Goal: Task Accomplishment & Management: Manage account settings

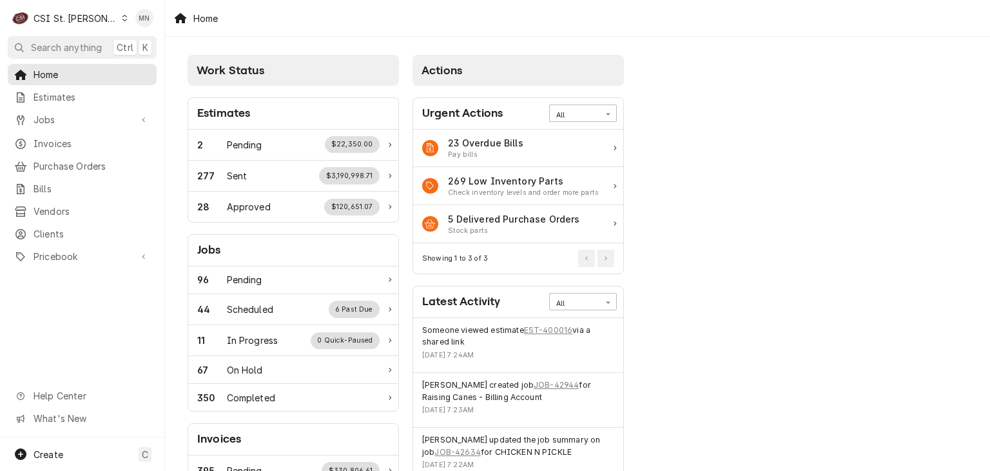
click at [82, 20] on div "CSI St. [PERSON_NAME]" at bounding box center [76, 19] width 84 height 14
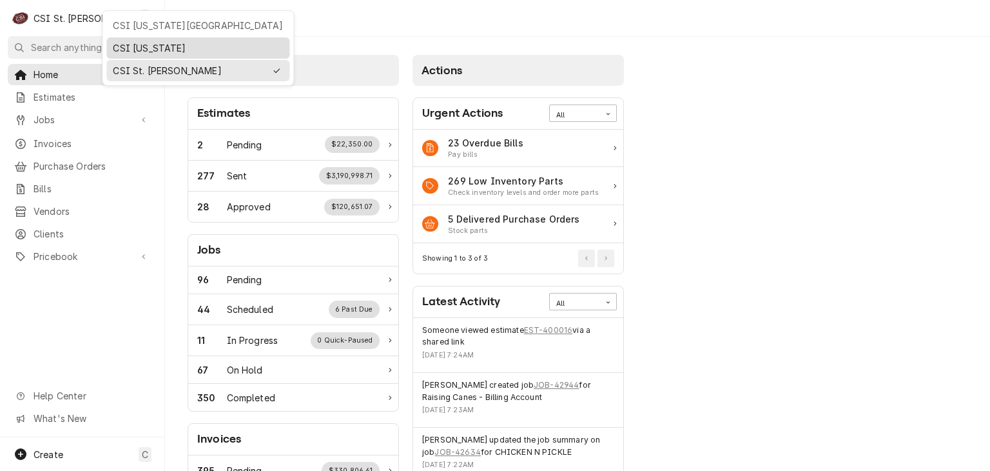
click at [130, 41] on div "CSI Kentucky" at bounding box center [198, 48] width 170 height 14
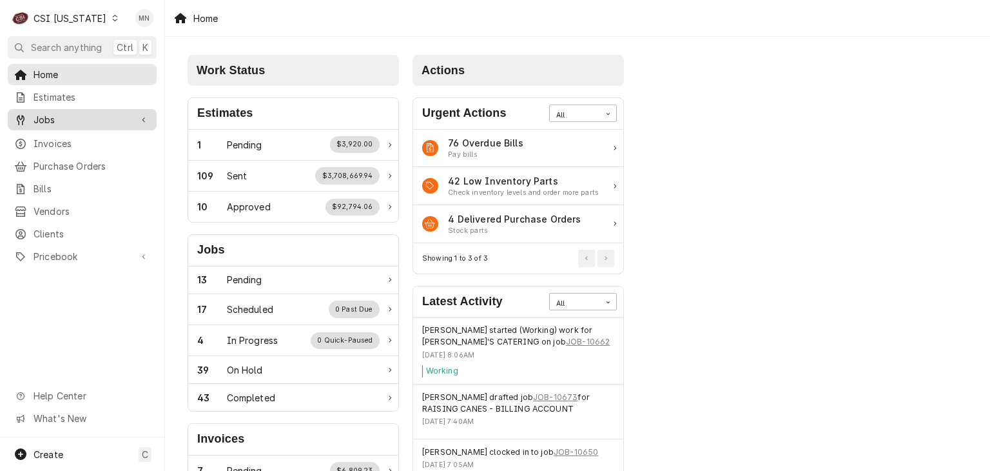
click at [59, 117] on span "Jobs" at bounding box center [82, 120] width 97 height 14
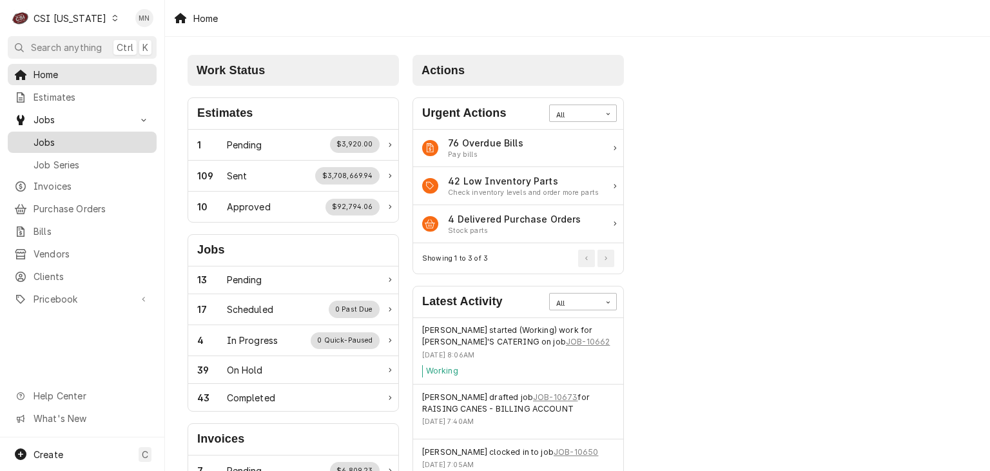
click at [62, 140] on span "Jobs" at bounding box center [92, 142] width 117 height 14
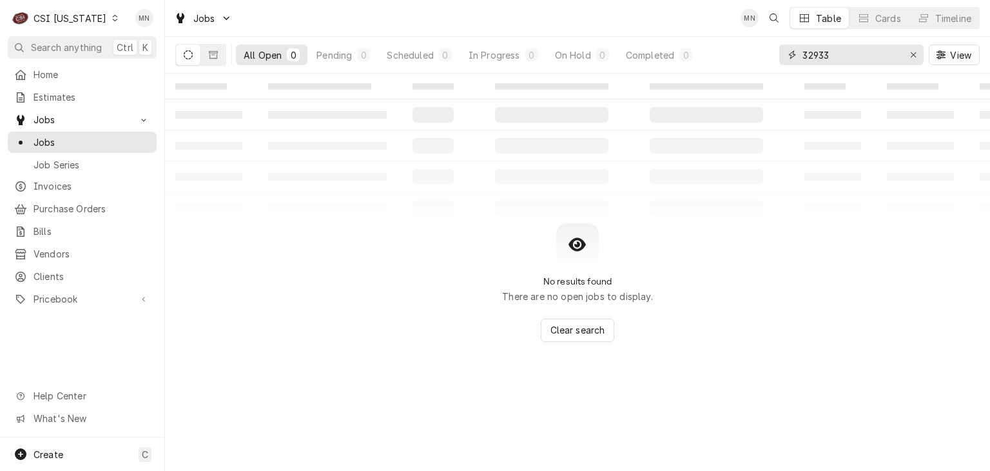
drag, startPoint x: 870, startPoint y: 54, endPoint x: 769, endPoint y: 61, distance: 101.4
click at [769, 61] on div "All Open 0 Pending 0 Scheduled 0 In Progress 0 On Hold 0 Completed 0 32933 View" at bounding box center [577, 55] width 805 height 36
type input "10666"
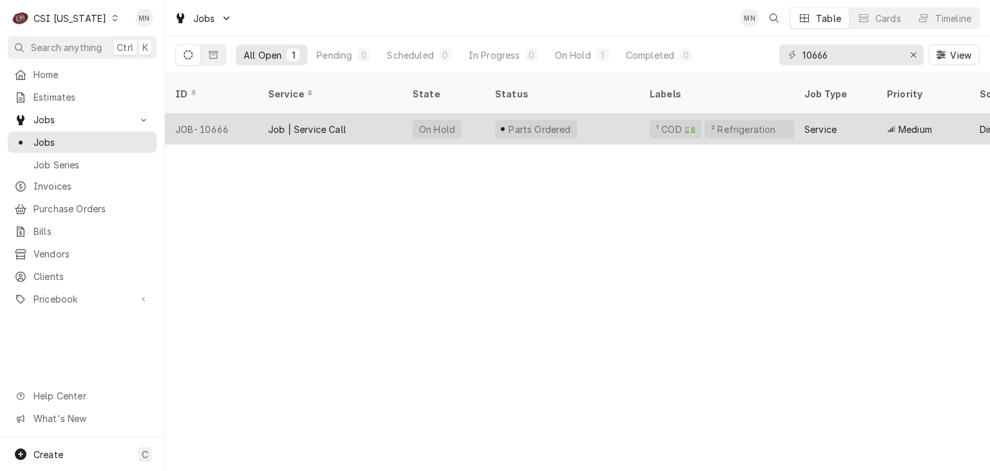
click at [328, 122] on div "Job | Service Call" at bounding box center [307, 129] width 78 height 14
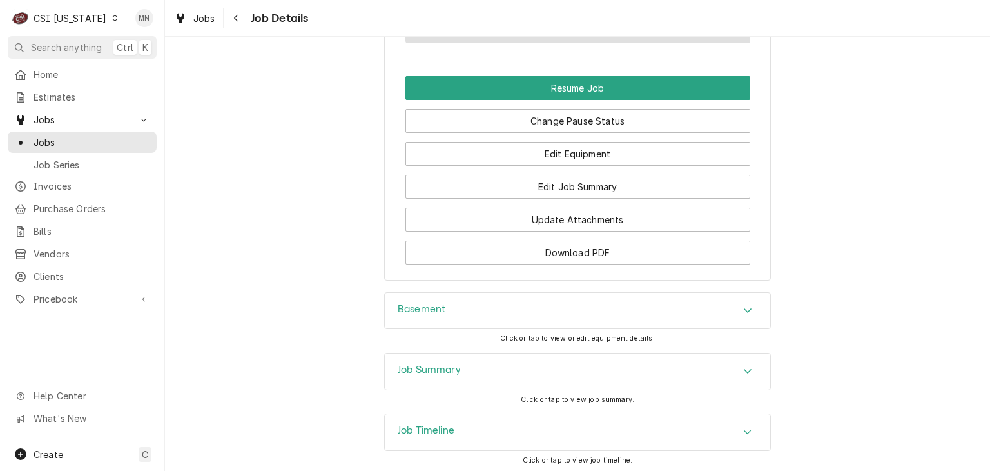
scroll to position [1577, 0]
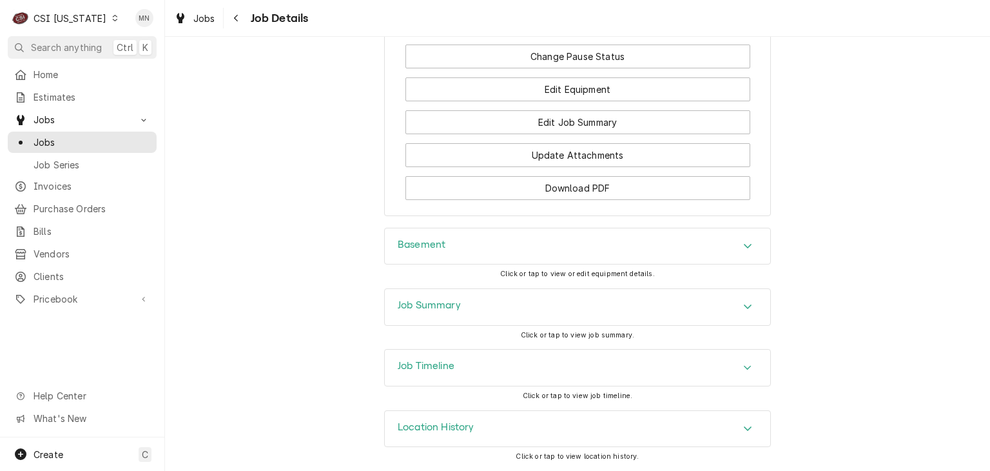
click at [580, 302] on div "Job Summary" at bounding box center [578, 307] width 386 height 36
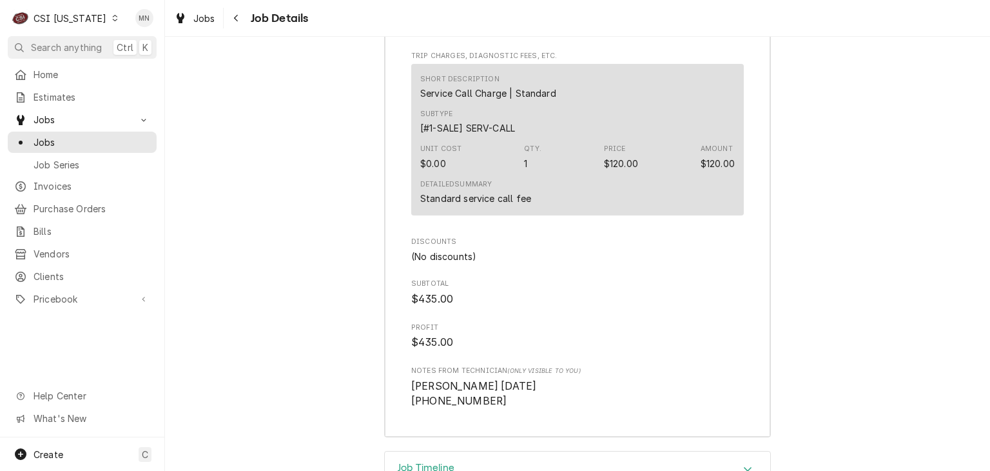
scroll to position [3576, 0]
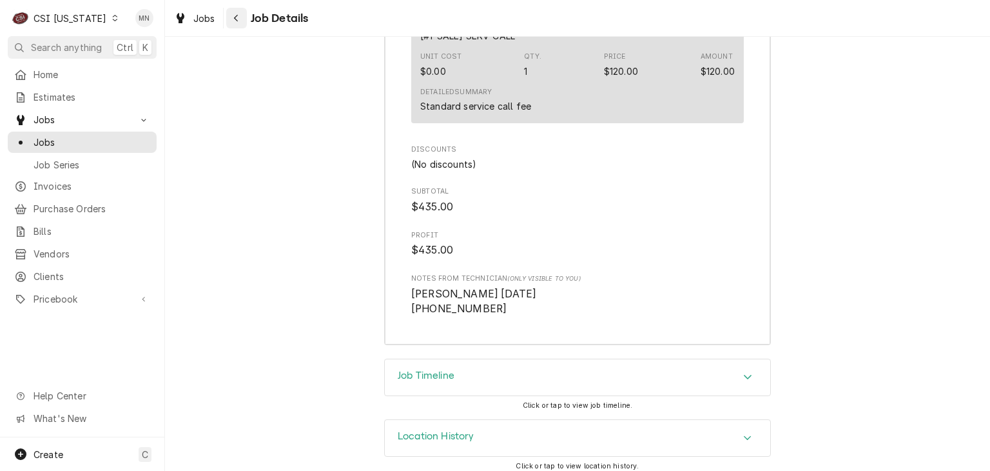
click at [242, 20] on div "Navigate back" at bounding box center [236, 18] width 13 height 13
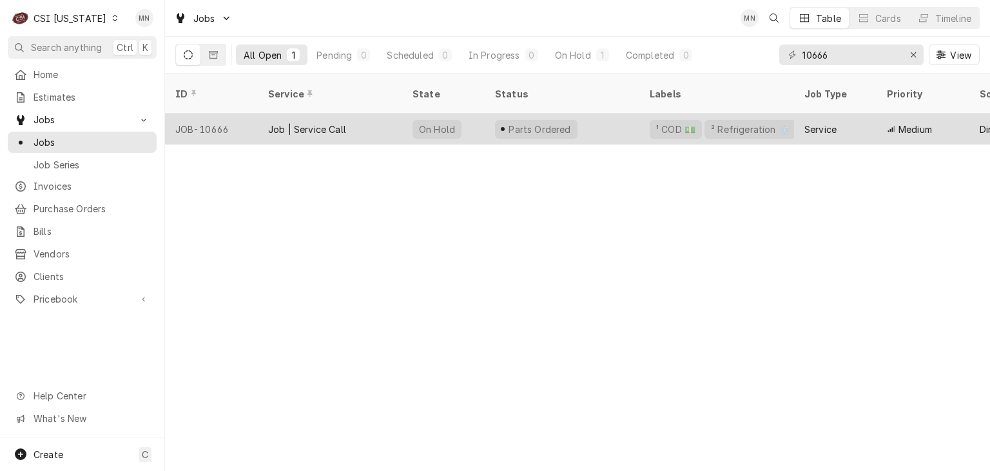
click at [202, 115] on div "JOB-10666" at bounding box center [211, 128] width 93 height 31
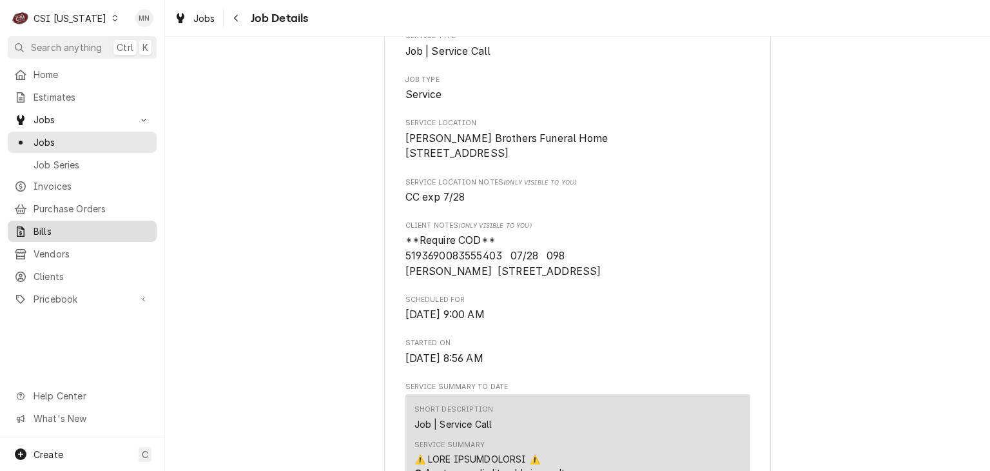
scroll to position [258, 0]
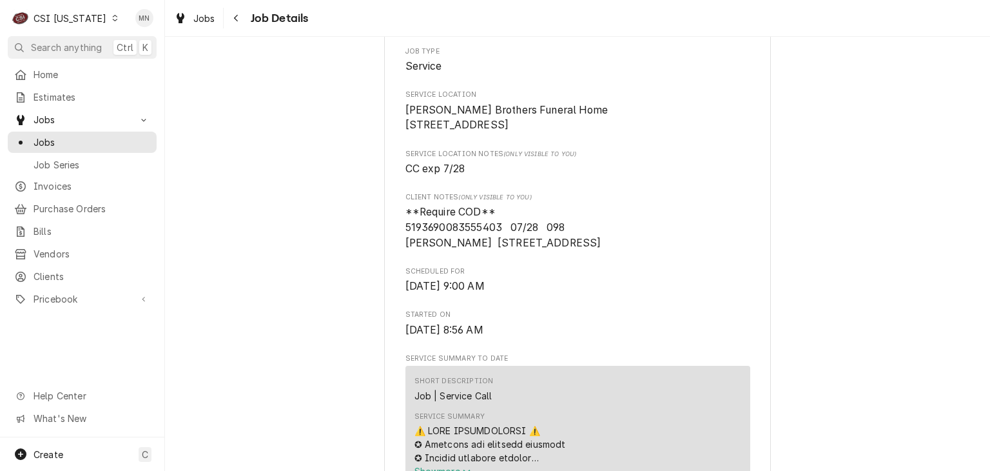
click at [93, 21] on div "CSI [US_STATE]" at bounding box center [70, 19] width 73 height 14
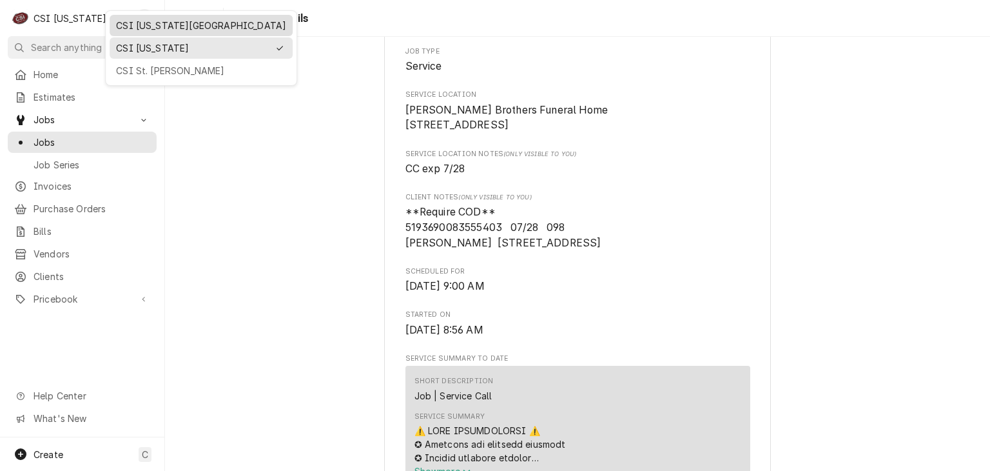
click at [143, 26] on div "CSI [US_STATE][GEOGRAPHIC_DATA]" at bounding box center [201, 26] width 170 height 14
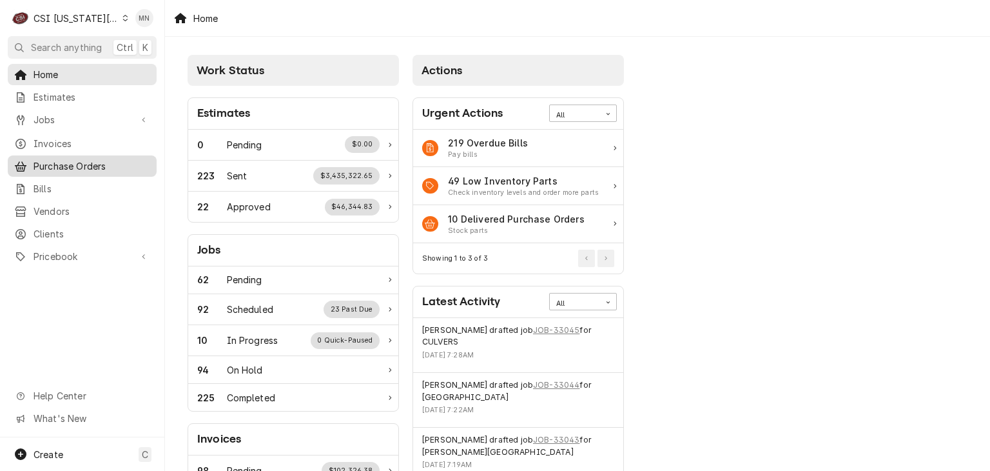
click at [66, 159] on span "Purchase Orders" at bounding box center [92, 166] width 117 height 14
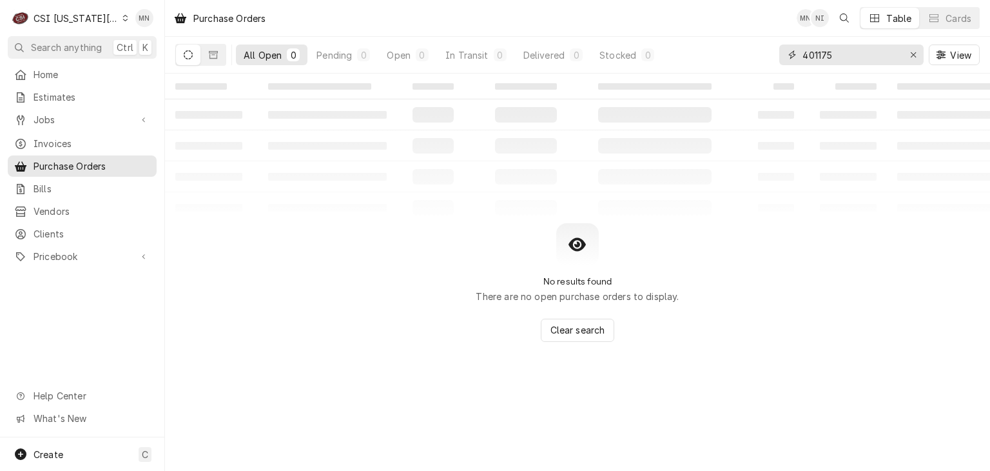
drag, startPoint x: 854, startPoint y: 55, endPoint x: 770, endPoint y: 57, distance: 83.8
click at [770, 57] on div "All Open 0 Pending 0 Open 0 In Transit 0 Delivered 0 Stocked 0 401175 View" at bounding box center [577, 55] width 805 height 36
type input "301606"
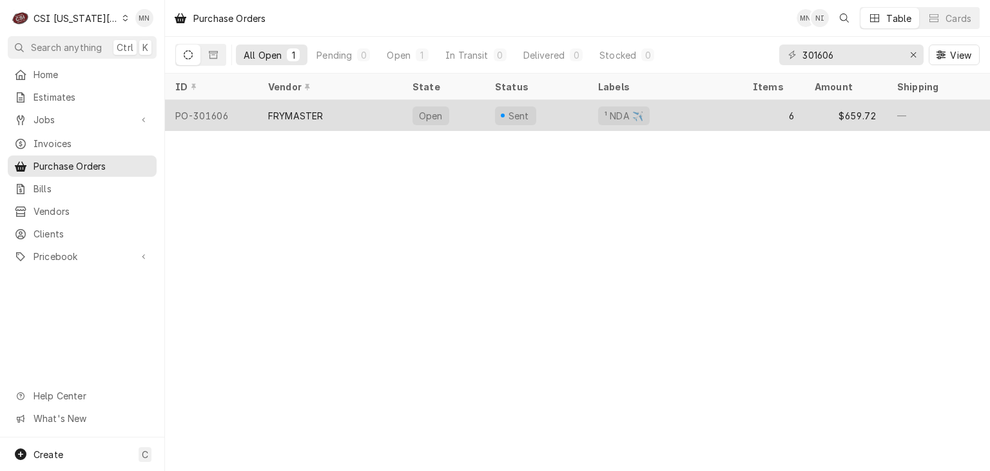
click at [317, 117] on div "FRYMASTER" at bounding box center [295, 116] width 55 height 14
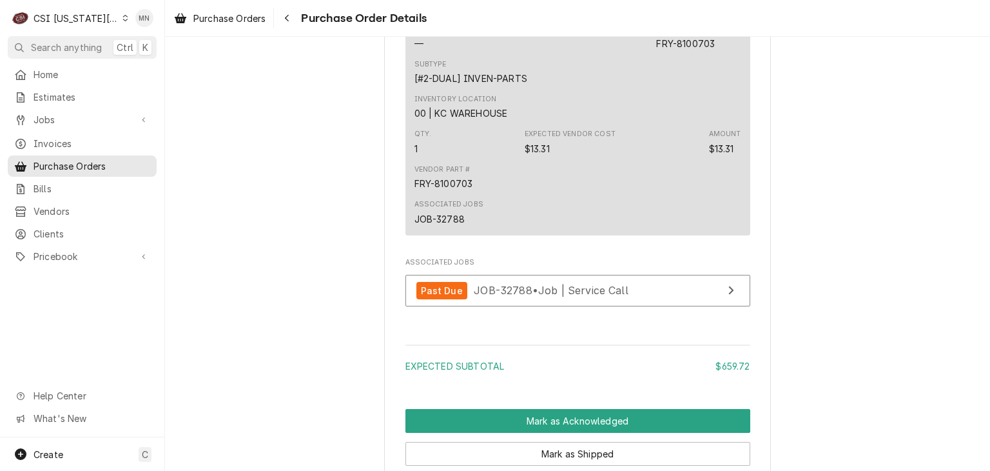
scroll to position [2413, 0]
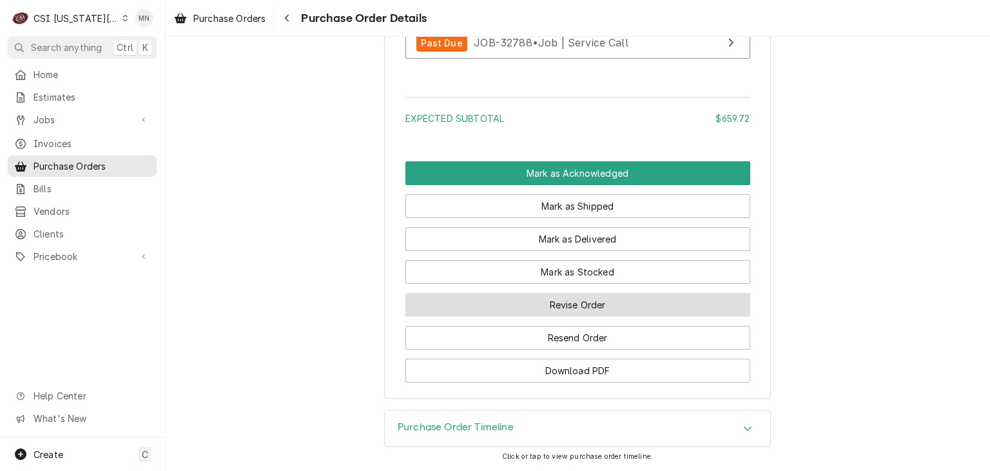
click at [579, 302] on button "Revise Order" at bounding box center [577, 305] width 345 height 24
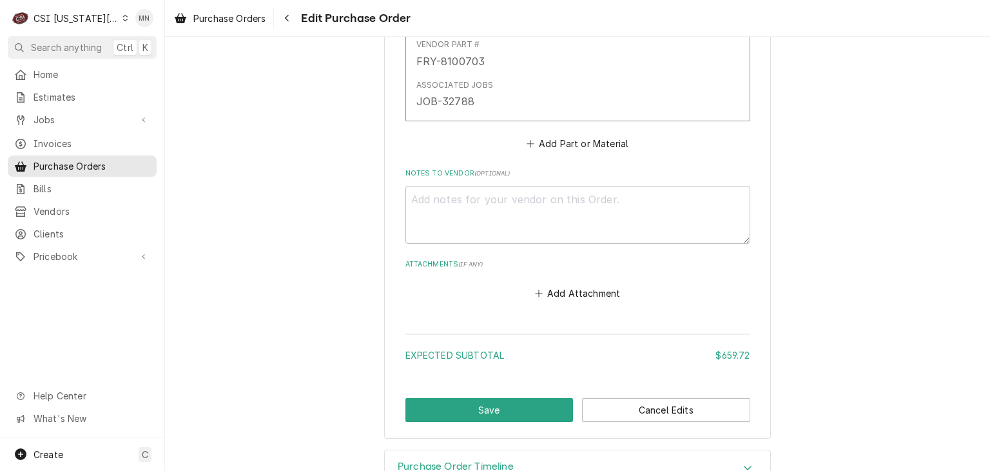
scroll to position [2264, 0]
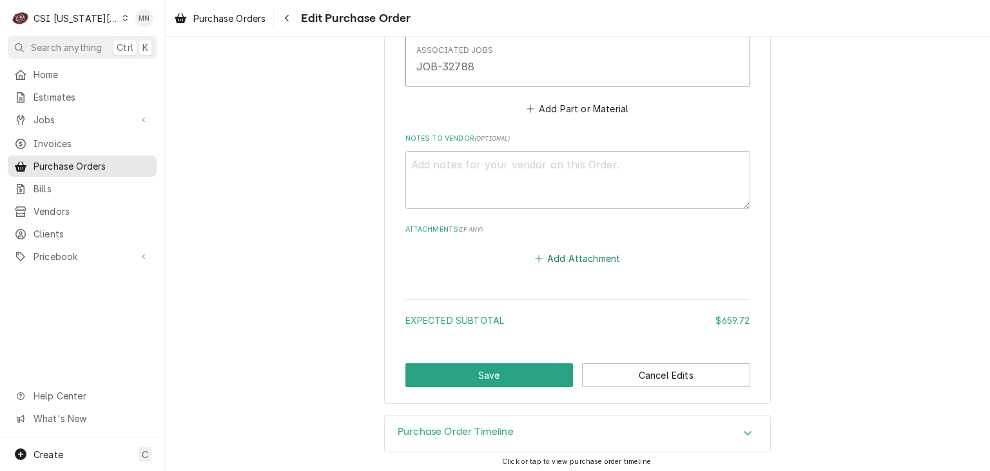
click at [575, 257] on button "Add Attachment" at bounding box center [577, 258] width 90 height 18
type textarea "x"
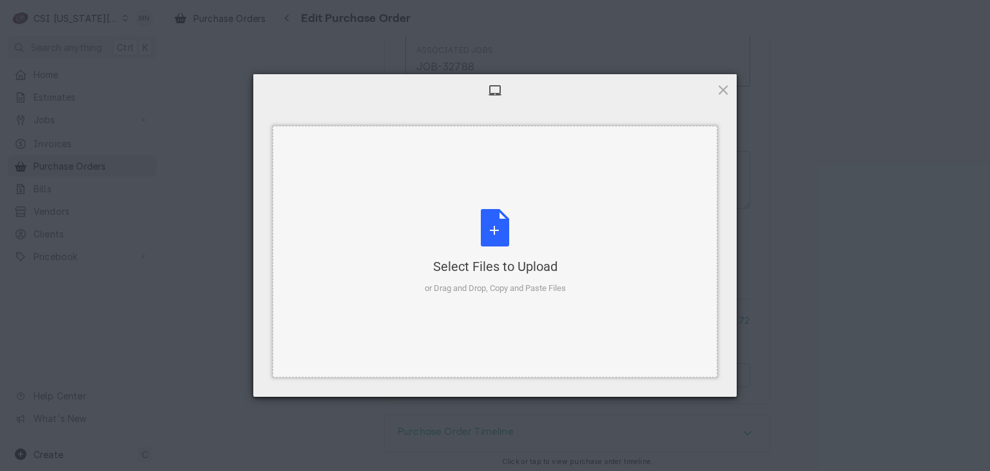
click at [505, 251] on div "Select Files to Upload or Drag and Drop, Copy and Paste Files" at bounding box center [495, 252] width 141 height 86
click at [489, 231] on div "Select Files to Upload or Drag and Drop, Copy and Paste Files" at bounding box center [495, 252] width 141 height 86
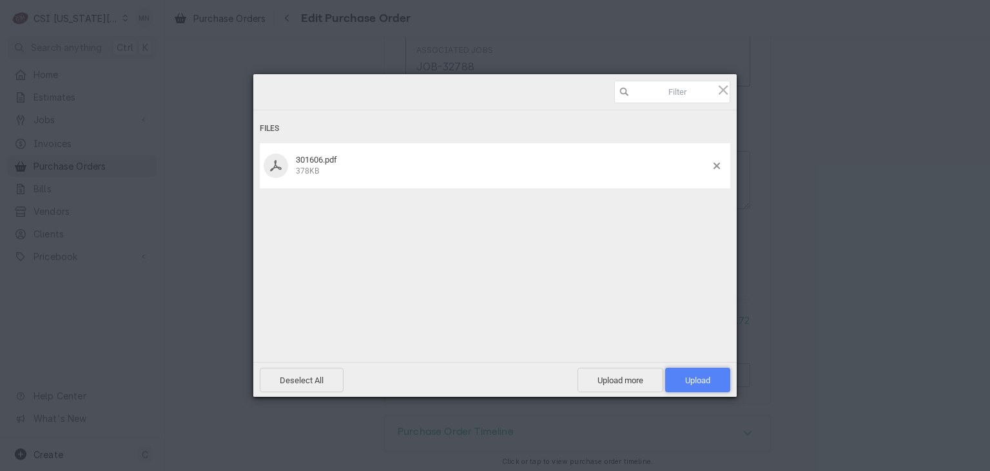
click at [687, 377] on span "Upload 1" at bounding box center [697, 380] width 25 height 10
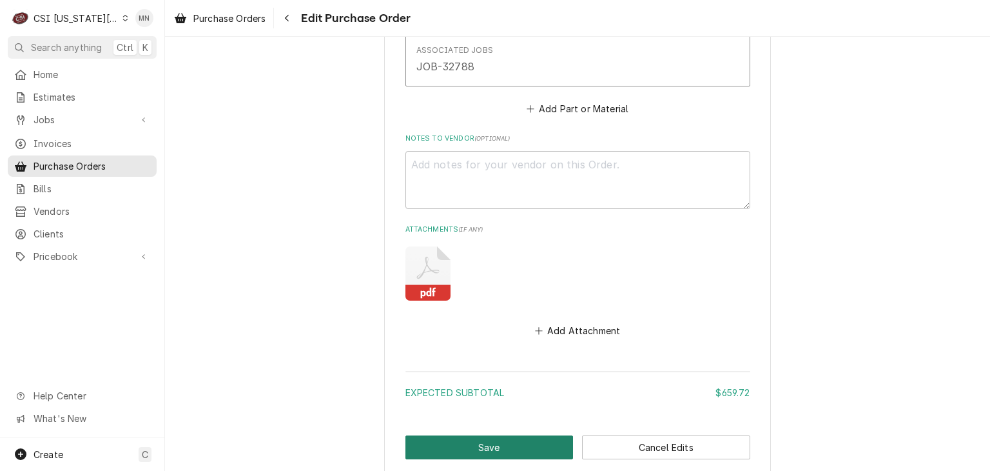
click at [493, 443] on button "Save" at bounding box center [489, 447] width 168 height 24
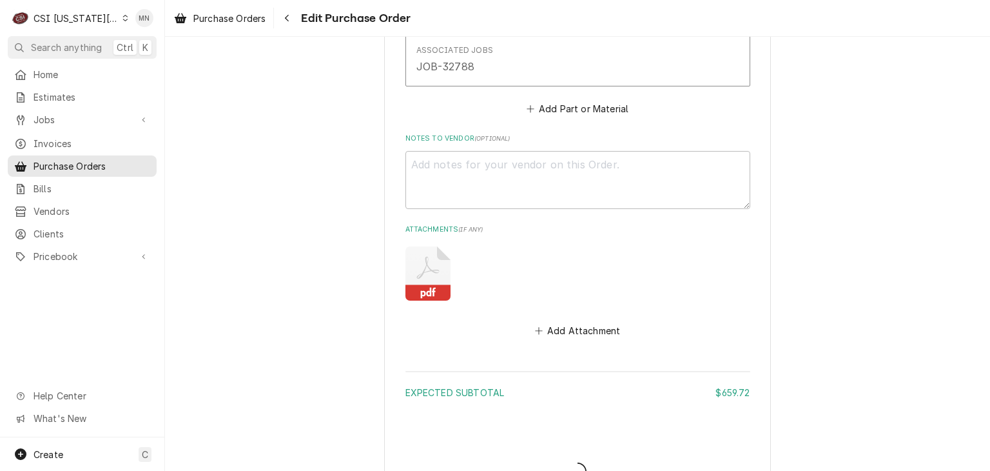
type textarea "x"
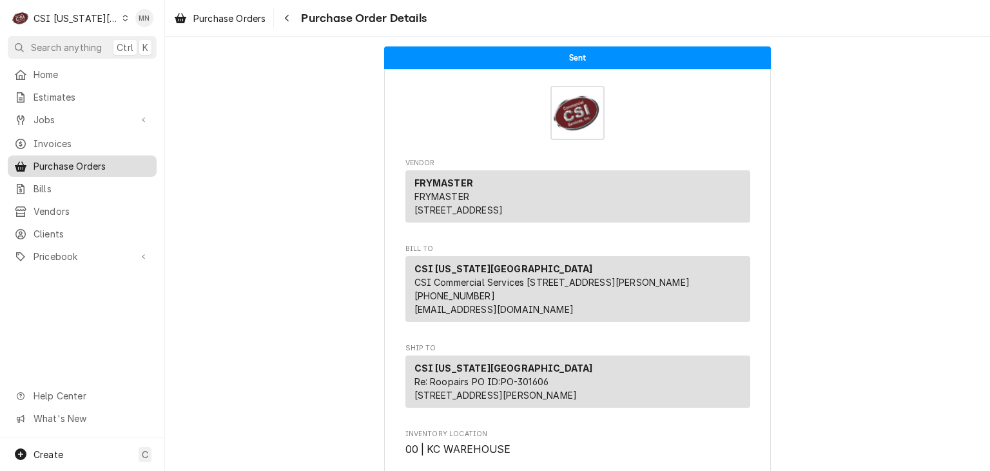
click at [88, 159] on span "Purchase Orders" at bounding box center [92, 166] width 117 height 14
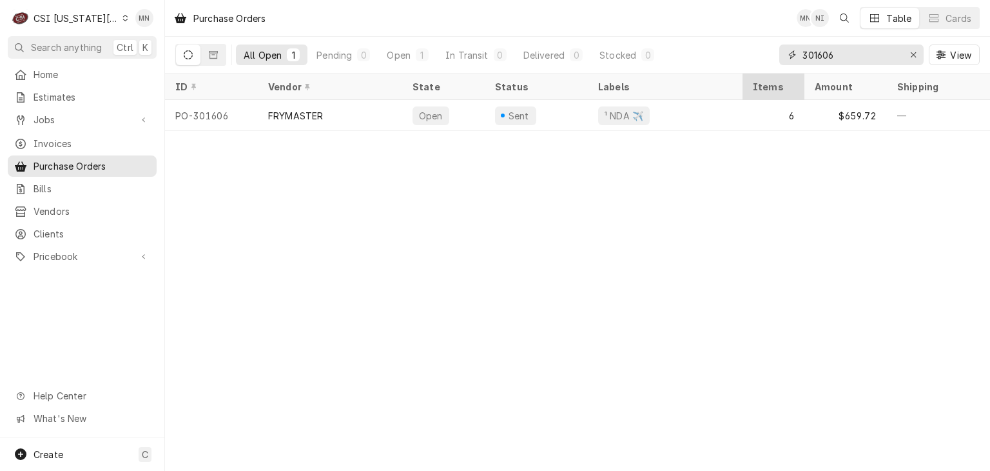
drag, startPoint x: 855, startPoint y: 55, endPoint x: 744, endPoint y: 77, distance: 113.5
click at [744, 77] on div "Purchase Orders MN NI Table Cards All Open 1 Pending 0 Open 1 In Transit 0 Deli…" at bounding box center [577, 235] width 825 height 471
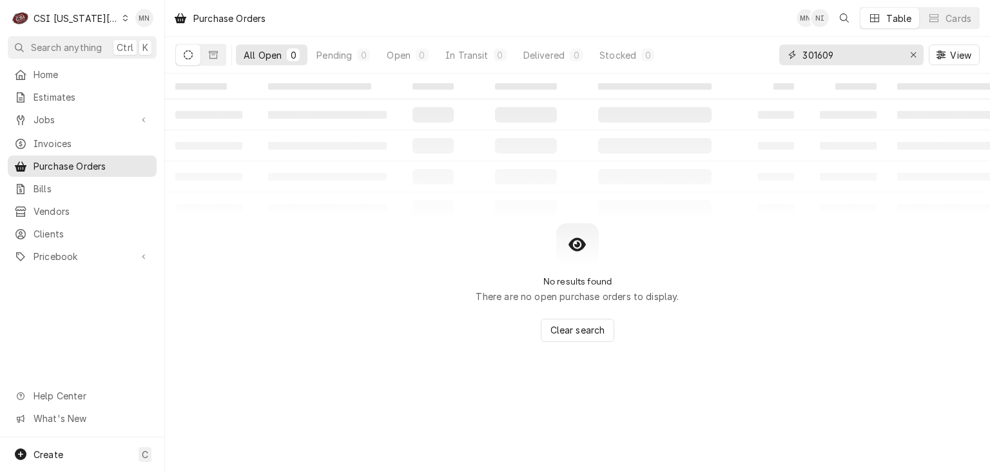
type input "301609"
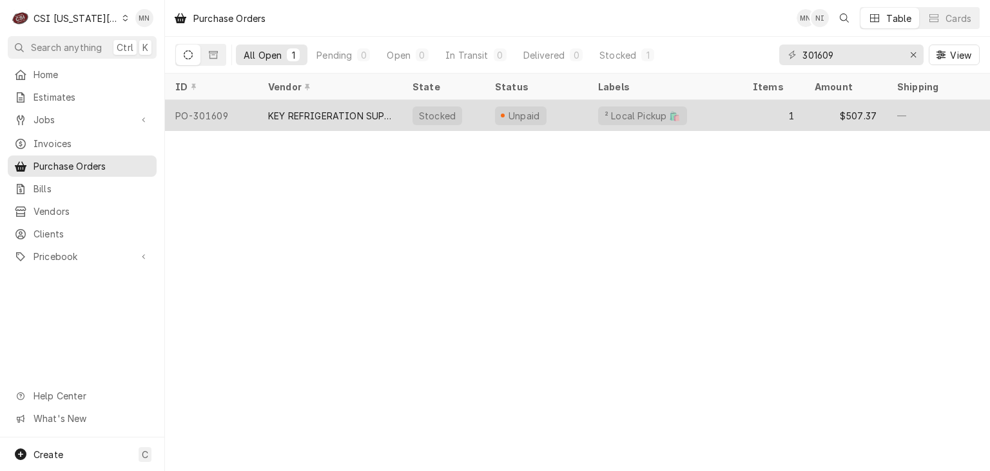
click at [298, 114] on div "KEY REFRIGERATION SUPPLY" at bounding box center [330, 116] width 124 height 14
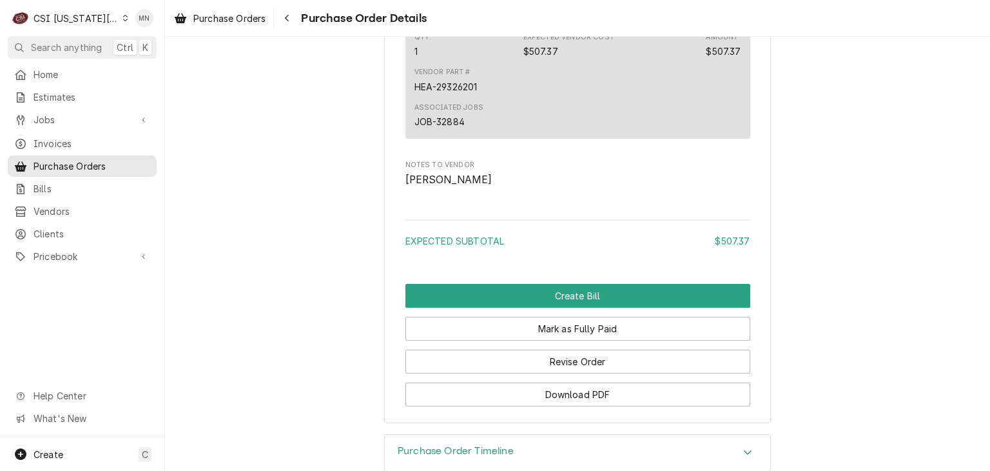
scroll to position [1152, 0]
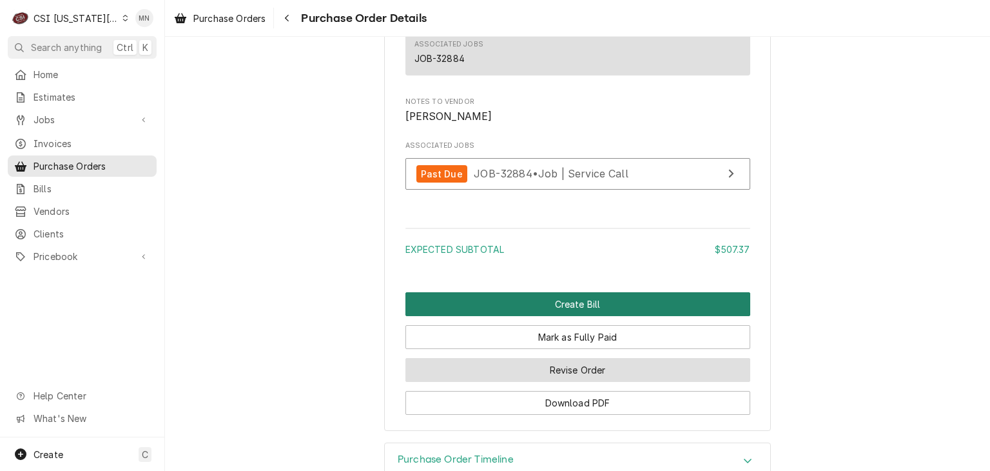
click at [588, 316] on button "Create Bill" at bounding box center [577, 304] width 345 height 24
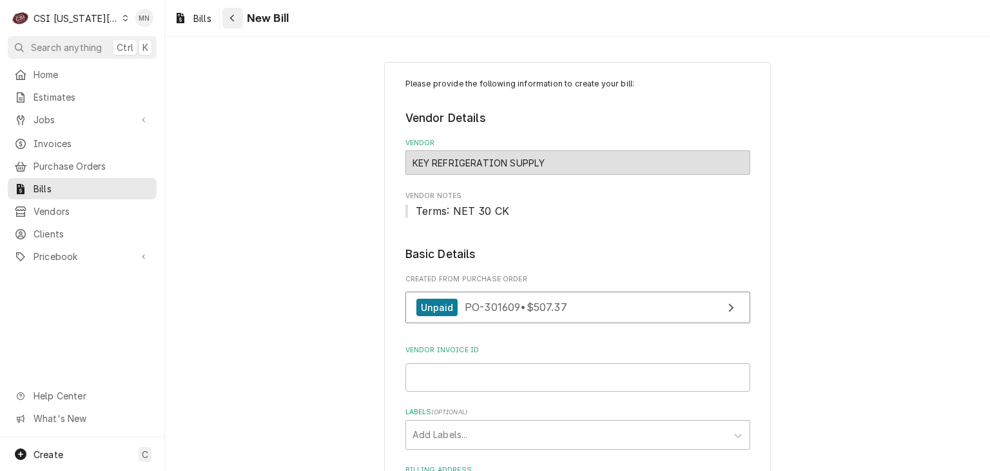
click at [235, 19] on icon "Navigate back" at bounding box center [232, 18] width 6 height 9
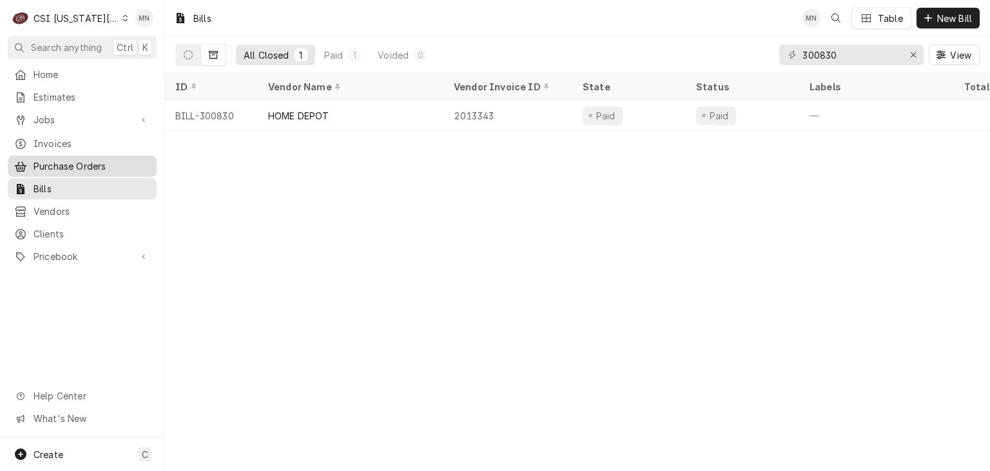
click at [51, 160] on span "Purchase Orders" at bounding box center [92, 166] width 117 height 14
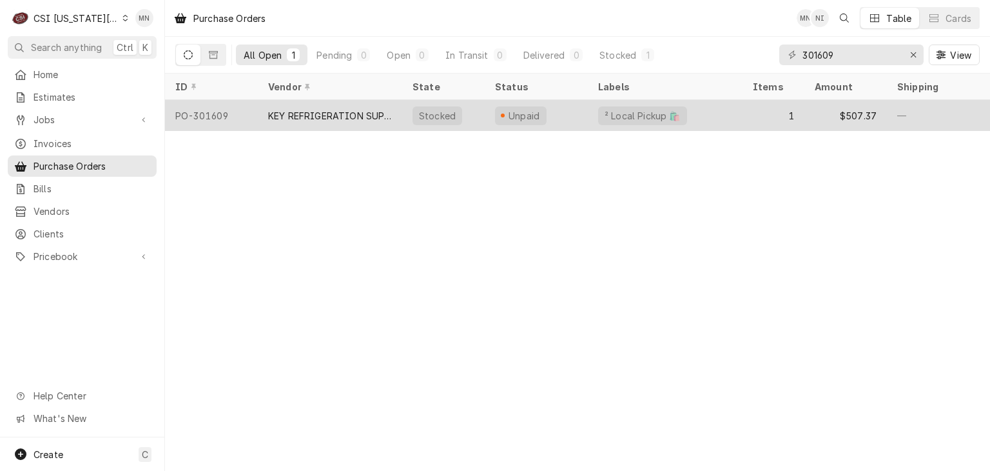
click at [288, 113] on div "KEY REFRIGERATION SUPPLY" at bounding box center [330, 116] width 124 height 14
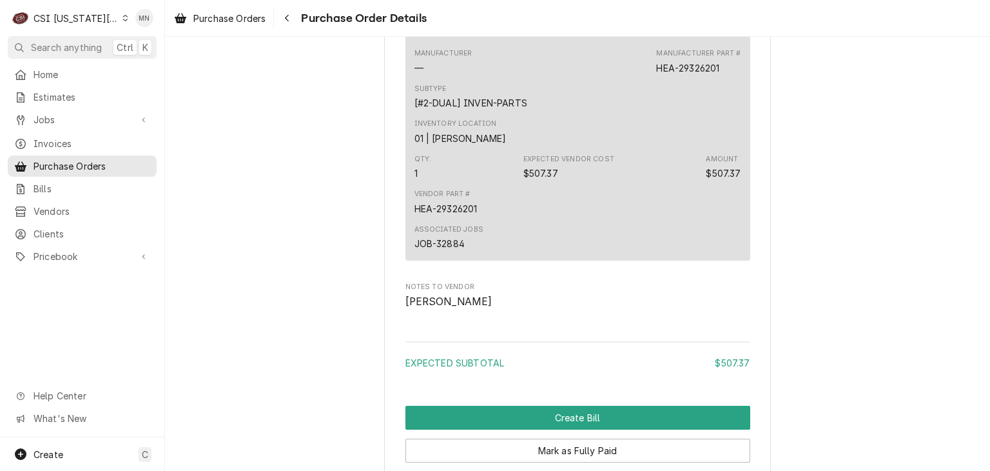
scroll to position [1152, 0]
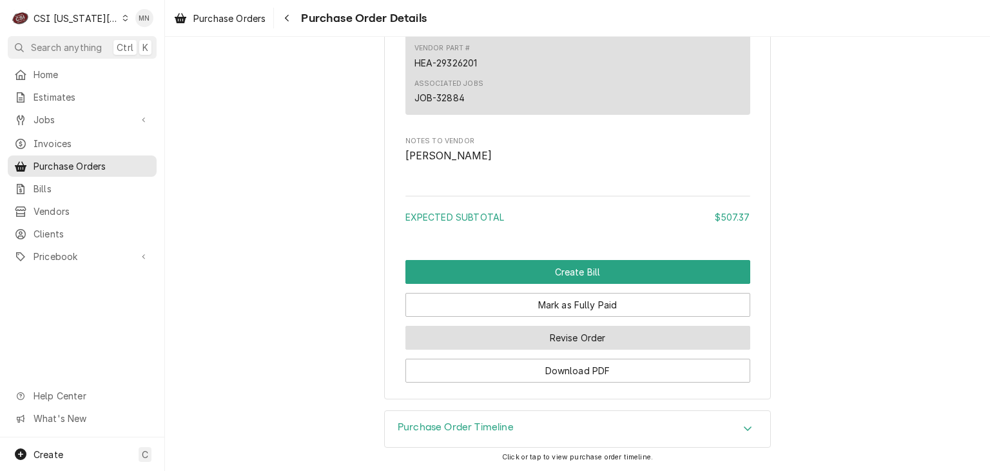
click at [603, 336] on button "Revise Order" at bounding box center [577, 338] width 345 height 24
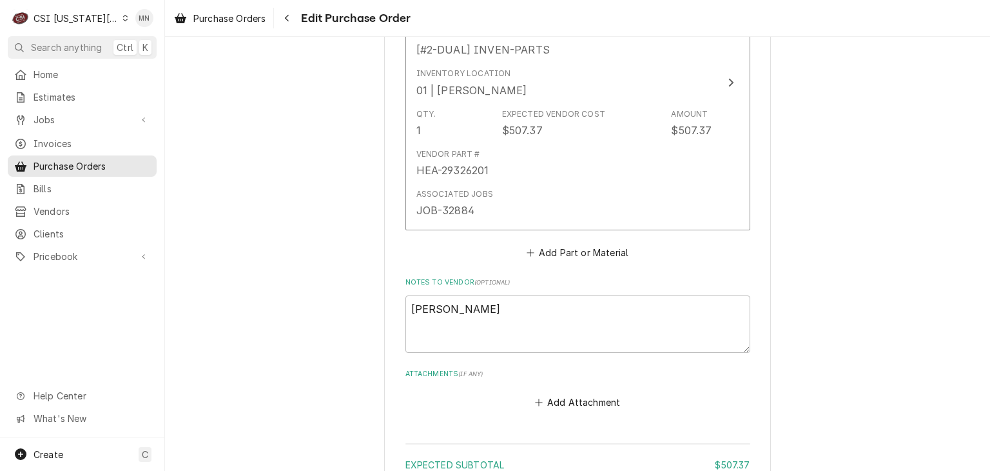
scroll to position [854, 0]
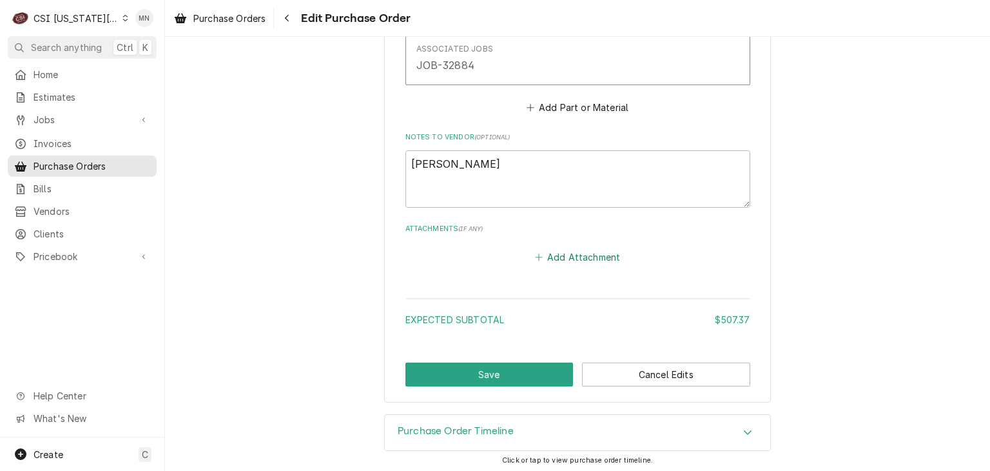
click at [576, 254] on button "Add Attachment" at bounding box center [577, 257] width 90 height 18
type textarea "x"
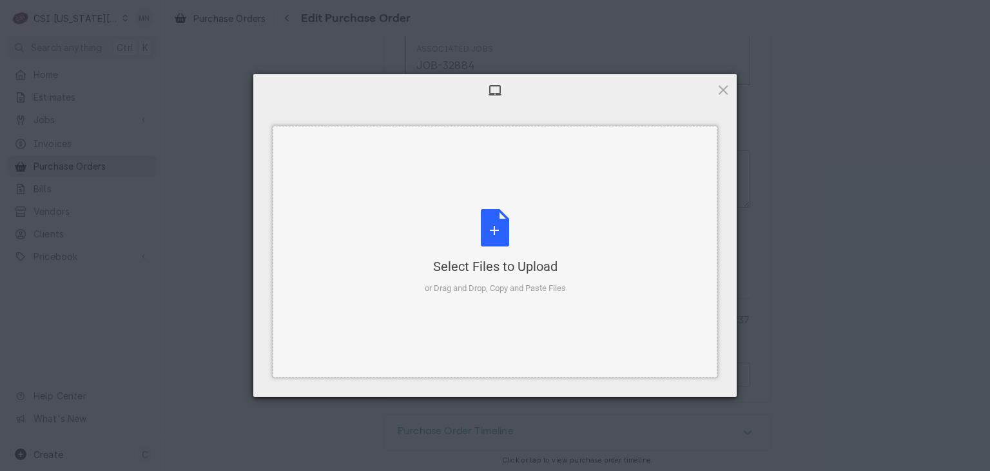
click at [495, 212] on div "Select Files to Upload or Drag and Drop, Copy and Paste Files" at bounding box center [495, 252] width 141 height 86
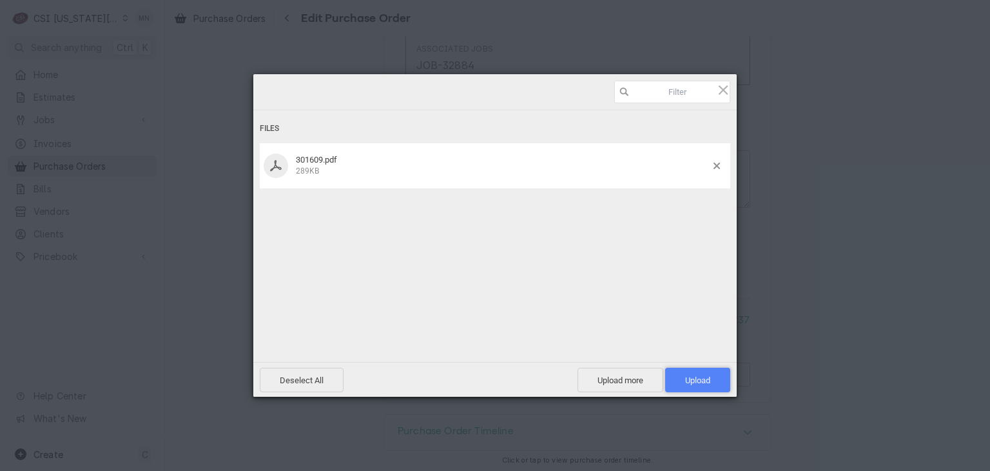
click at [698, 377] on span "Upload 1" at bounding box center [697, 380] width 25 height 10
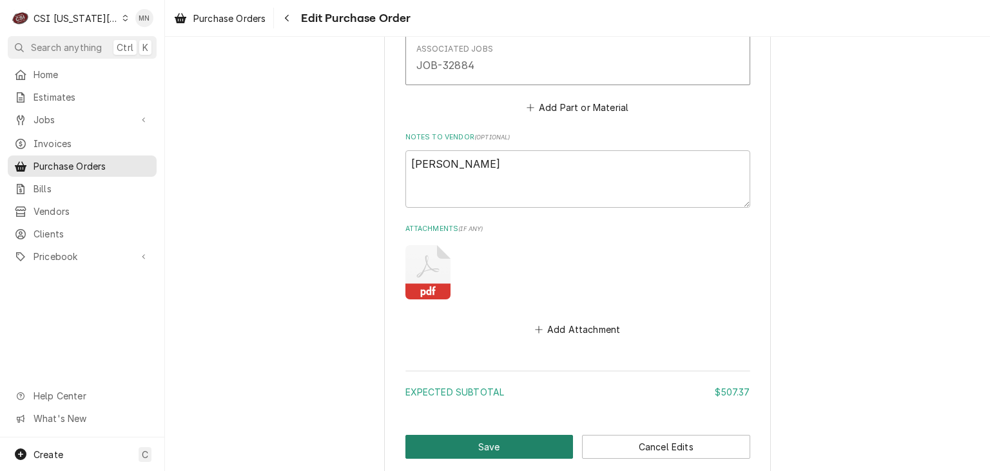
click at [490, 444] on button "Save" at bounding box center [489, 447] width 168 height 24
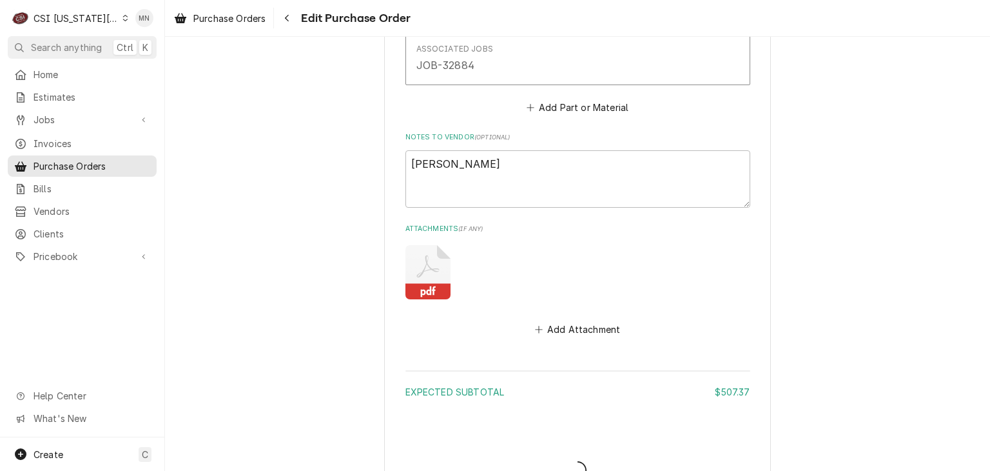
type textarea "x"
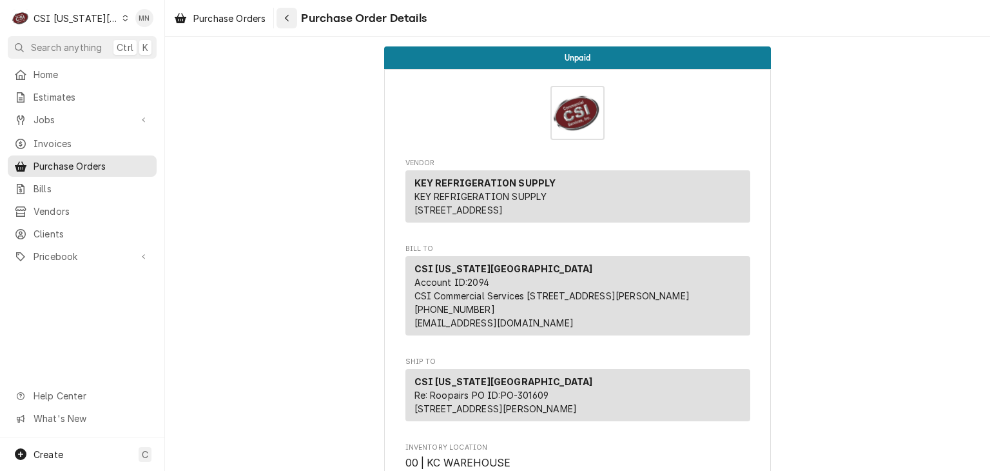
click at [296, 23] on button "Navigate back" at bounding box center [287, 18] width 21 height 21
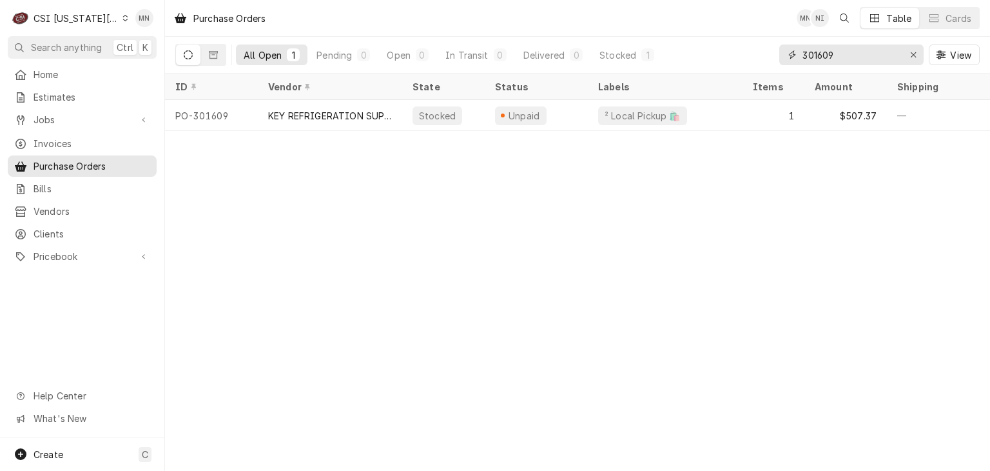
drag, startPoint x: 841, startPoint y: 56, endPoint x: 747, endPoint y: 54, distance: 94.8
click at [747, 54] on div "All Open 1 Pending 0 Open 0 In Transit 0 Delivered 0 Stocked 1 301609 View" at bounding box center [577, 55] width 805 height 36
type input "301632"
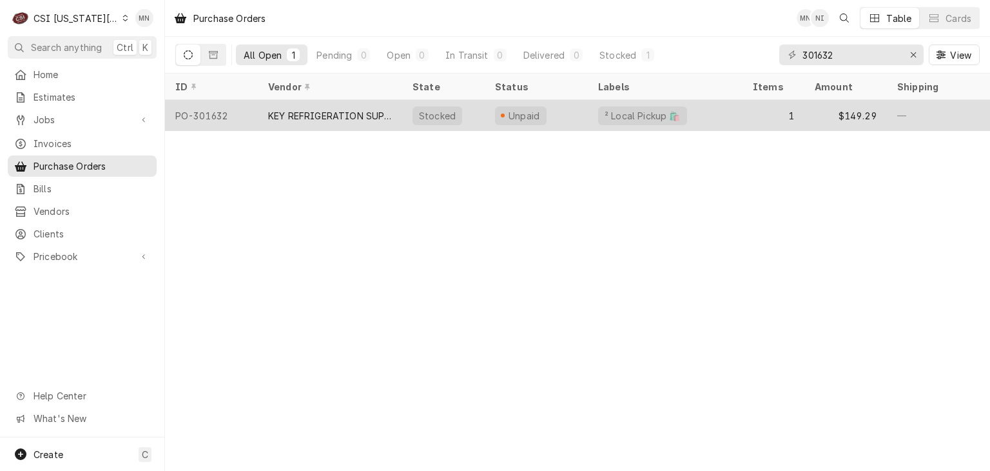
click at [332, 114] on div "KEY REFRIGERATION SUPPLY" at bounding box center [330, 116] width 124 height 14
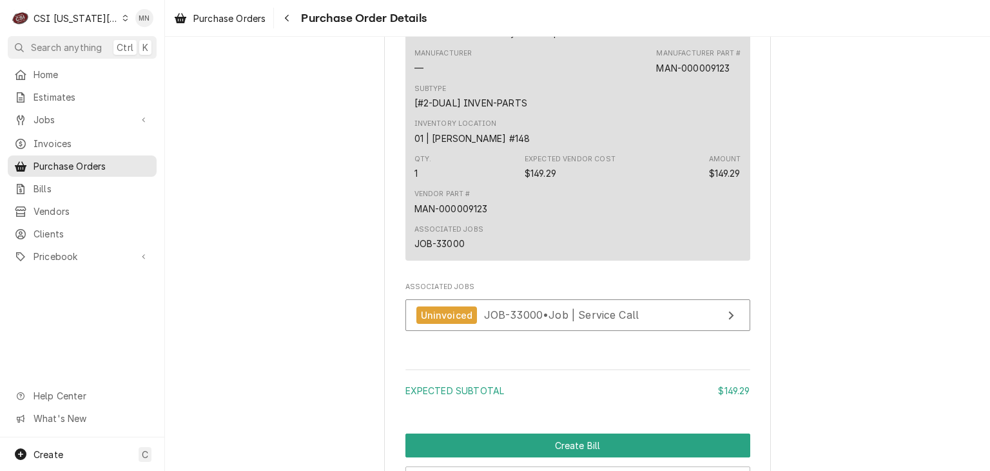
scroll to position [1179, 0]
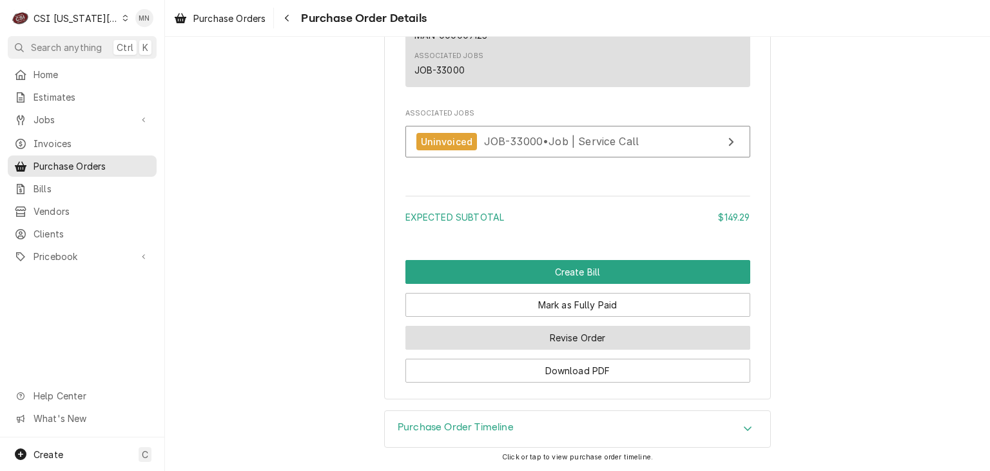
click at [550, 335] on button "Revise Order" at bounding box center [577, 338] width 345 height 24
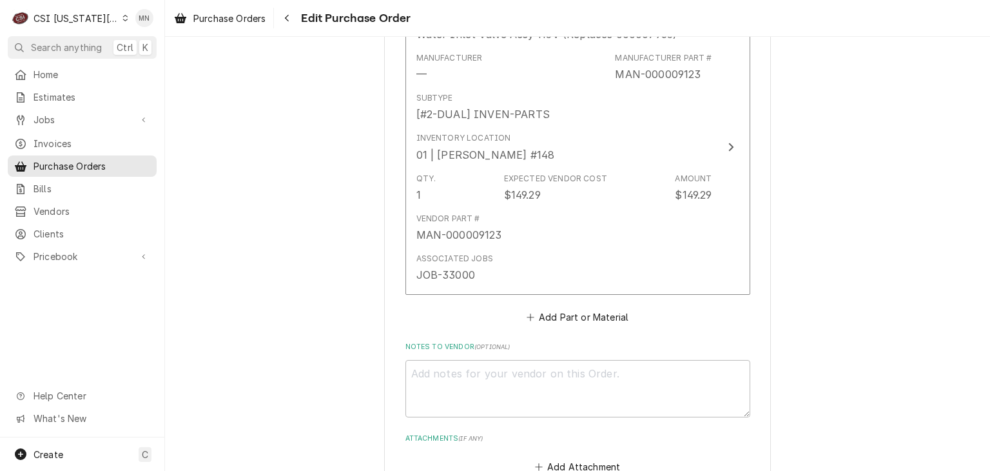
scroll to position [854, 0]
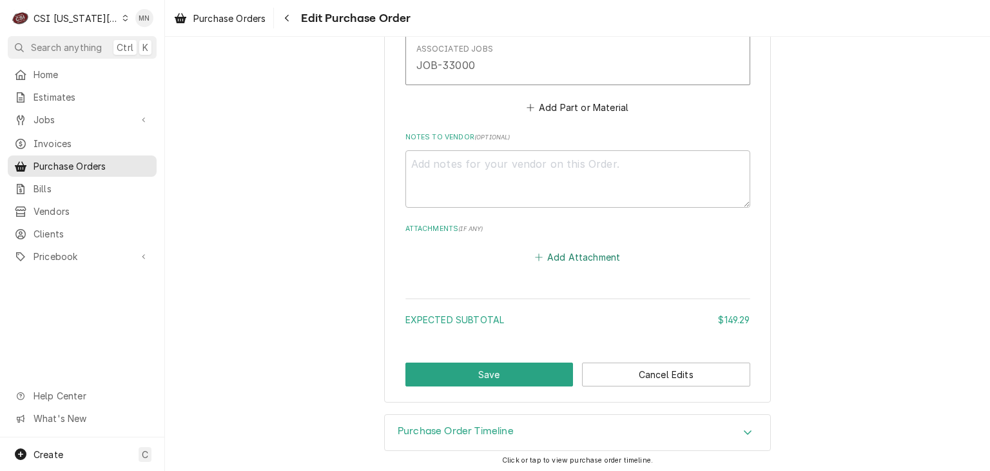
click at [583, 257] on button "Add Attachment" at bounding box center [577, 257] width 90 height 18
type textarea "x"
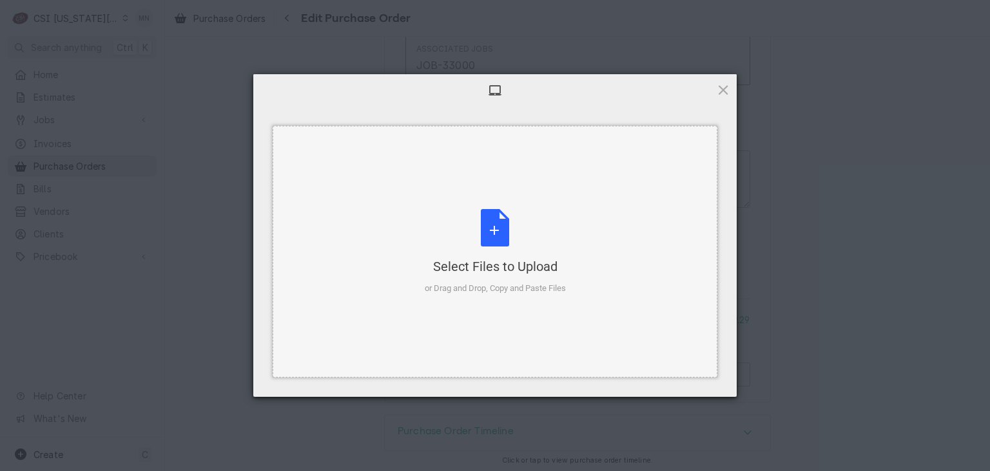
click at [503, 262] on div "Select Files to Upload" at bounding box center [495, 266] width 141 height 18
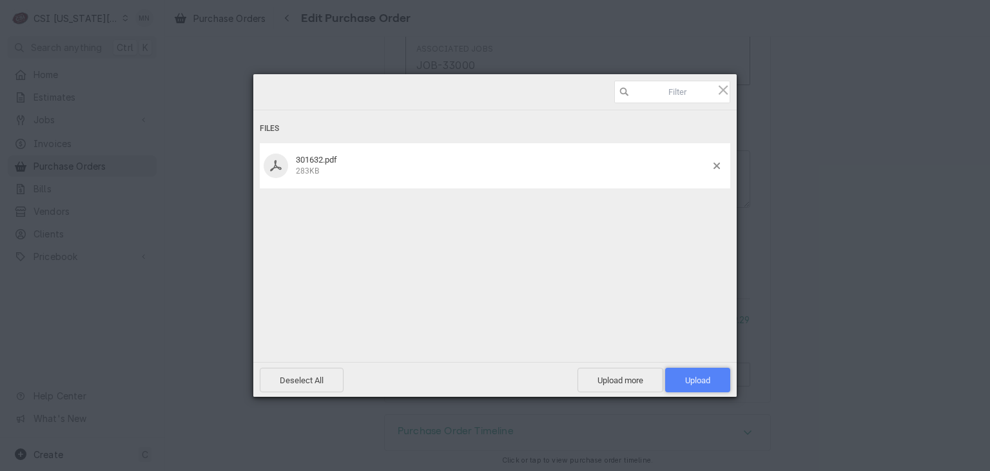
click at [712, 378] on span "Upload 1" at bounding box center [697, 379] width 65 height 24
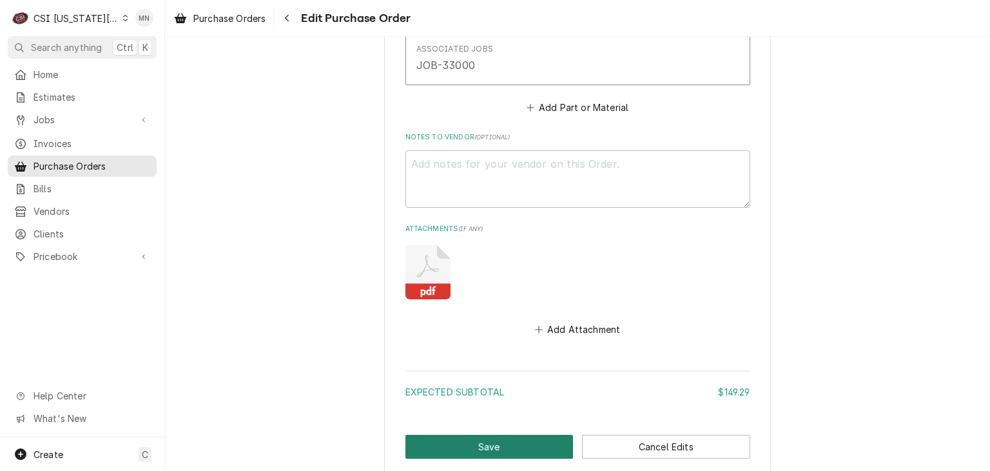
click at [516, 438] on button "Save" at bounding box center [489, 447] width 168 height 24
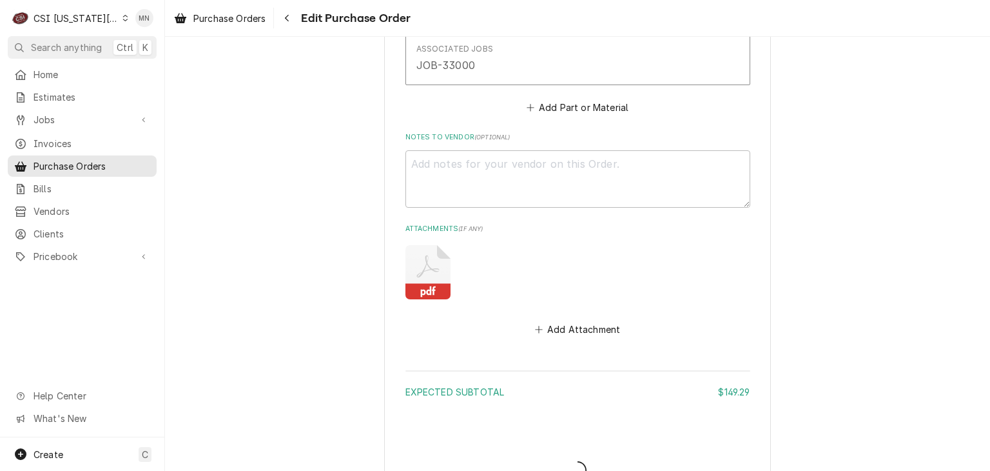
type textarea "x"
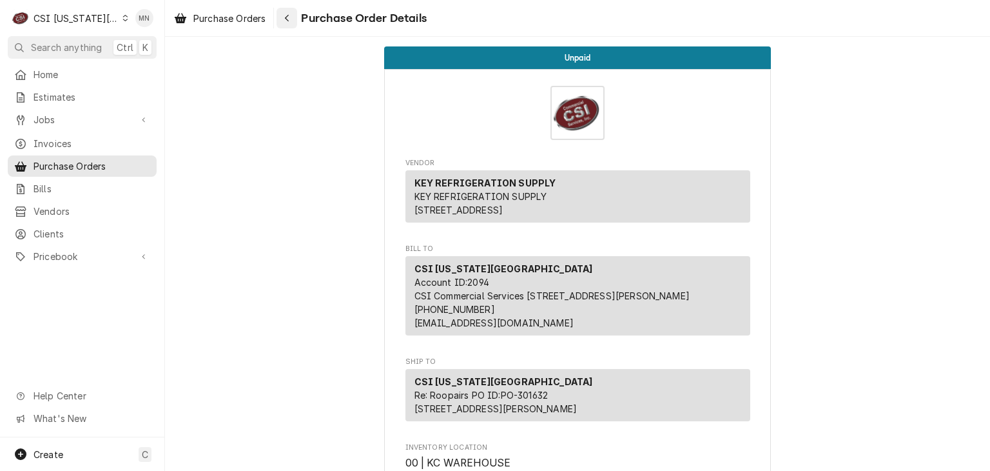
click at [286, 23] on div "Navigate back" at bounding box center [286, 18] width 13 height 13
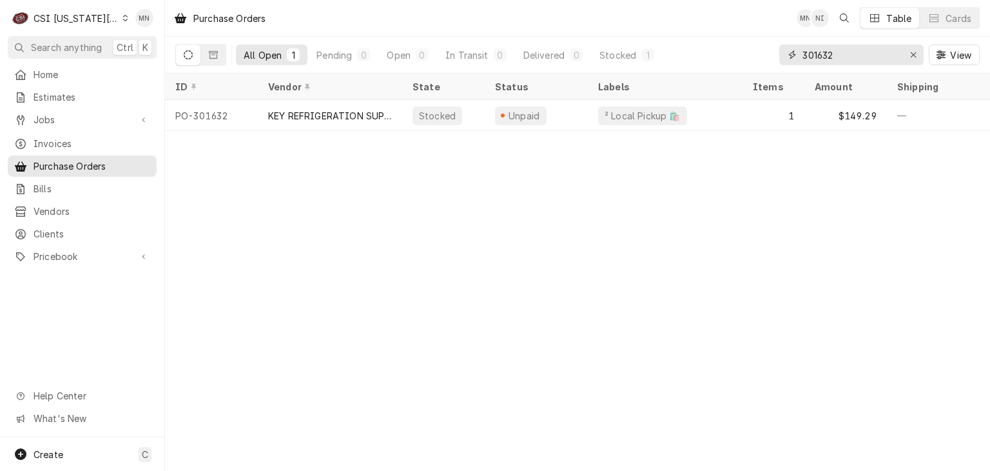
drag, startPoint x: 854, startPoint y: 60, endPoint x: 719, endPoint y: 56, distance: 134.8
click at [727, 56] on div "All Open 1 Pending 0 Open 0 In Transit 0 Delivered 0 Stocked 1 301632 View" at bounding box center [577, 55] width 805 height 36
type input "301633"
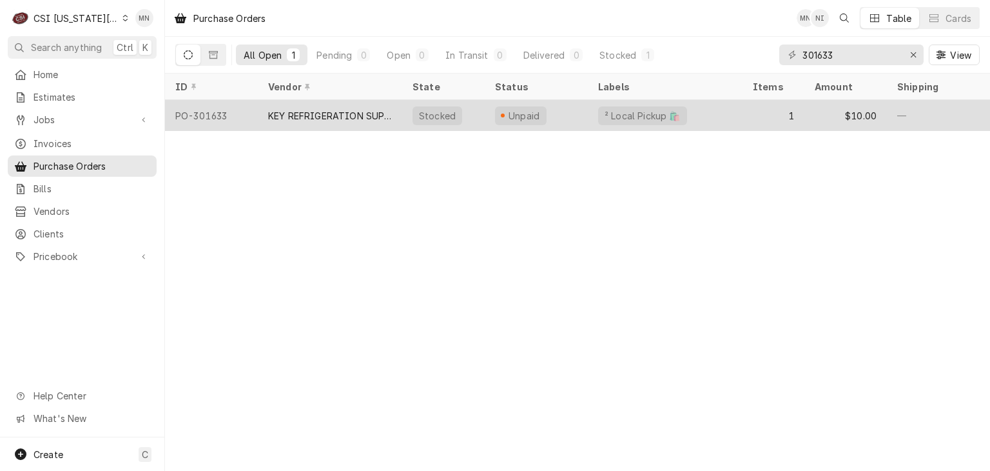
click at [322, 117] on div "KEY REFRIGERATION SUPPLY" at bounding box center [330, 116] width 124 height 14
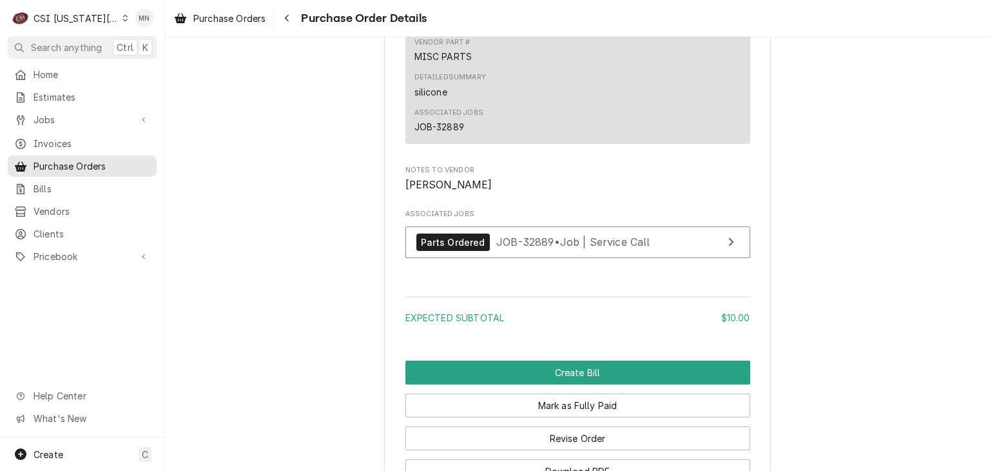
scroll to position [1223, 0]
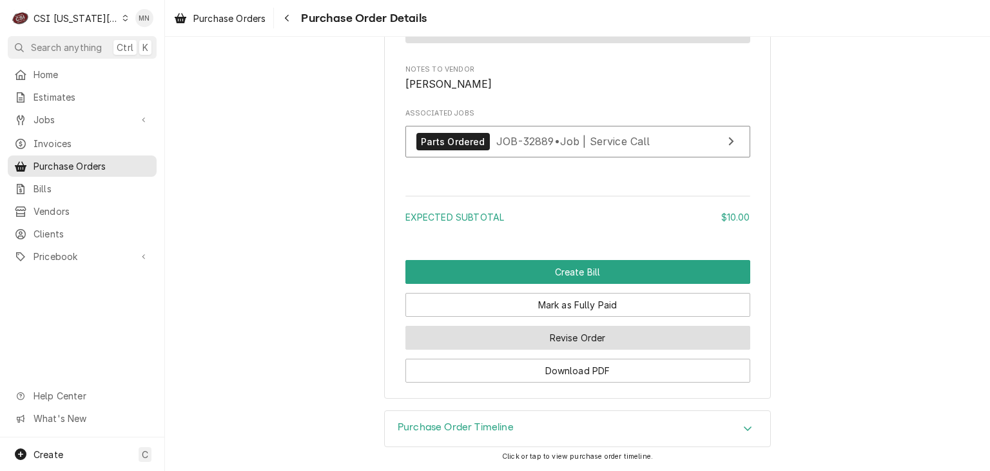
click at [564, 339] on button "Revise Order" at bounding box center [577, 338] width 345 height 24
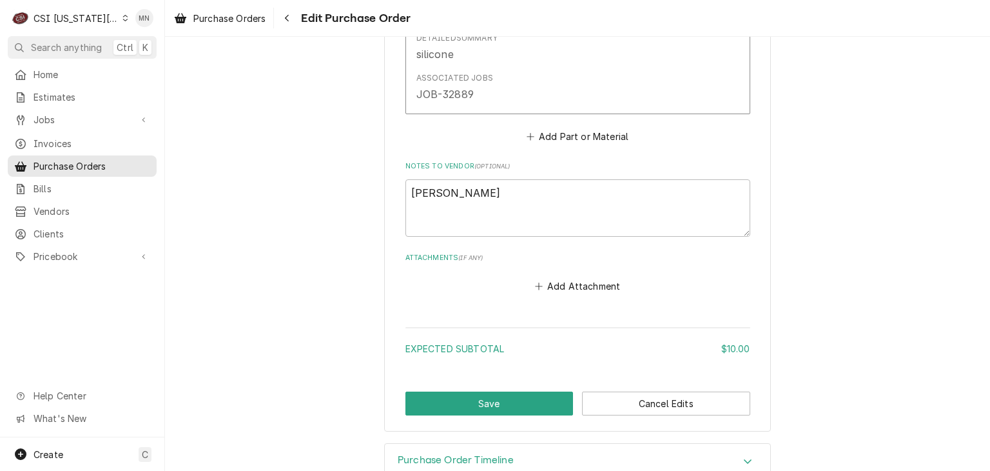
scroll to position [838, 0]
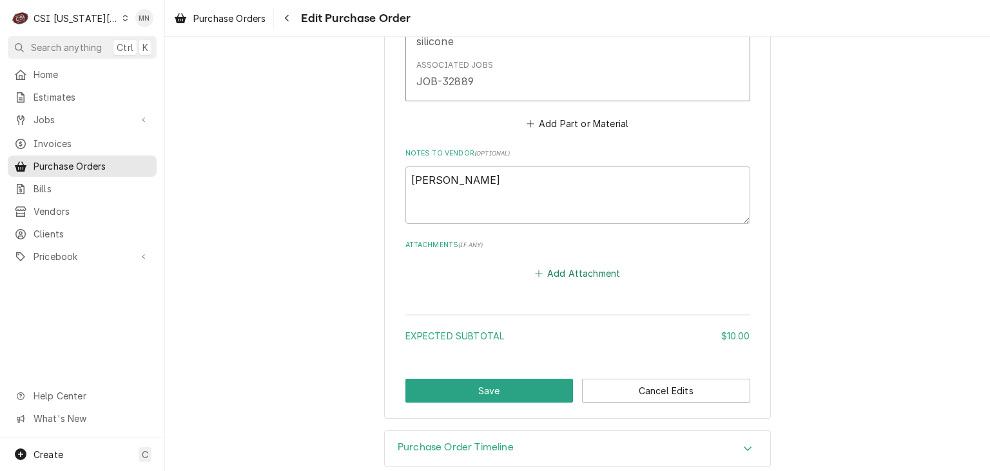
click at [573, 269] on button "Add Attachment" at bounding box center [577, 273] width 90 height 18
type textarea "x"
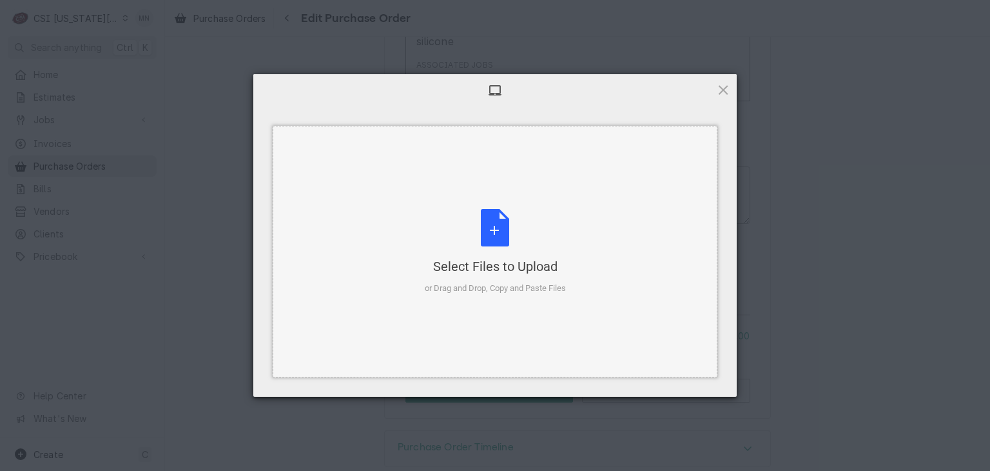
click at [509, 260] on div "Select Files to Upload" at bounding box center [495, 266] width 141 height 18
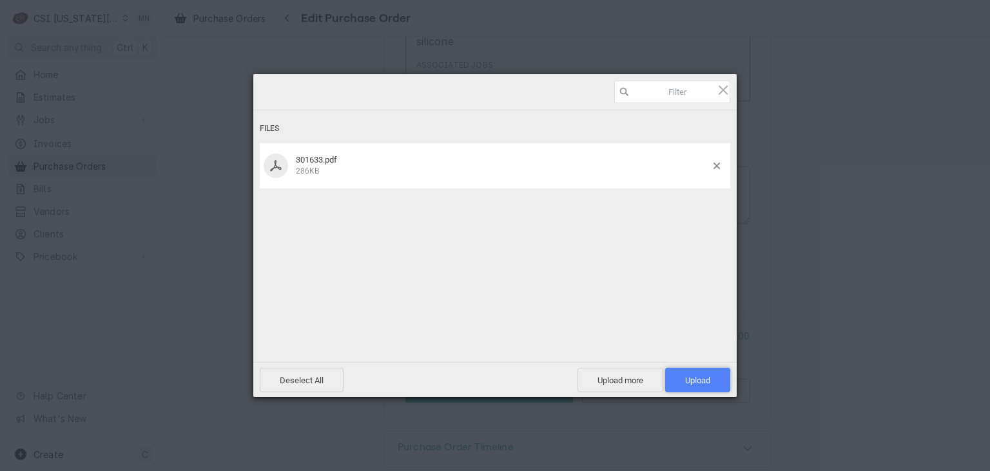
click at [703, 381] on span "Upload 1" at bounding box center [697, 380] width 25 height 10
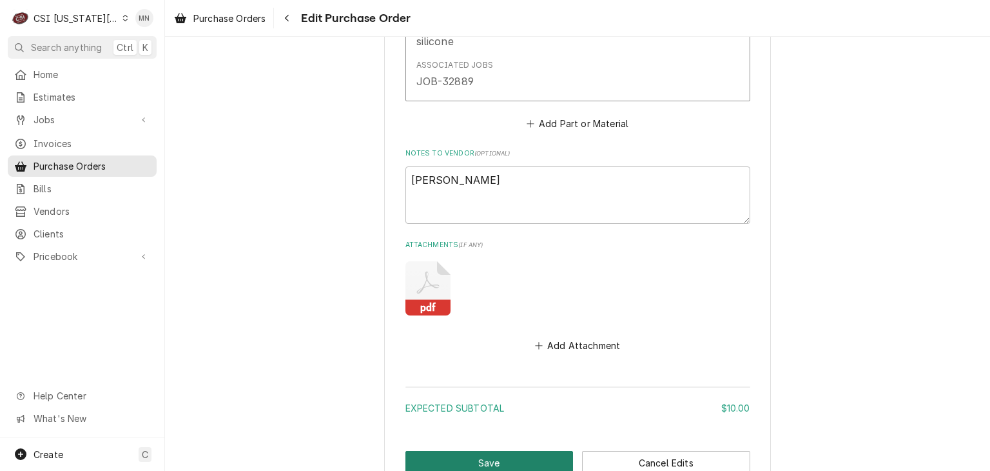
click at [480, 454] on button "Save" at bounding box center [489, 463] width 168 height 24
type textarea "x"
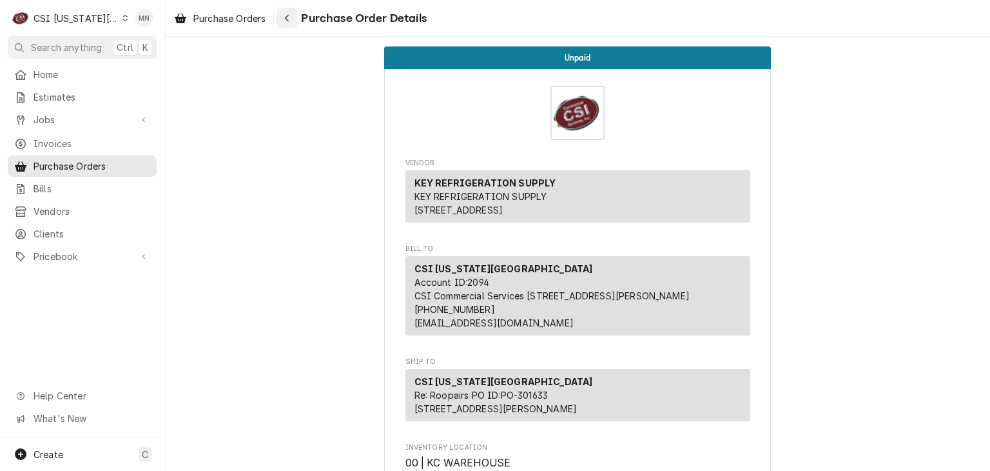
click at [293, 16] on div "Navigate back" at bounding box center [286, 18] width 13 height 13
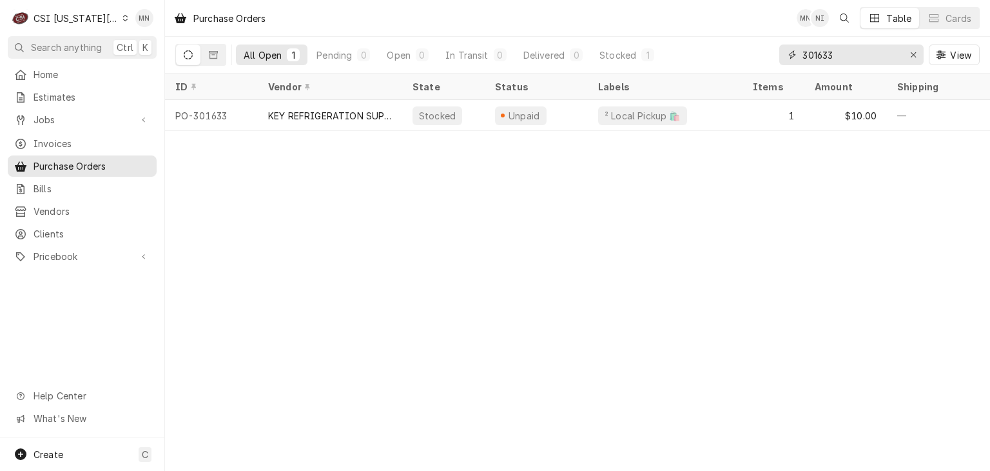
drag, startPoint x: 864, startPoint y: 58, endPoint x: 724, endPoint y: 34, distance: 142.5
click at [727, 35] on div "Purchase Orders MN NI Table Cards All Open 1 Pending 0 Open 0 In Transit 0 Deli…" at bounding box center [577, 36] width 825 height 73
type input "301641"
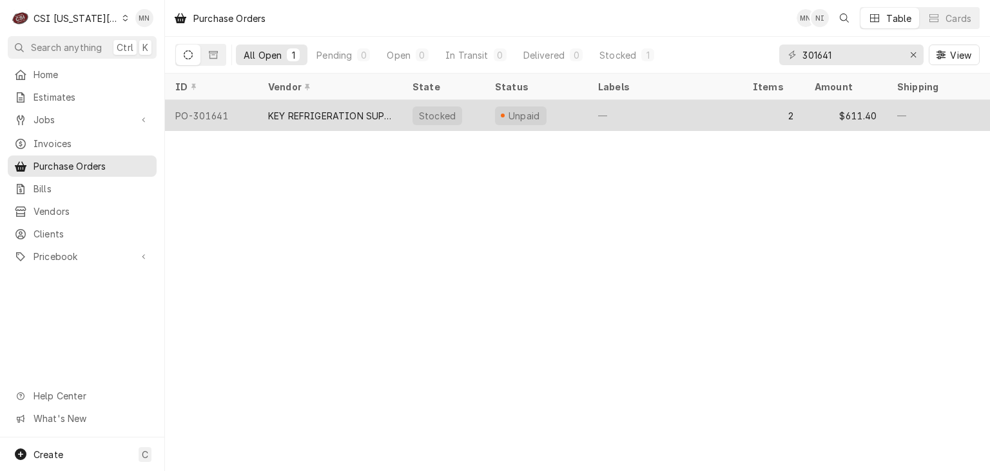
click at [322, 117] on div "KEY REFRIGERATION SUPPLY" at bounding box center [330, 116] width 124 height 14
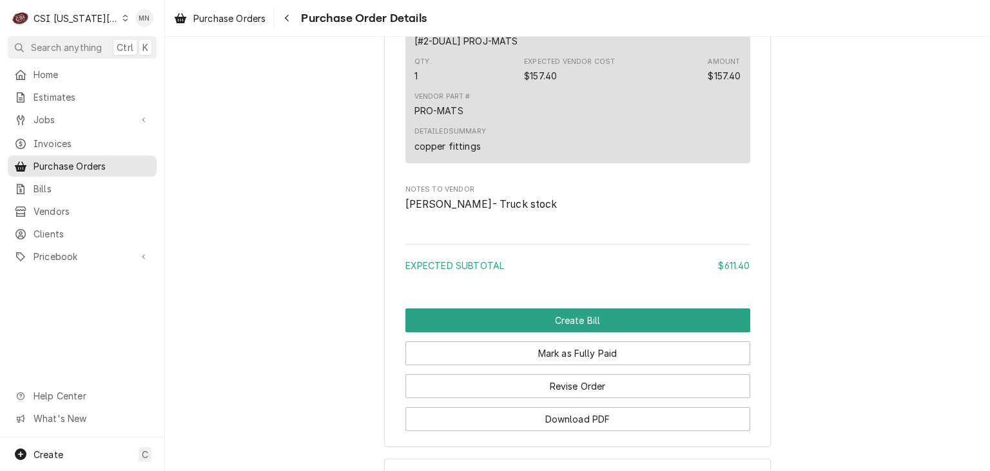
scroll to position [1297, 0]
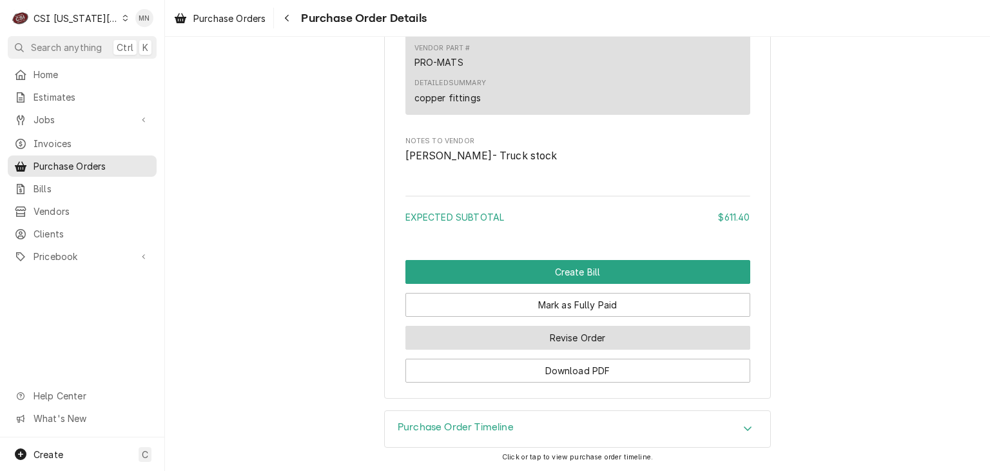
click at [603, 333] on button "Revise Order" at bounding box center [577, 338] width 345 height 24
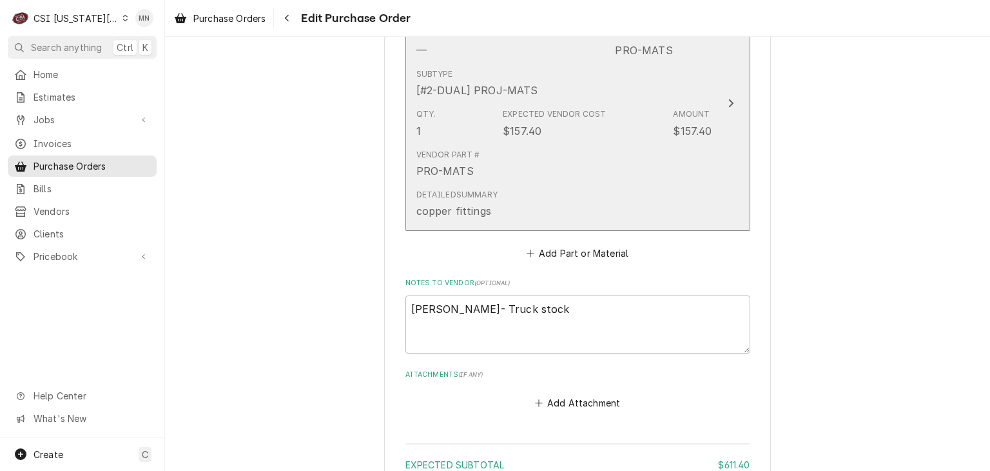
scroll to position [1031, 0]
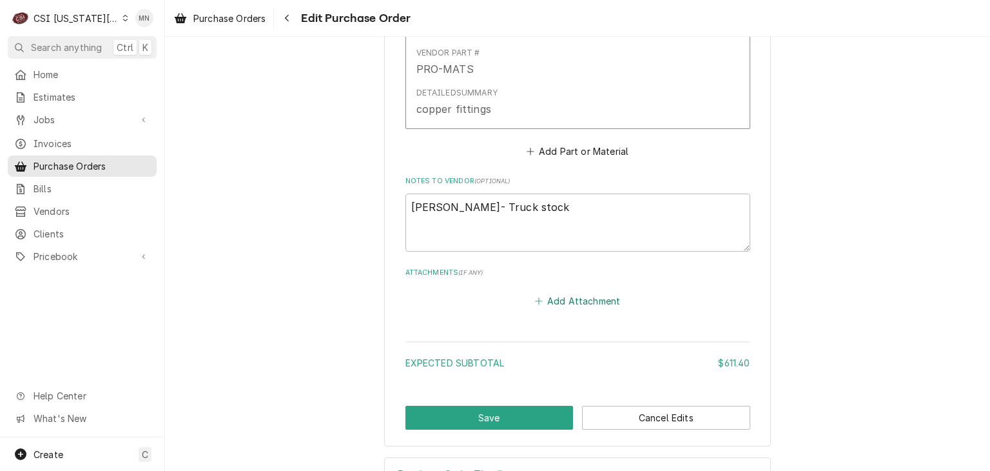
click at [560, 291] on button "Add Attachment" at bounding box center [577, 300] width 90 height 18
type textarea "x"
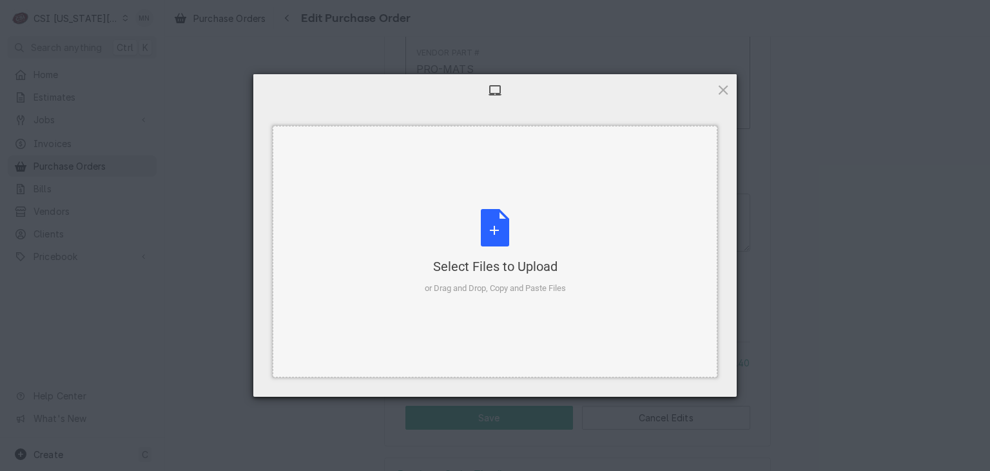
click at [498, 258] on div "Select Files to Upload" at bounding box center [495, 266] width 141 height 18
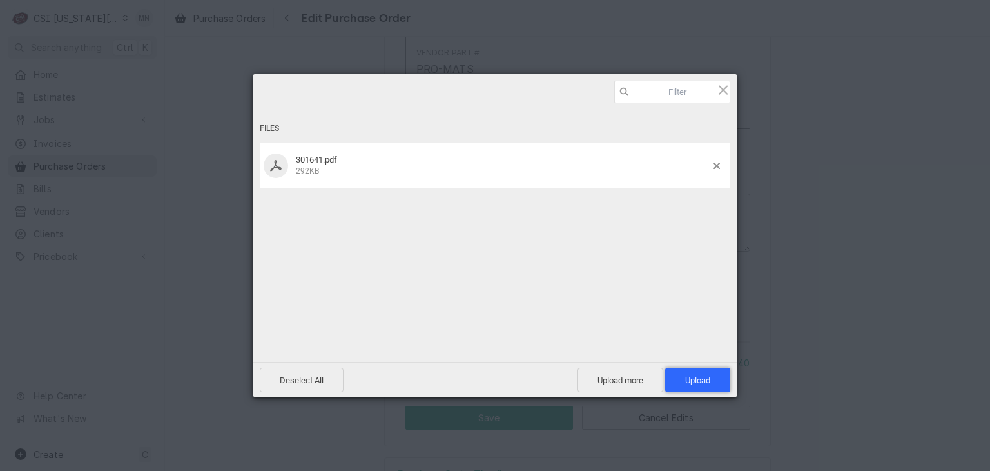
click at [699, 375] on span "Upload 1" at bounding box center [697, 379] width 65 height 24
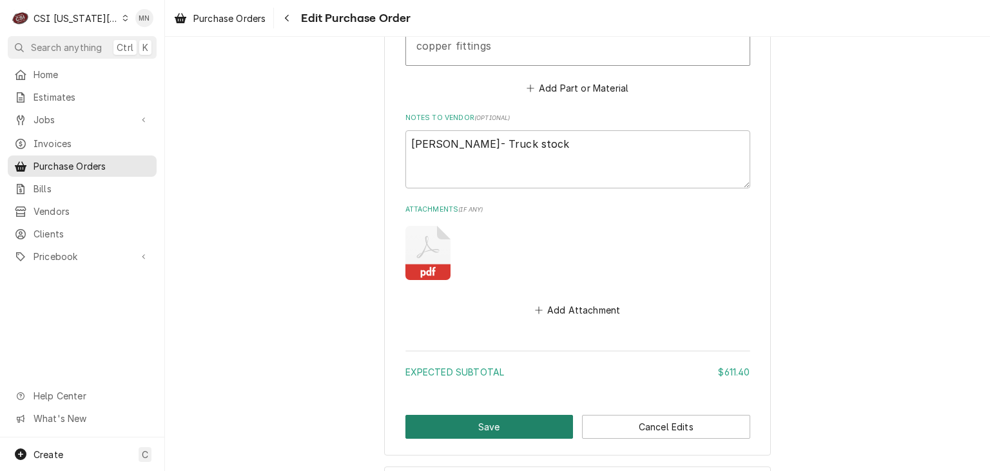
scroll to position [1147, 0]
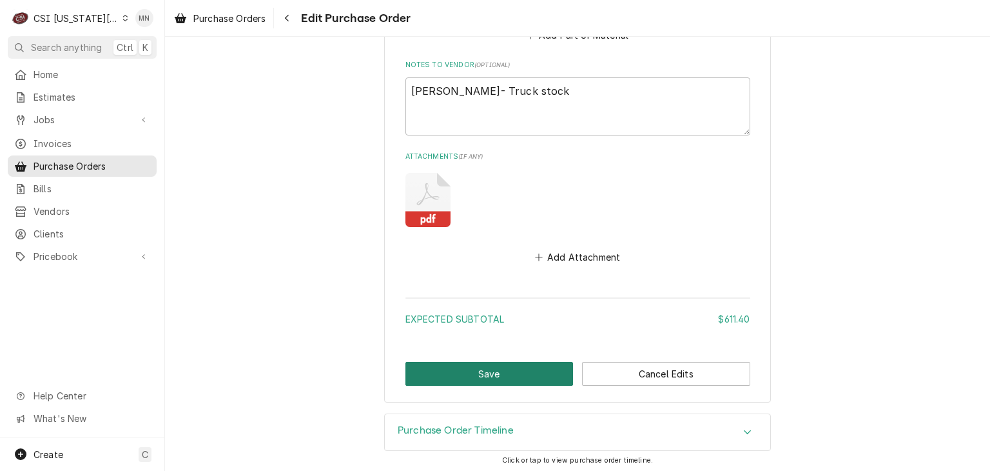
click at [462, 367] on button "Save" at bounding box center [489, 374] width 168 height 24
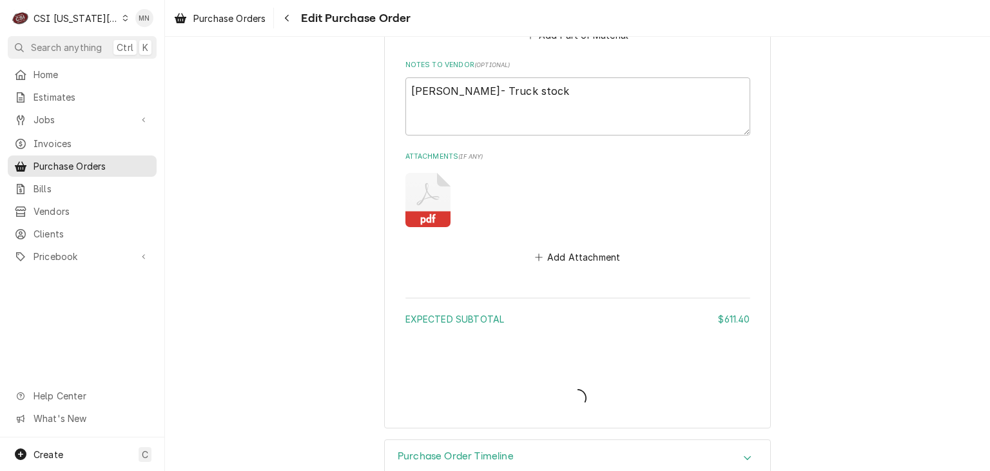
type textarea "x"
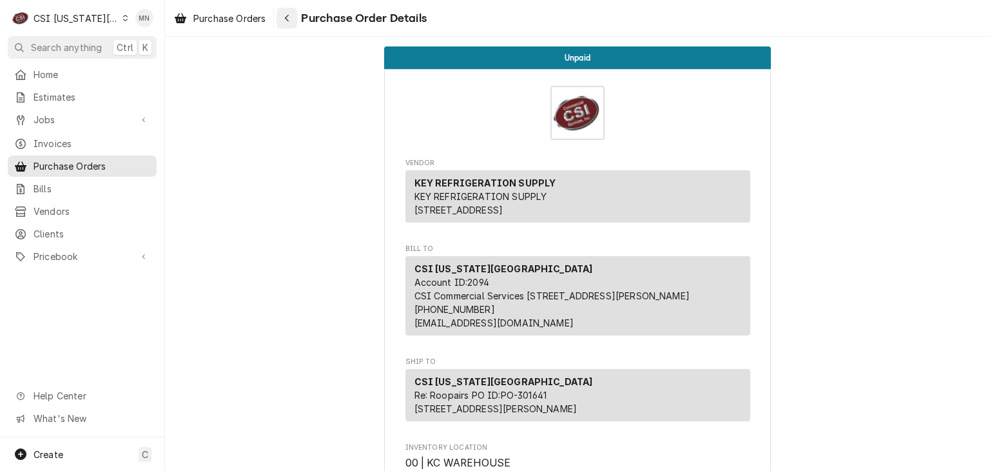
click at [291, 19] on div "Navigate back" at bounding box center [286, 18] width 13 height 13
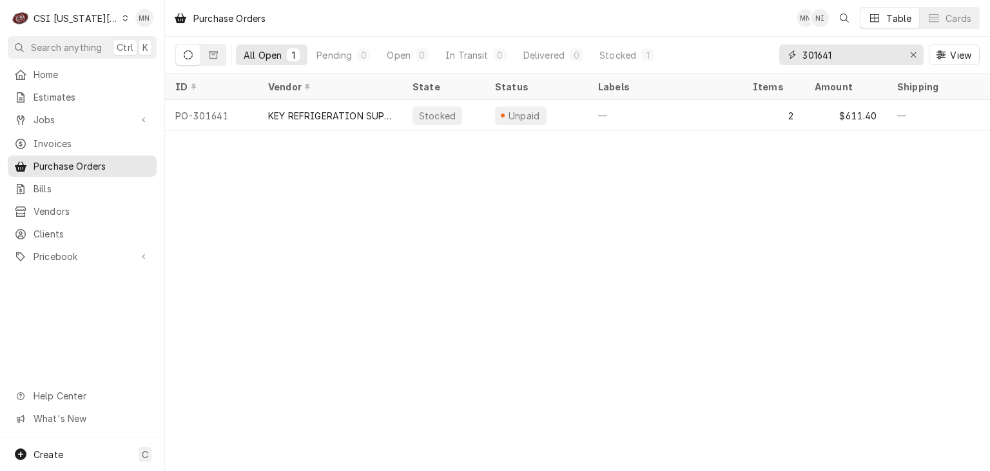
drag, startPoint x: 841, startPoint y: 49, endPoint x: 750, endPoint y: 48, distance: 90.3
click at [750, 48] on div "All Open 1 Pending 0 Open 0 In Transit 0 Delivered 0 Stocked 1 301641 View" at bounding box center [577, 55] width 805 height 36
type input "301640"
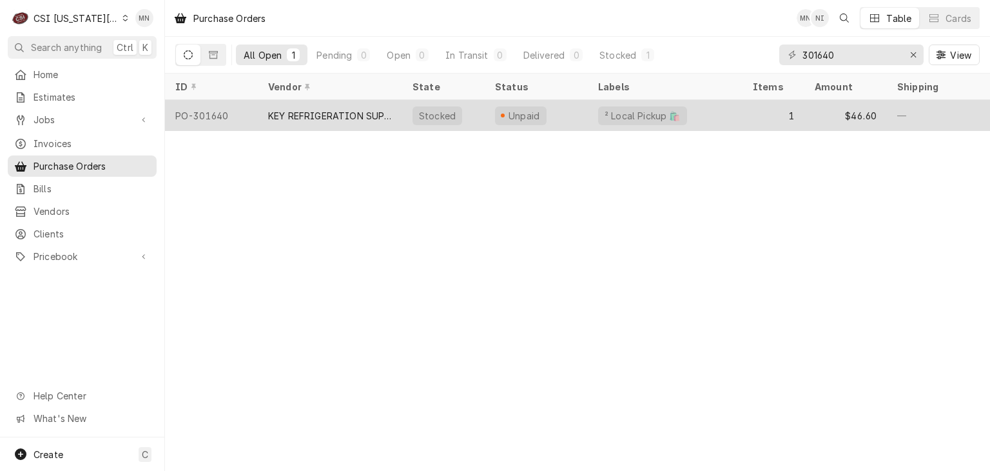
click at [364, 112] on div "KEY REFRIGERATION SUPPLY" at bounding box center [330, 116] width 124 height 14
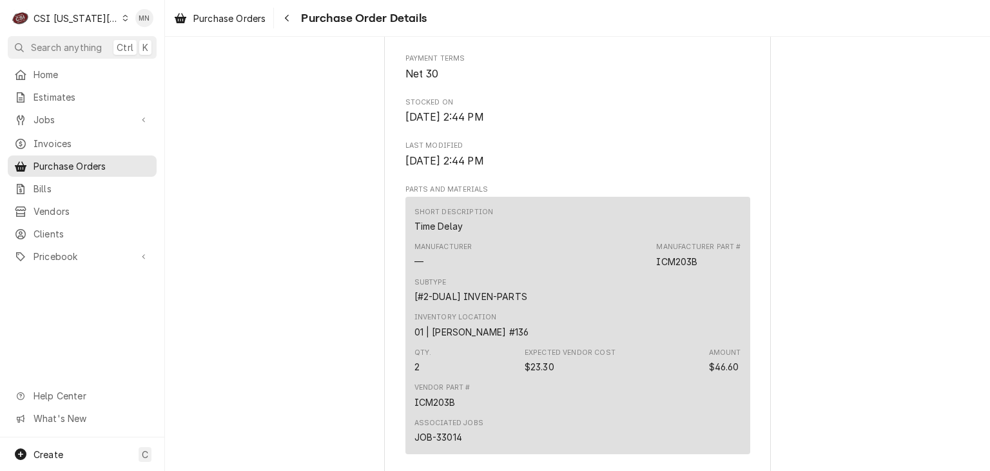
scroll to position [1152, 0]
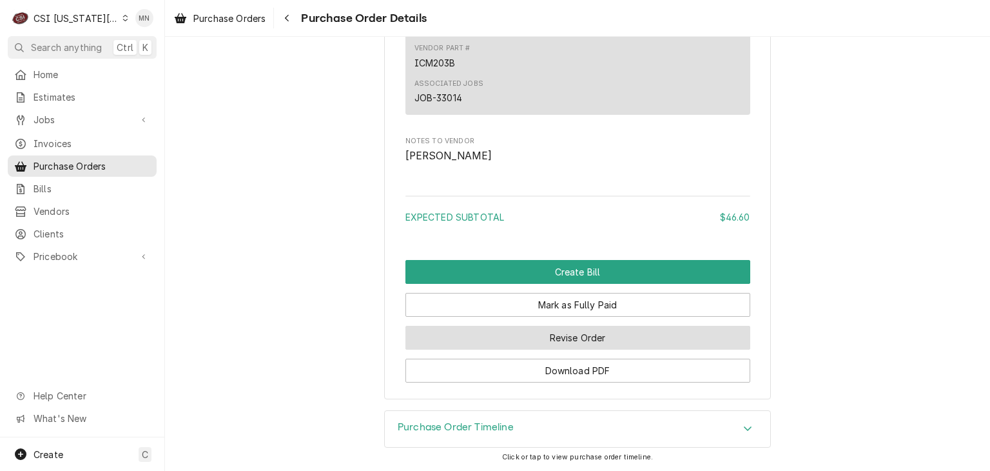
click at [597, 342] on button "Revise Order" at bounding box center [577, 338] width 345 height 24
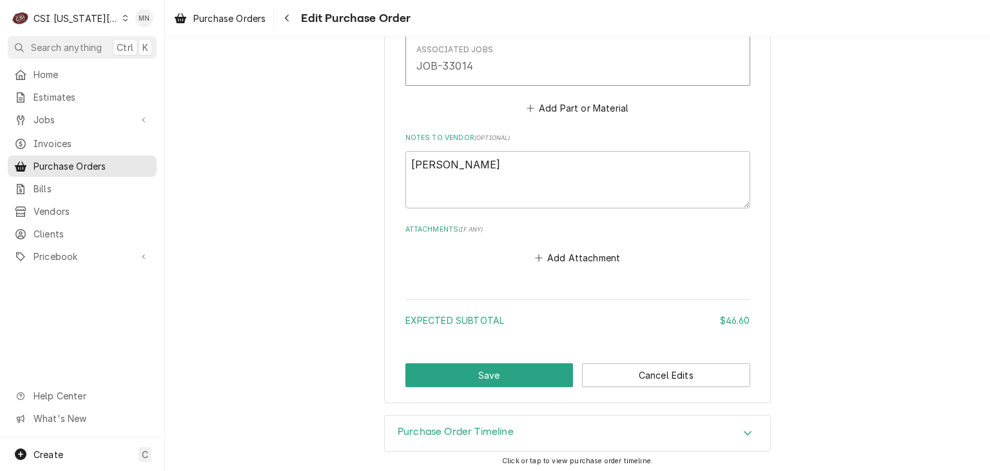
scroll to position [854, 0]
click at [562, 255] on button "Add Attachment" at bounding box center [577, 257] width 90 height 18
type textarea "x"
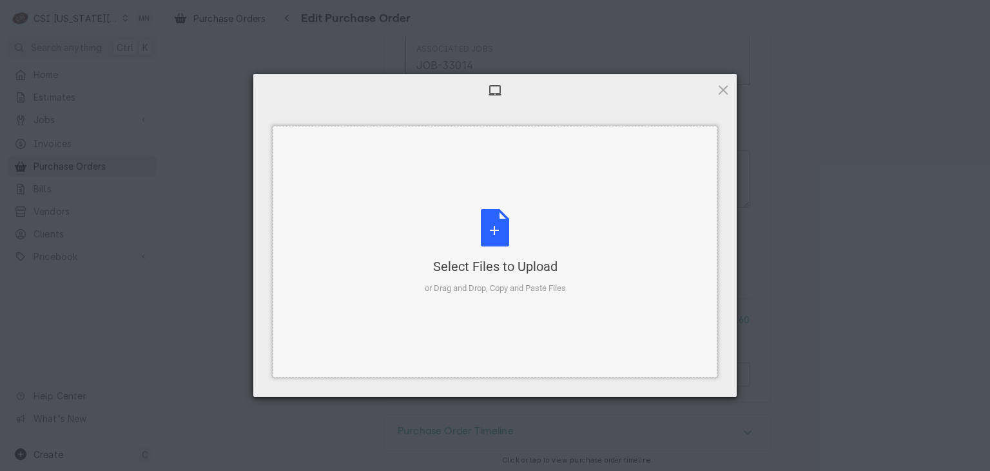
click at [487, 231] on div "Select Files to Upload or Drag and Drop, Copy and Paste Files" at bounding box center [495, 252] width 141 height 86
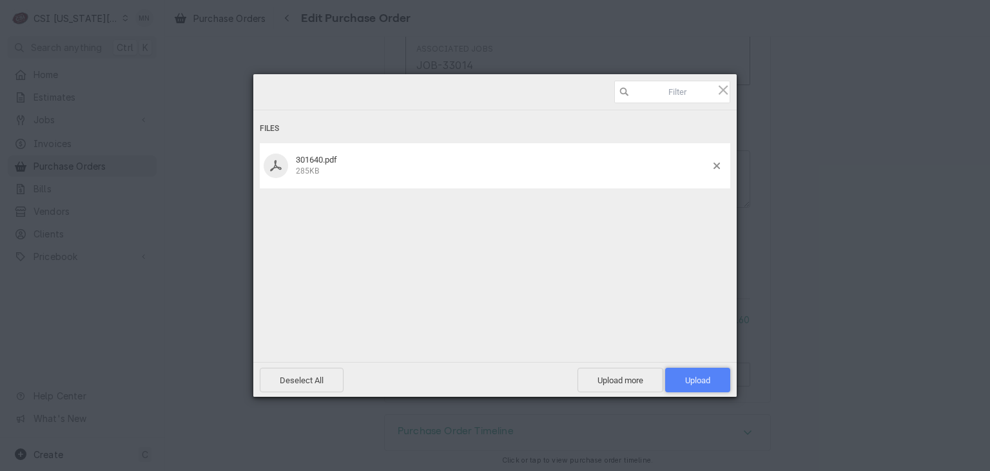
click at [707, 380] on span "Upload 1" at bounding box center [697, 380] width 25 height 10
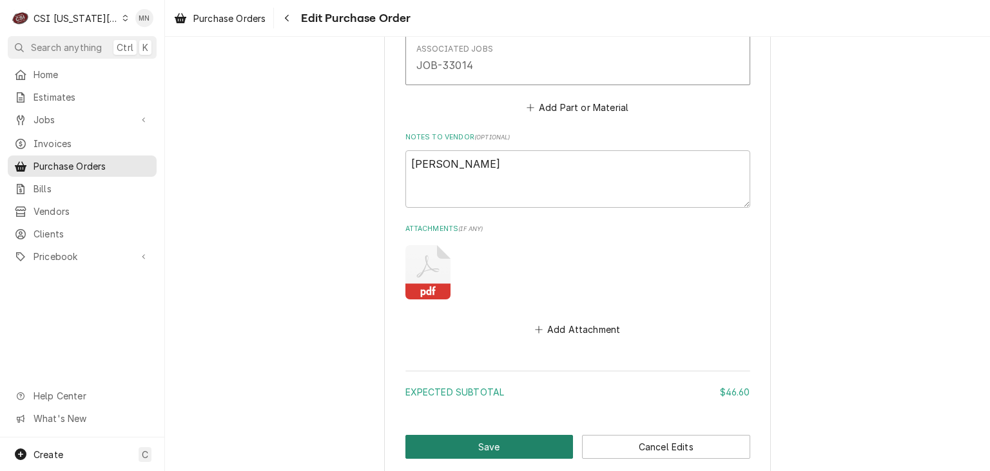
click at [498, 442] on button "Save" at bounding box center [489, 447] width 168 height 24
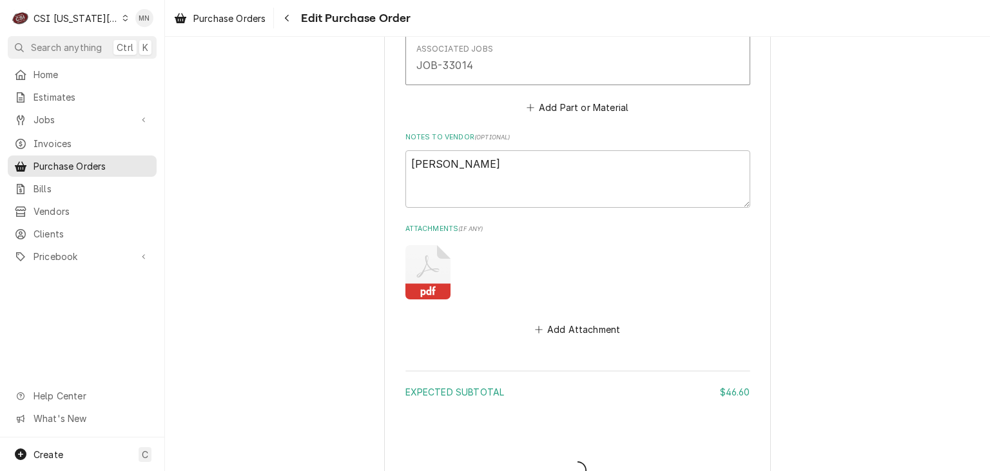
type textarea "x"
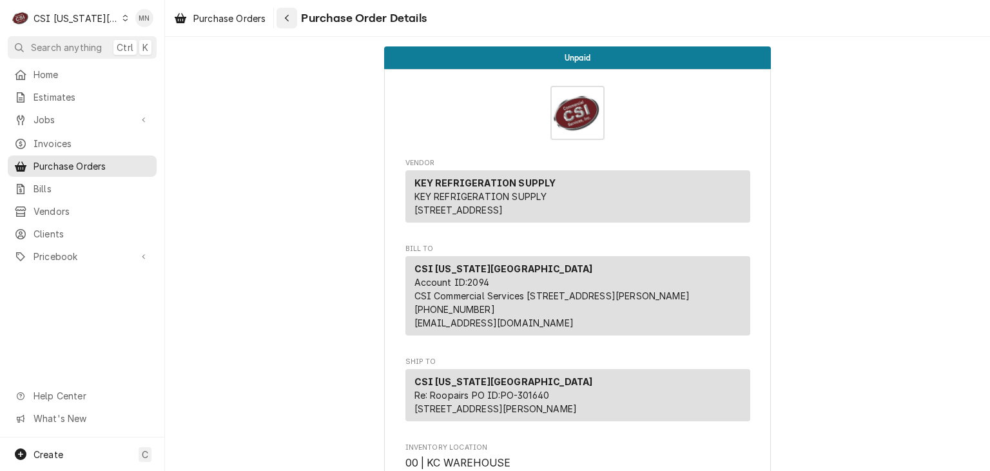
click at [288, 19] on icon "Navigate back" at bounding box center [287, 18] width 6 height 9
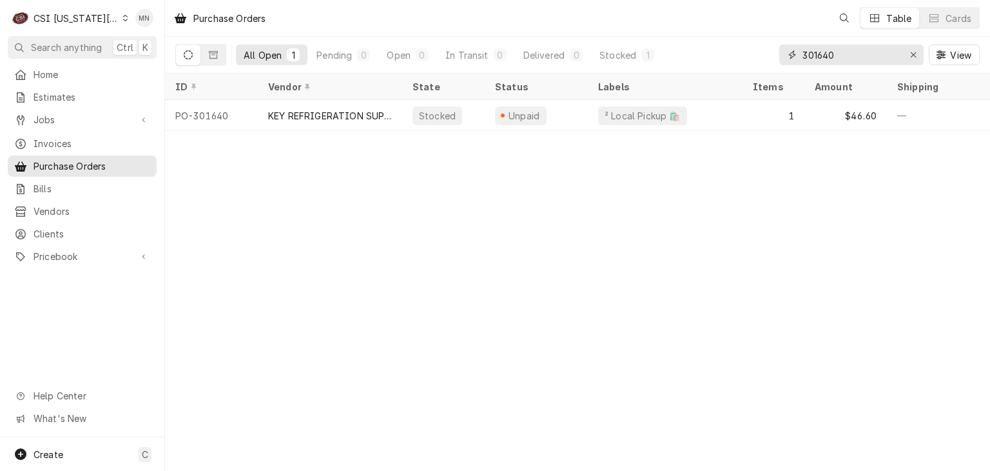
drag, startPoint x: 852, startPoint y: 55, endPoint x: 708, endPoint y: 54, distance: 144.4
click at [708, 54] on div "All Open 1 Pending 0 Open 0 In Transit 0 Delivered 0 Stocked 1 301640 View" at bounding box center [577, 55] width 805 height 36
type input "301142"
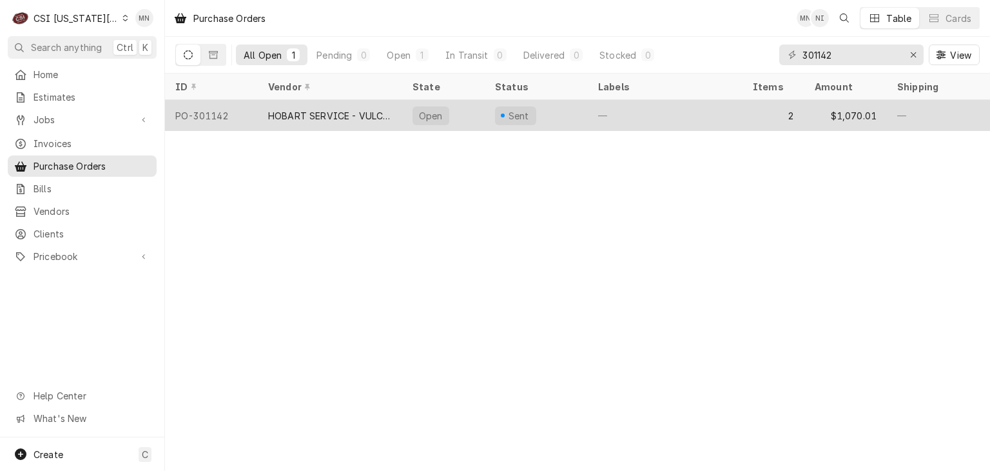
click at [364, 118] on div "HOBART SERVICE - VULCAN" at bounding box center [330, 116] width 124 height 14
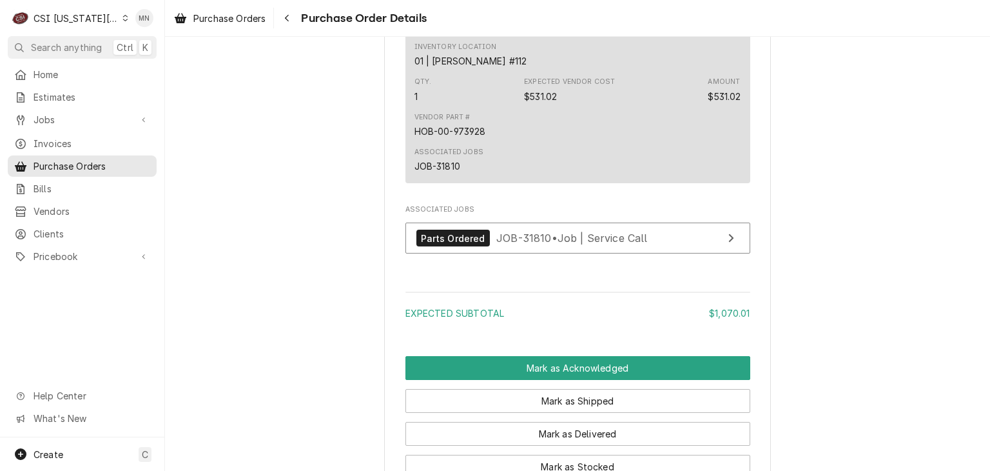
scroll to position [1329, 0]
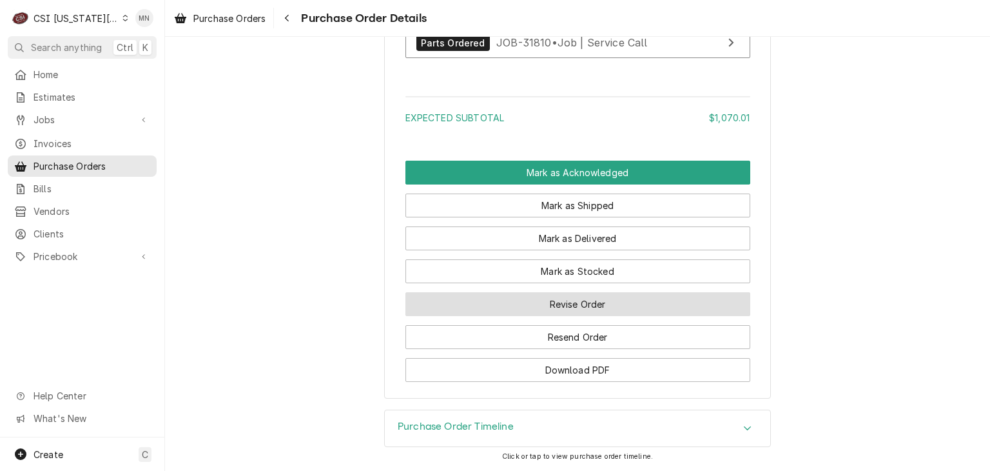
click at [558, 306] on button "Revise Order" at bounding box center [577, 304] width 345 height 24
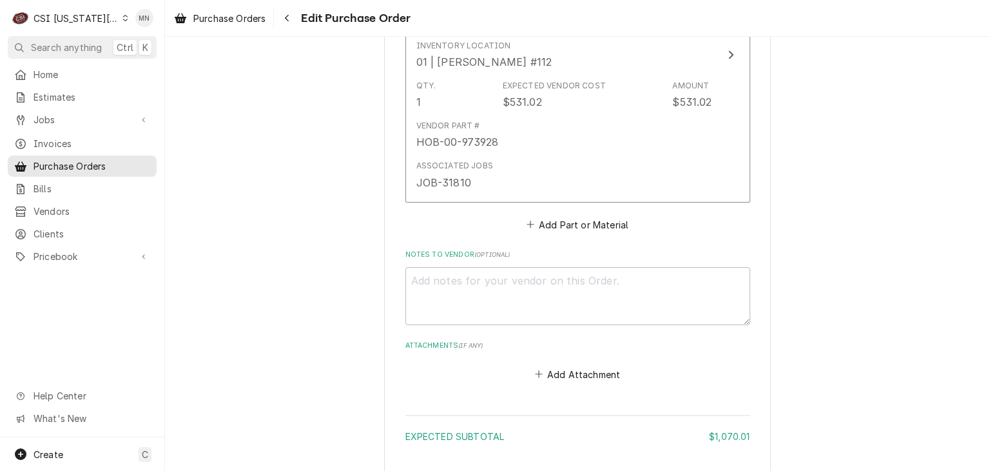
scroll to position [1060, 0]
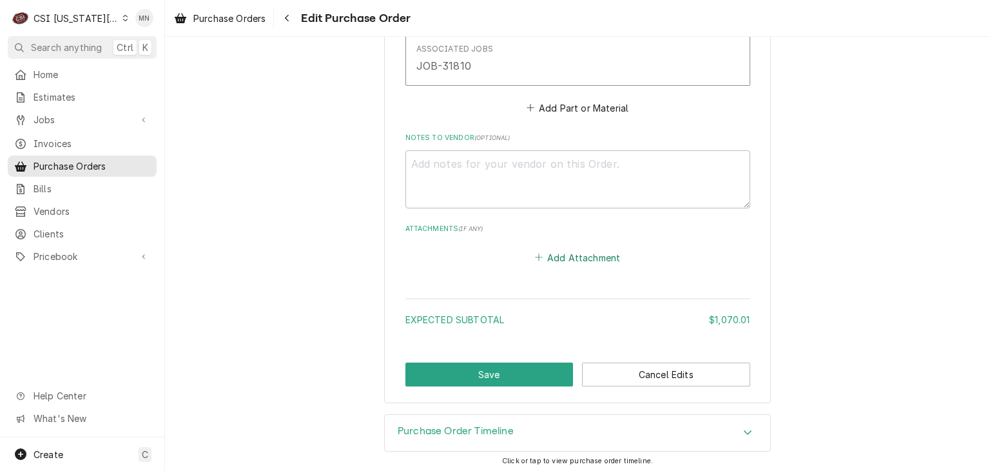
click at [571, 251] on button "Add Attachment" at bounding box center [577, 257] width 90 height 18
type textarea "x"
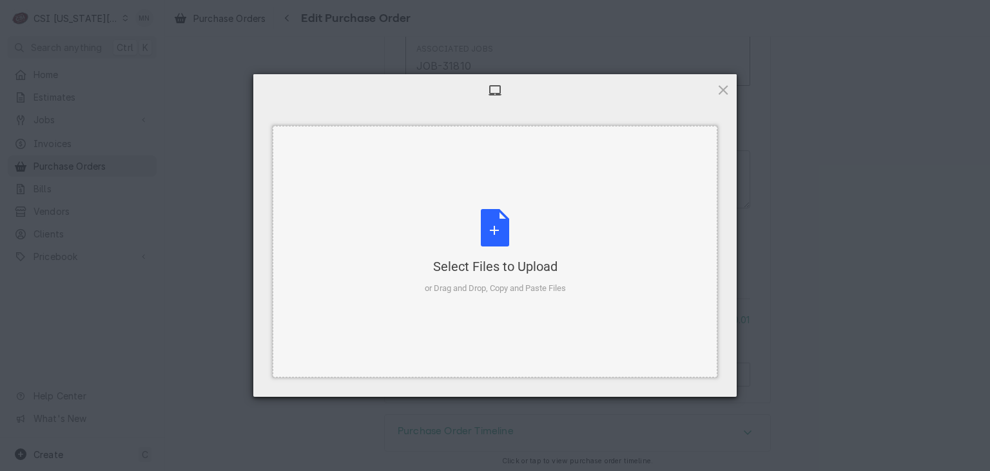
click at [491, 248] on div "Select Files to Upload or Drag and Drop, Copy and Paste Files" at bounding box center [495, 252] width 141 height 86
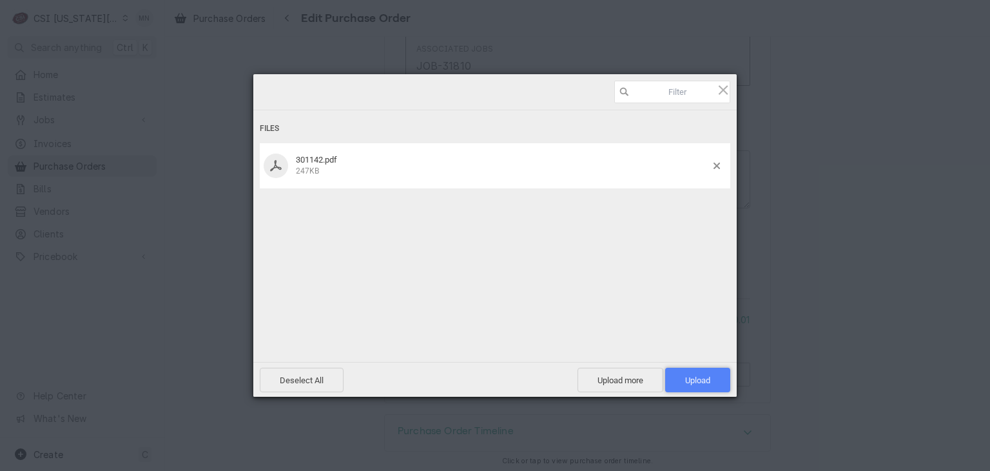
click at [701, 384] on span "Upload 1" at bounding box center [697, 380] width 25 height 10
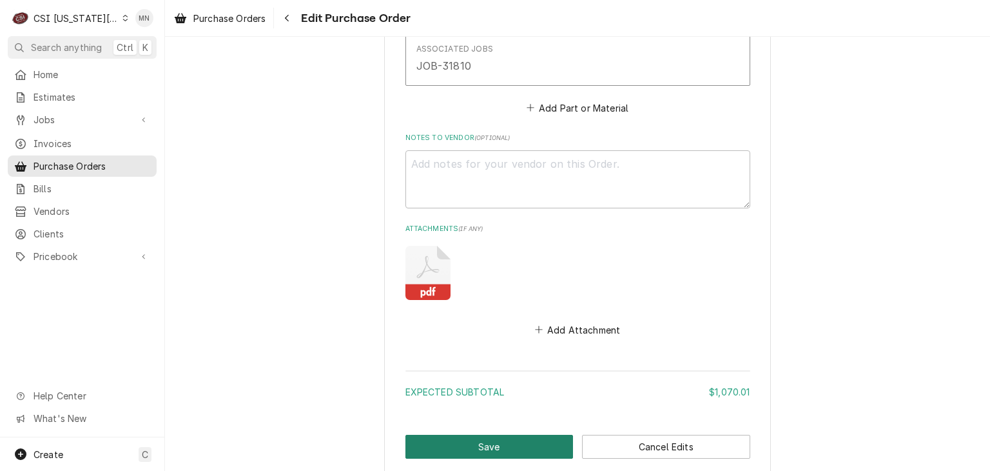
click at [496, 447] on button "Save" at bounding box center [489, 447] width 168 height 24
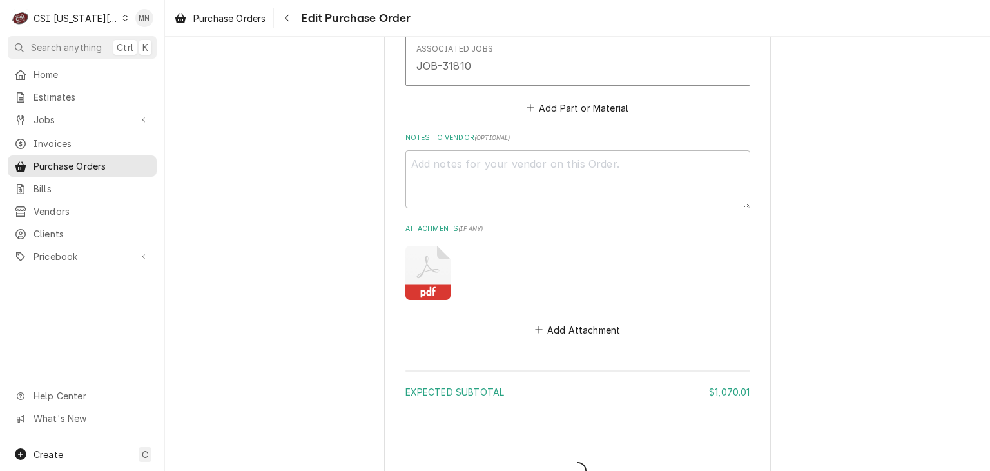
type textarea "x"
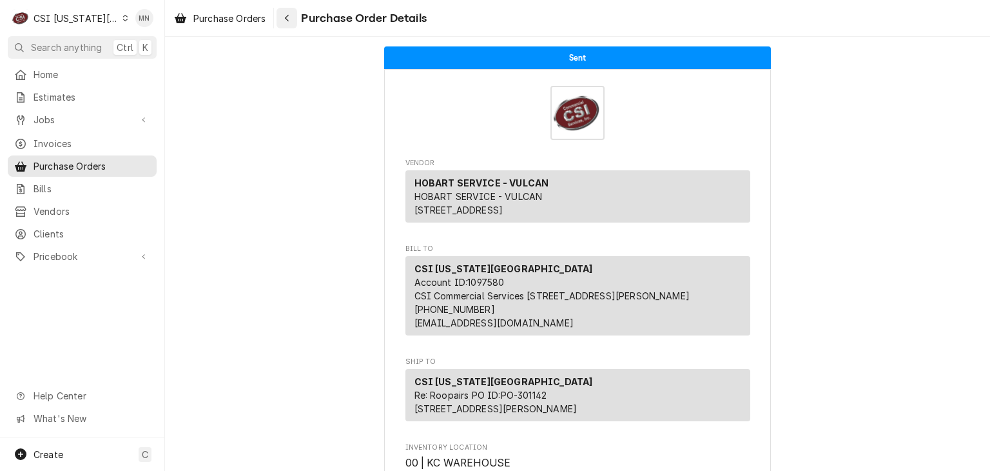
click at [282, 24] on div "Navigate back" at bounding box center [286, 18] width 13 height 13
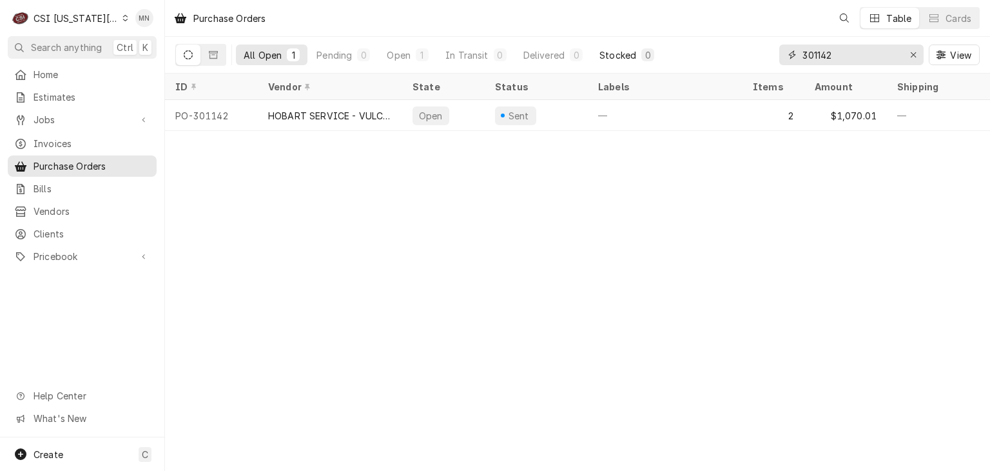
drag, startPoint x: 859, startPoint y: 55, endPoint x: 614, endPoint y: 62, distance: 245.7
click at [691, 59] on div "All Open 1 Pending 0 Open 1 In Transit 0 Delivered 0 Stocked 0 301142 View" at bounding box center [577, 55] width 805 height 36
type input "301537"
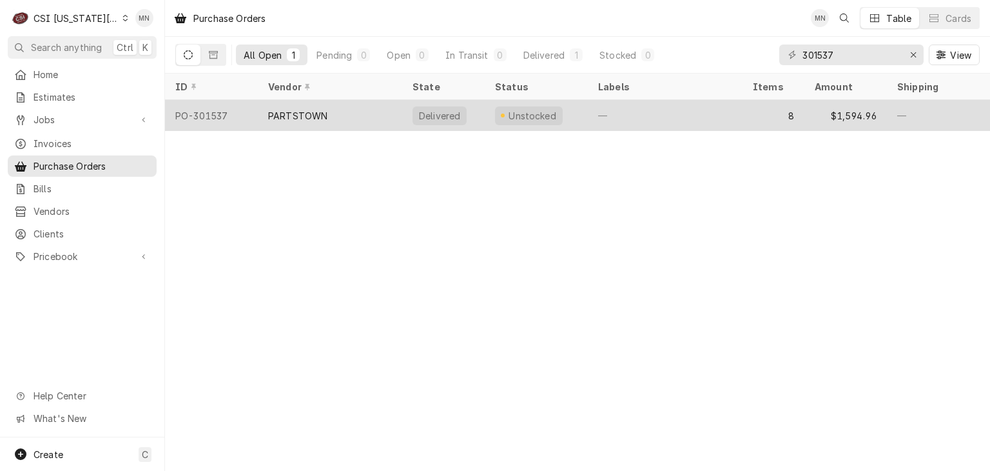
click at [367, 117] on div "PARTSTOWN" at bounding box center [330, 115] width 144 height 31
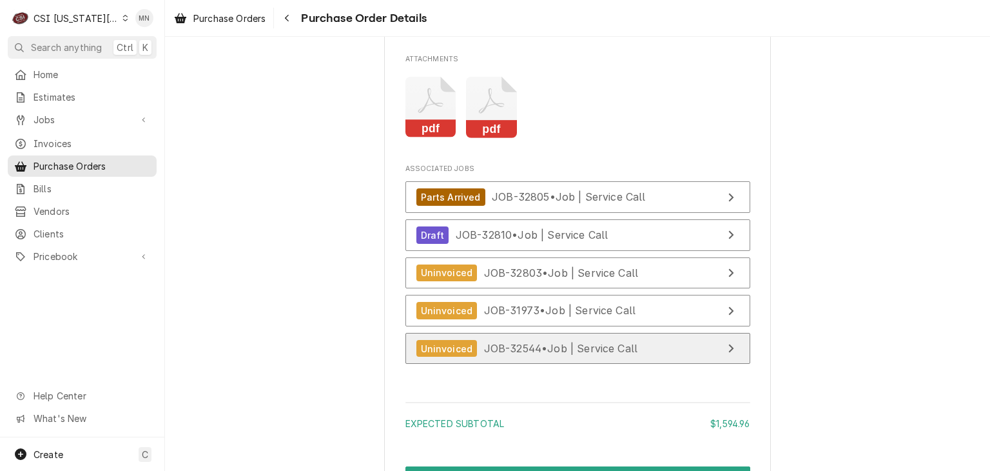
scroll to position [3275, 0]
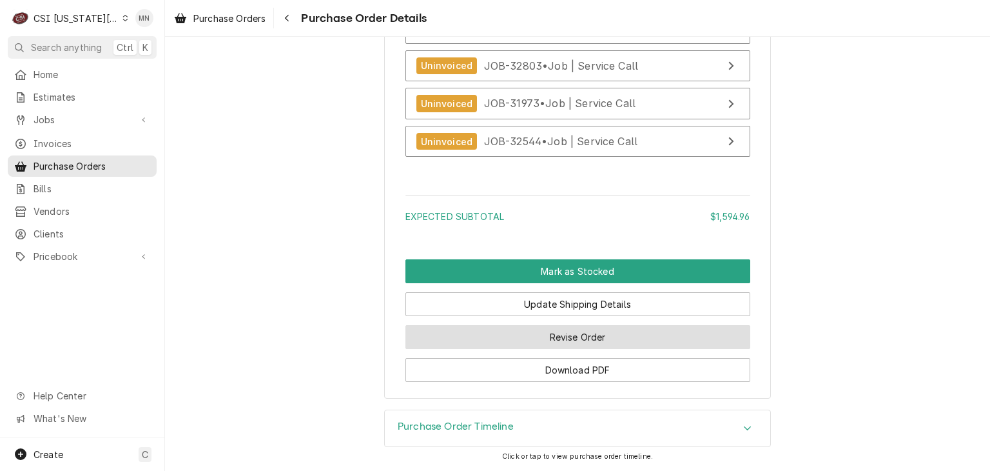
click at [600, 340] on button "Revise Order" at bounding box center [577, 337] width 345 height 24
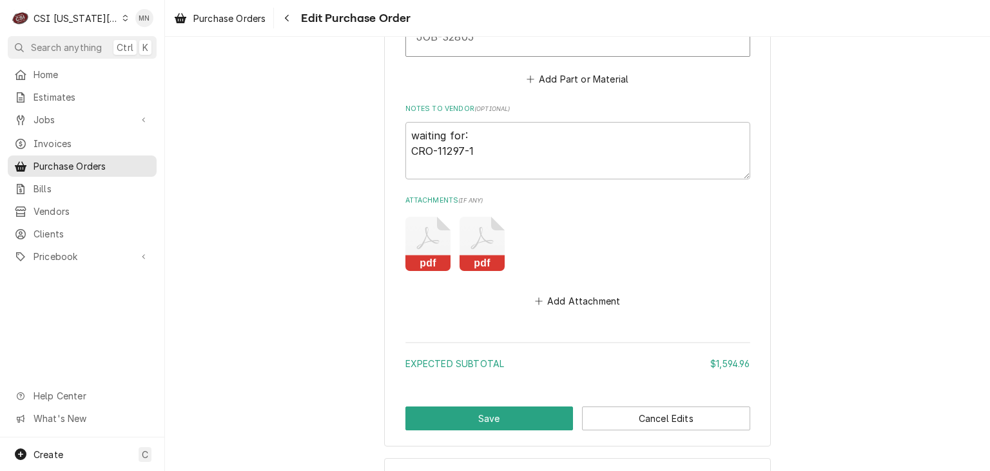
scroll to position [2990, 0]
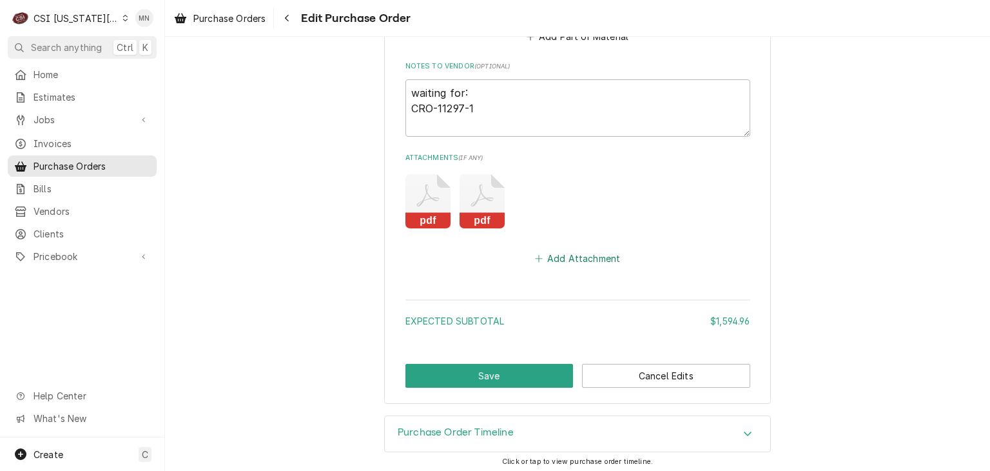
click at [565, 254] on button "Add Attachment" at bounding box center [577, 258] width 90 height 18
type textarea "x"
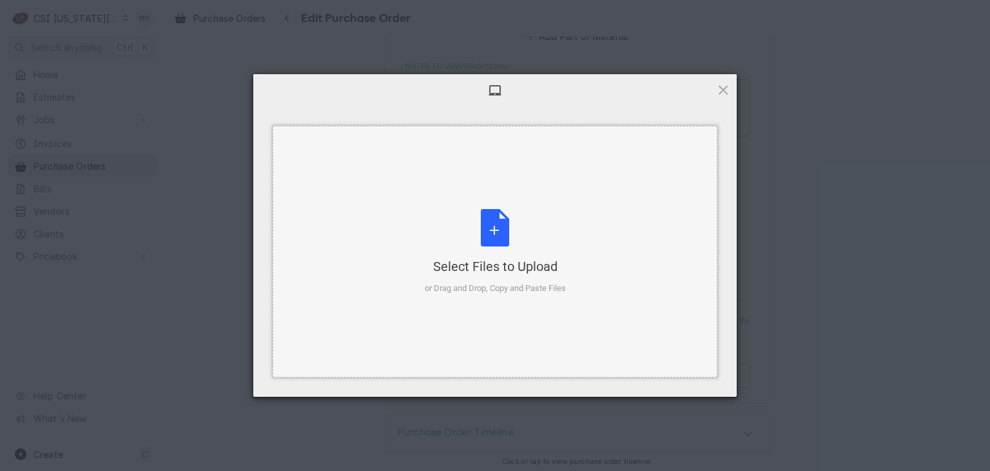
click at [509, 257] on div "Select Files to Upload" at bounding box center [495, 266] width 141 height 18
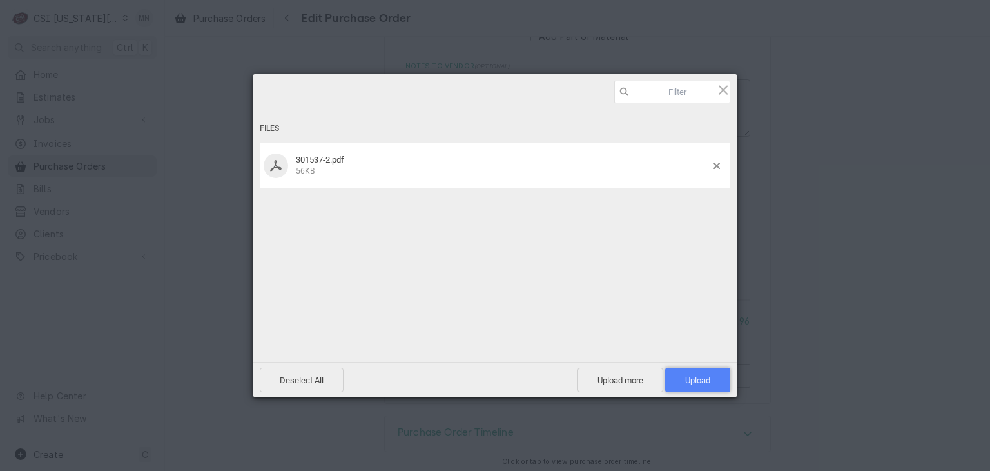
click at [707, 378] on span "Upload 1" at bounding box center [697, 380] width 25 height 10
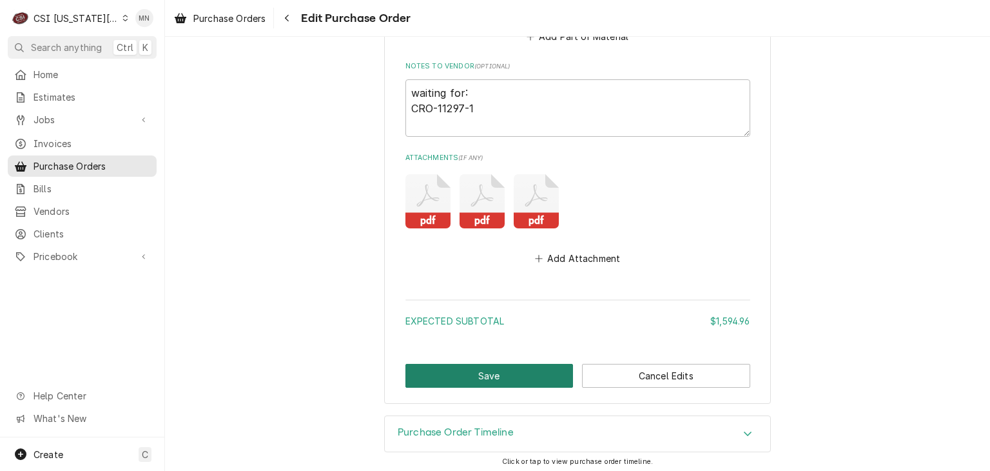
click at [534, 372] on button "Save" at bounding box center [489, 376] width 168 height 24
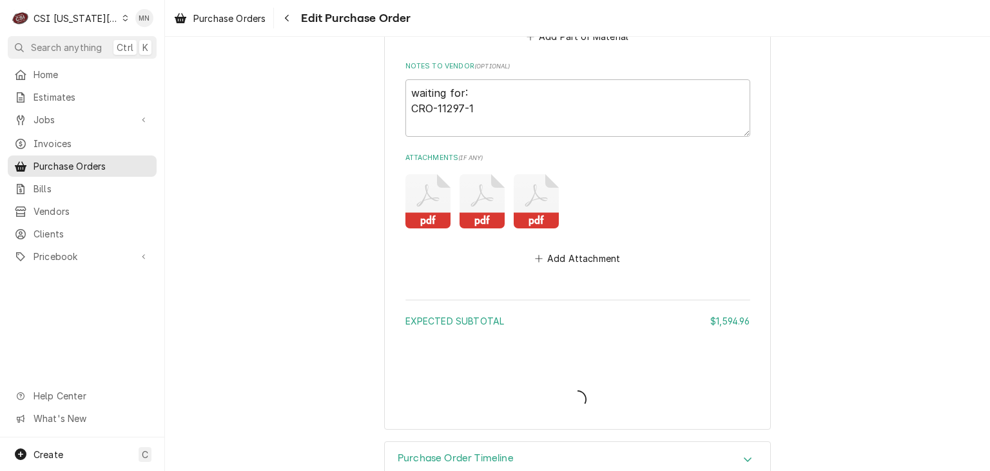
type textarea "x"
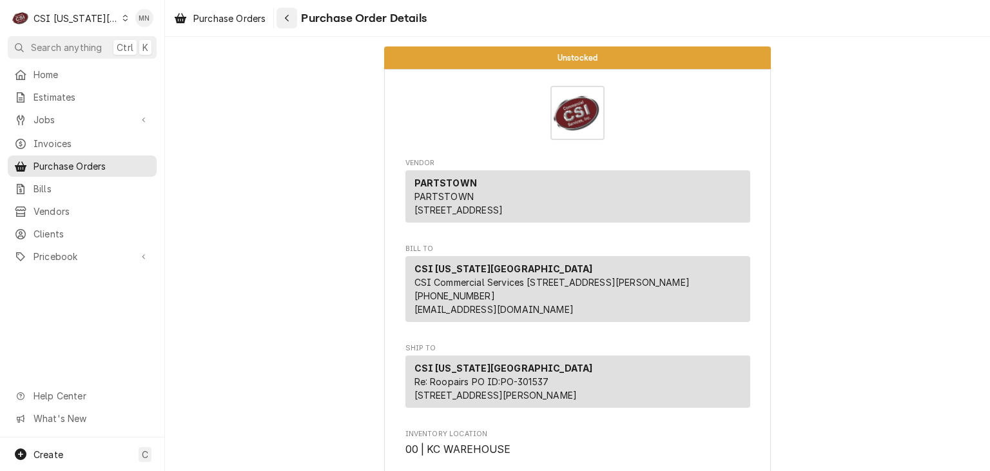
click at [290, 21] on icon "Navigate back" at bounding box center [287, 18] width 6 height 9
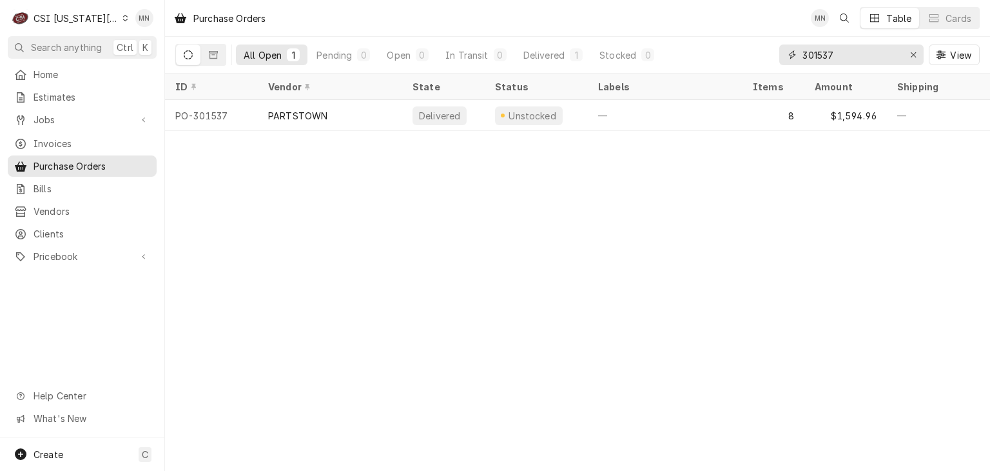
drag, startPoint x: 847, startPoint y: 49, endPoint x: 681, endPoint y: 48, distance: 166.3
click at [683, 48] on div "All Open 1 Pending 0 Open 0 In Transit 0 Delivered 1 Stocked 0 301537 View" at bounding box center [577, 55] width 805 height 36
type input "301631"
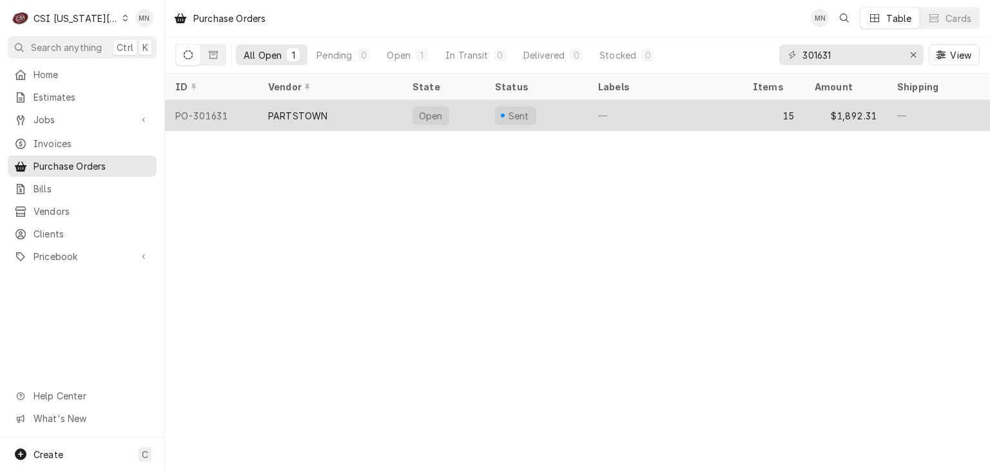
click at [326, 119] on div "PARTSTOWN" at bounding box center [330, 115] width 144 height 31
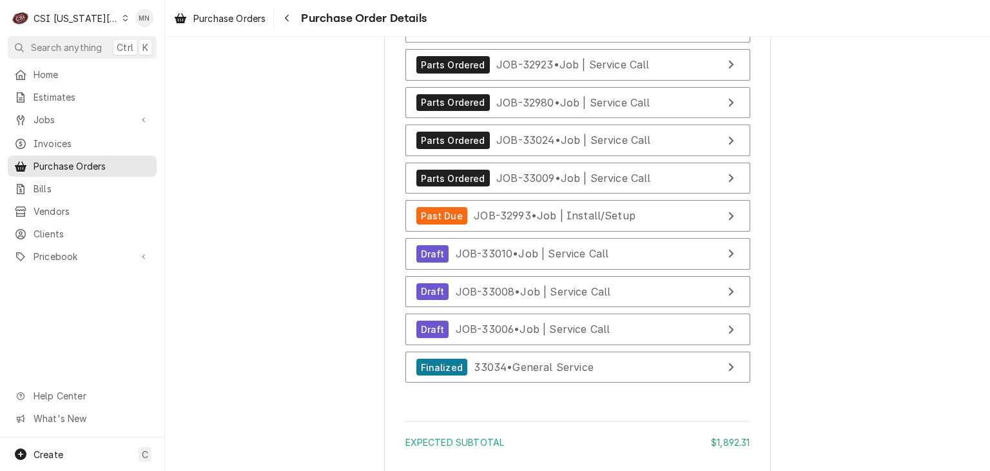
scroll to position [5066, 0]
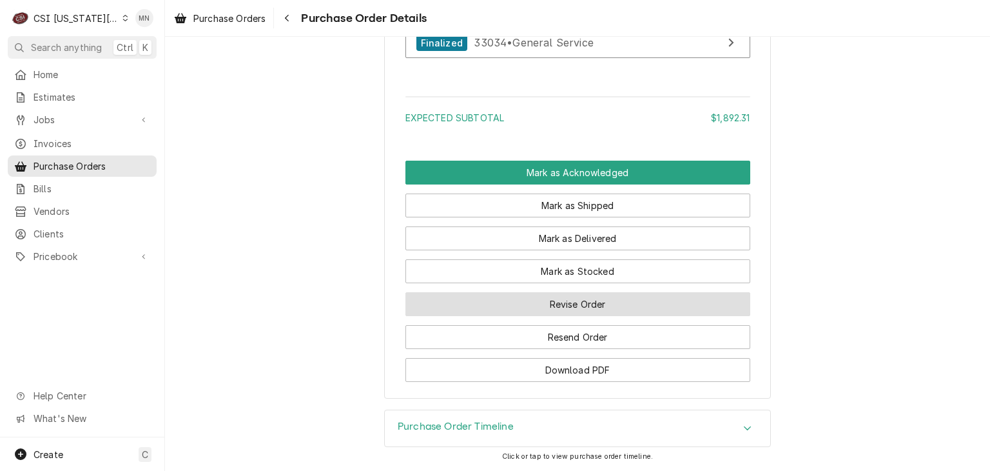
click at [552, 308] on button "Revise Order" at bounding box center [577, 304] width 345 height 24
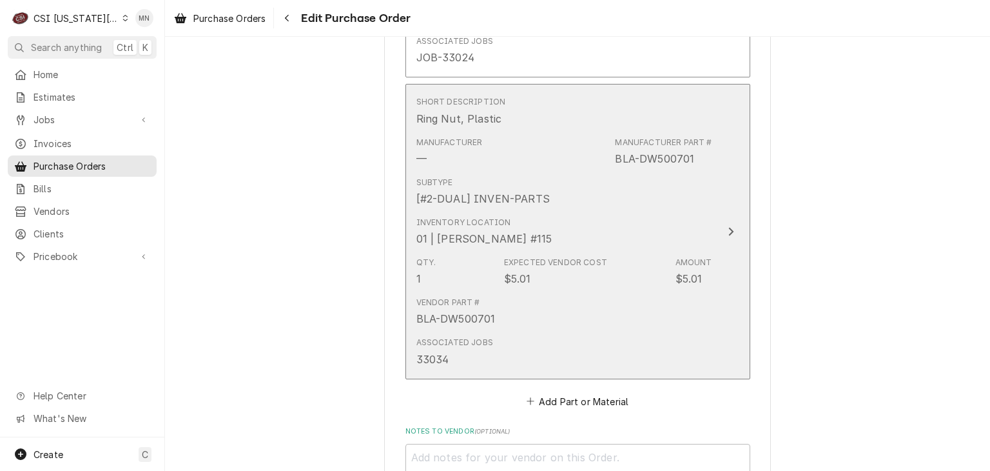
scroll to position [4964, 0]
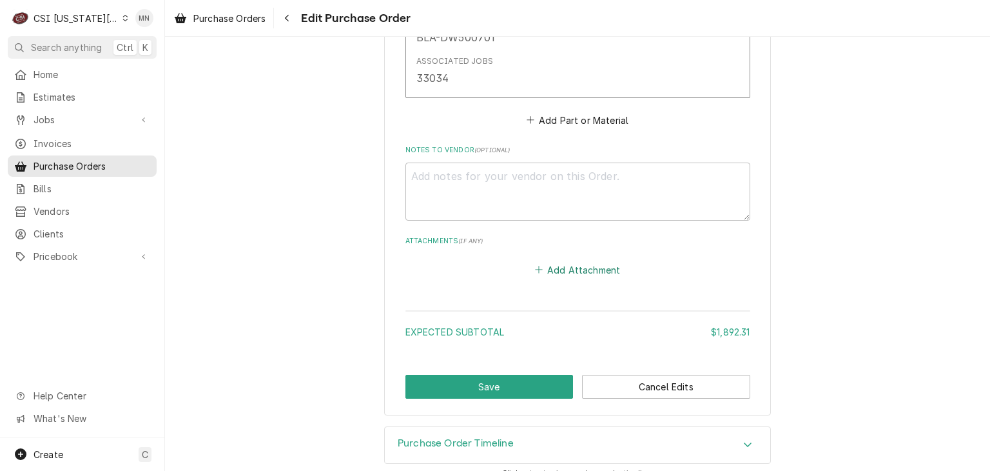
click at [580, 269] on button "Add Attachment" at bounding box center [577, 269] width 90 height 18
type textarea "x"
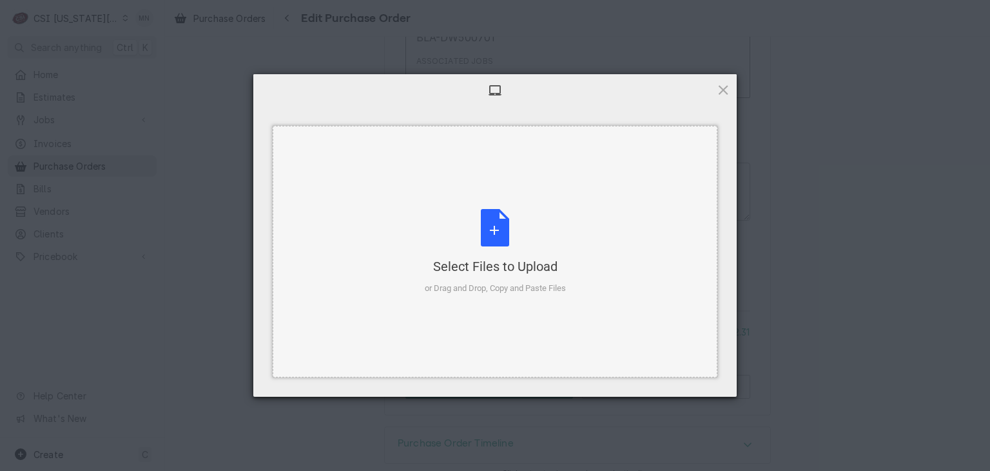
click at [485, 233] on div "Select Files to Upload or Drag and Drop, Copy and Paste Files" at bounding box center [495, 252] width 141 height 86
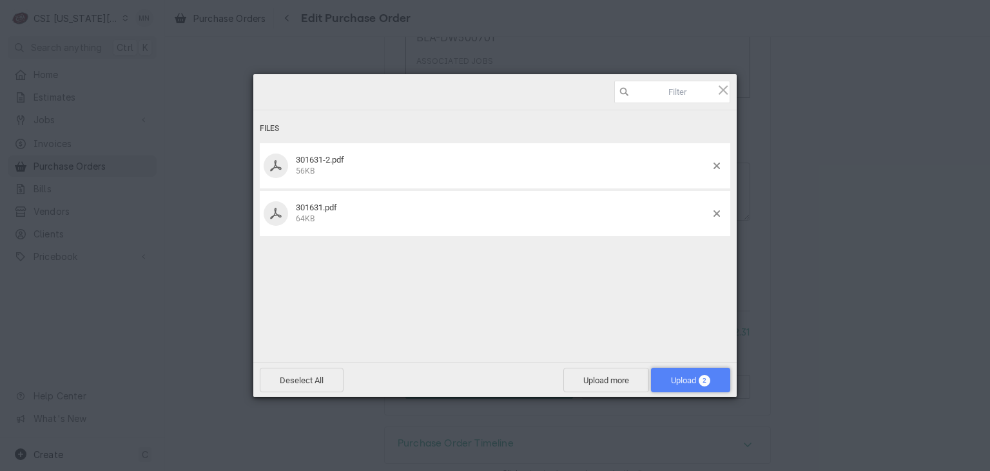
click at [683, 377] on span "Upload 2" at bounding box center [690, 380] width 39 height 10
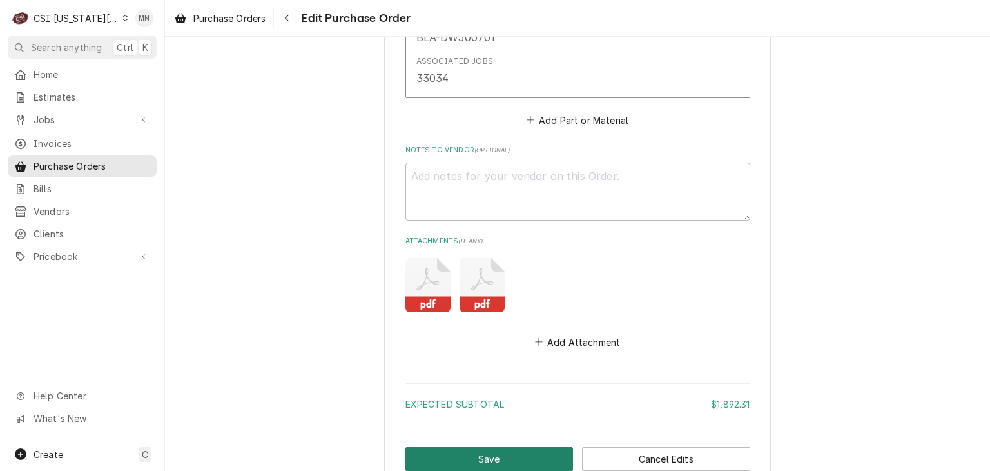
click at [518, 451] on button "Save" at bounding box center [489, 459] width 168 height 24
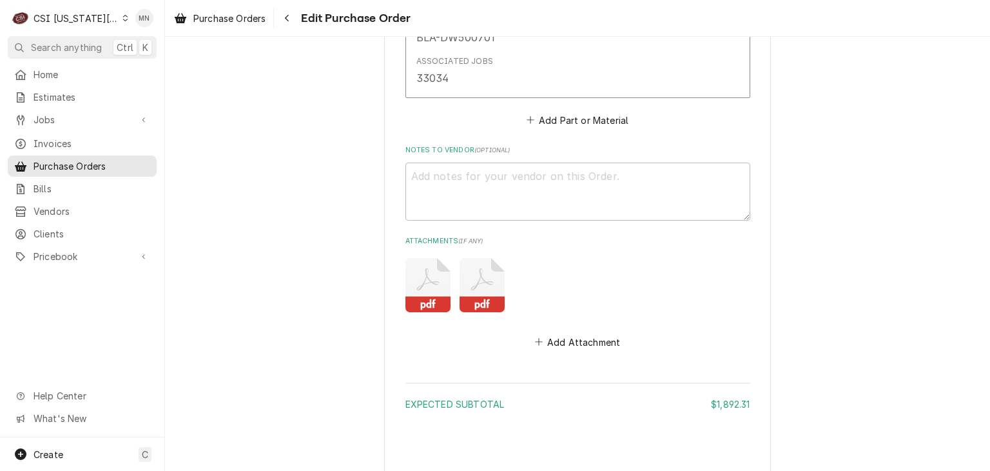
type textarea "x"
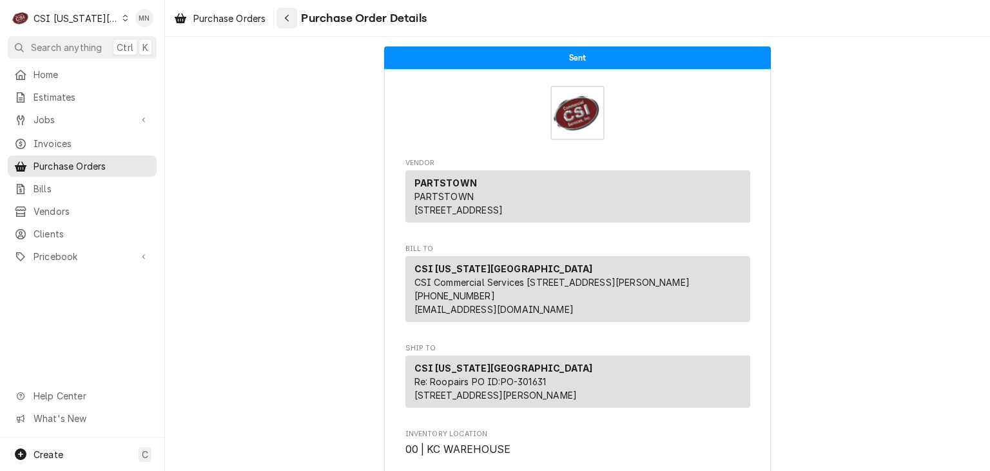
click at [284, 19] on div "Navigate back" at bounding box center [286, 18] width 13 height 13
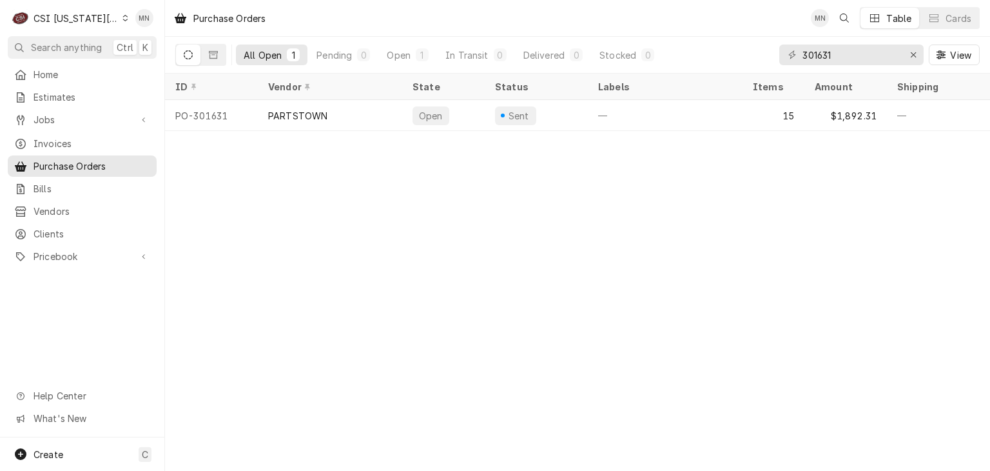
click at [102, 19] on div "CSI [US_STATE][GEOGRAPHIC_DATA]" at bounding box center [76, 19] width 85 height 14
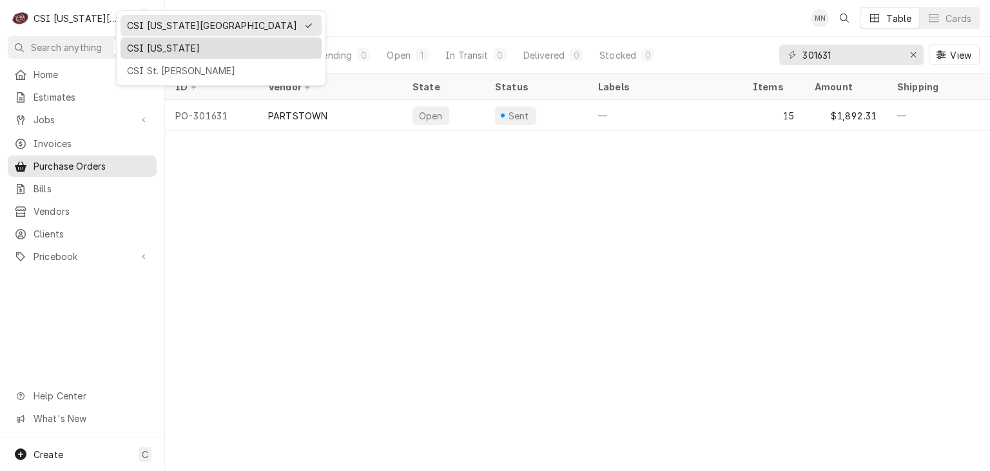
click at [132, 45] on div "CSI Kentucky" at bounding box center [221, 48] width 188 height 14
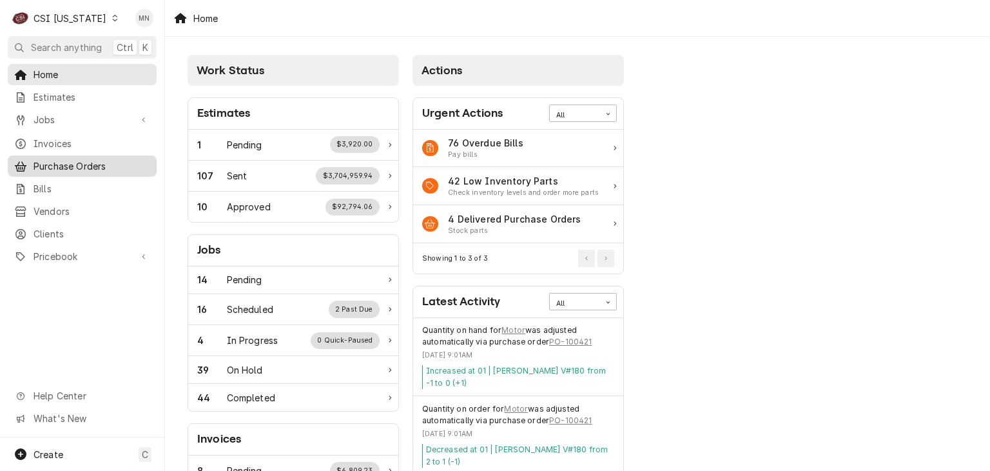
click at [73, 159] on span "Purchase Orders" at bounding box center [92, 166] width 117 height 14
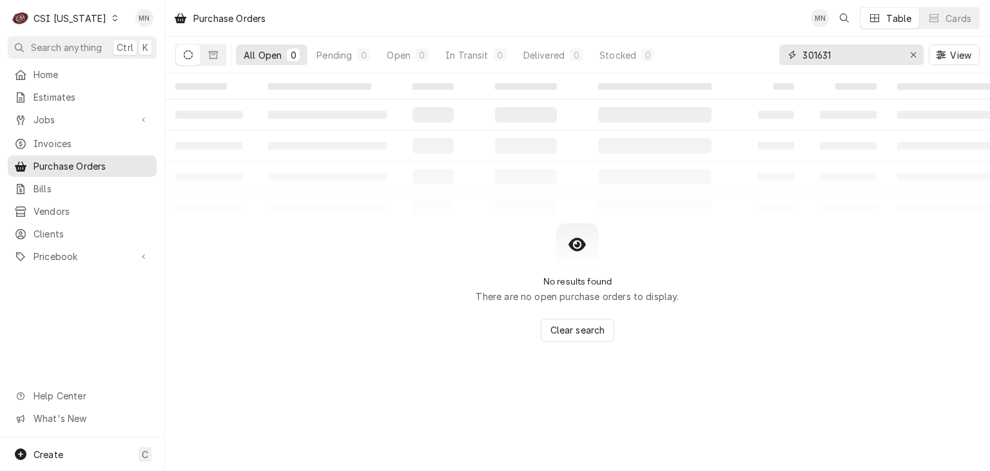
drag, startPoint x: 866, startPoint y: 55, endPoint x: 649, endPoint y: 69, distance: 218.4
click at [675, 69] on div "All Open 0 Pending 0 Open 0 In Transit 0 Delivered 0 Stocked 0 301631 View" at bounding box center [577, 55] width 805 height 36
type input "100423"
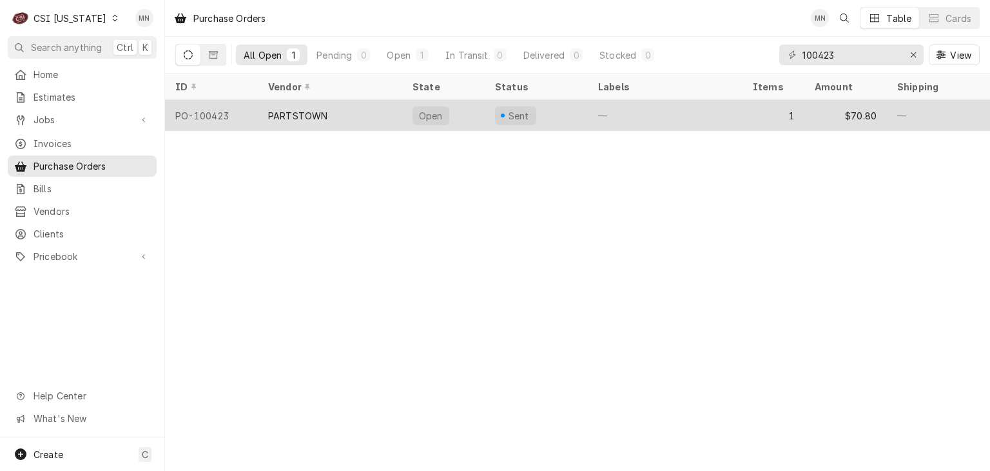
click at [342, 120] on div "PARTSTOWN" at bounding box center [330, 115] width 144 height 31
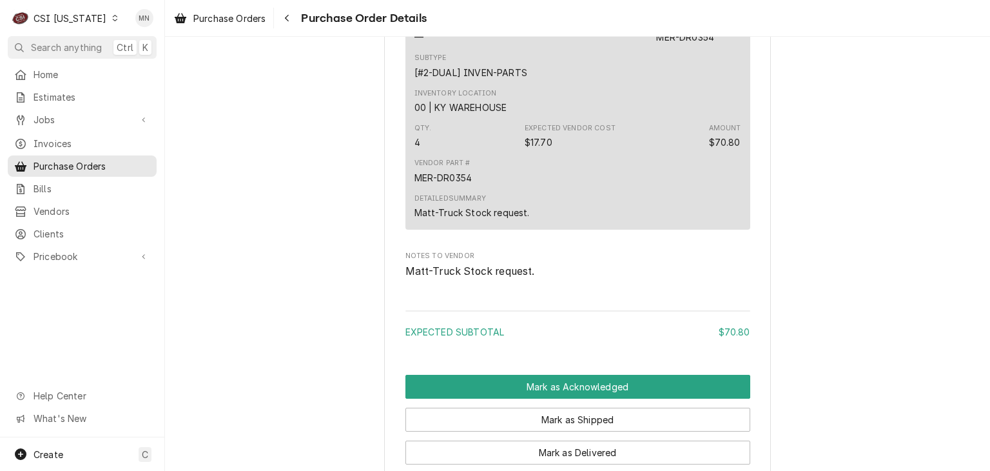
scroll to position [1026, 0]
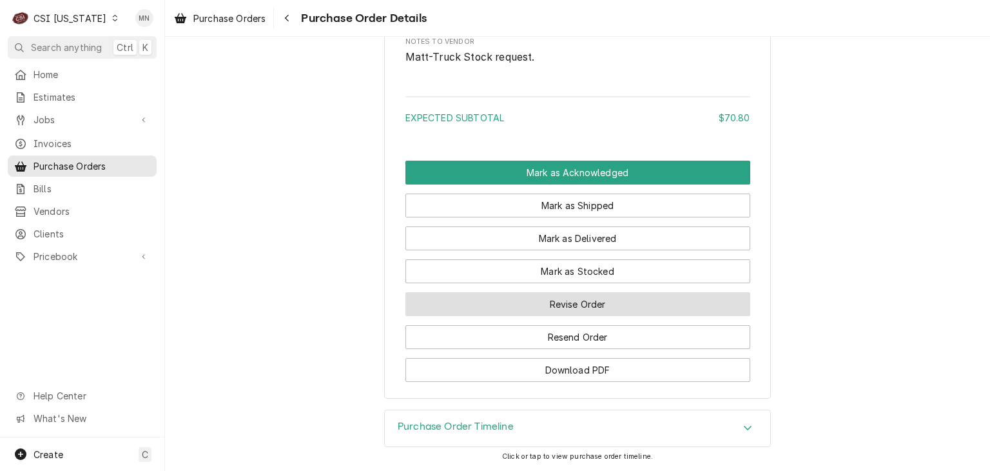
click at [583, 302] on button "Revise Order" at bounding box center [577, 304] width 345 height 24
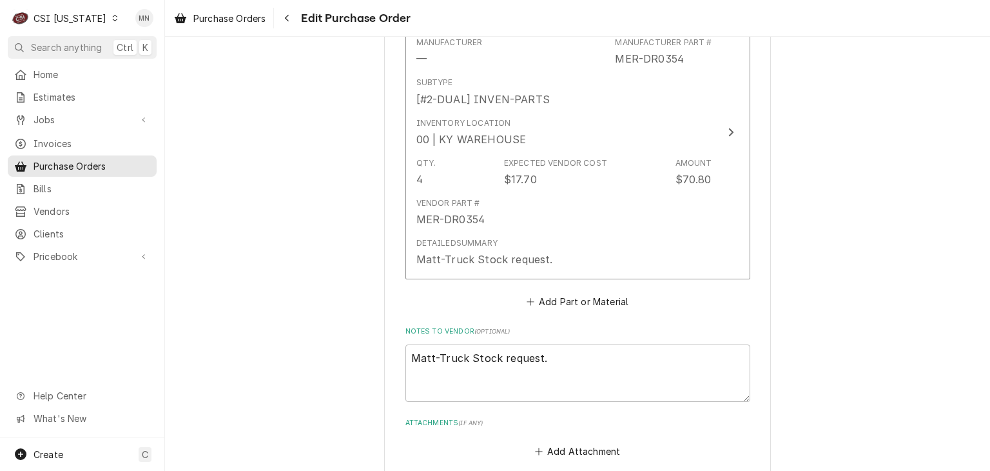
scroll to position [709, 0]
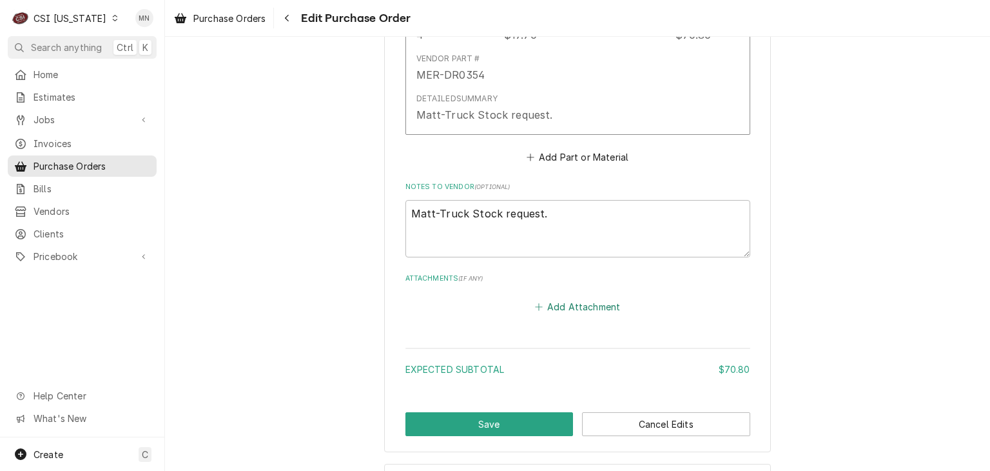
click at [591, 300] on button "Add Attachment" at bounding box center [577, 307] width 90 height 18
type textarea "x"
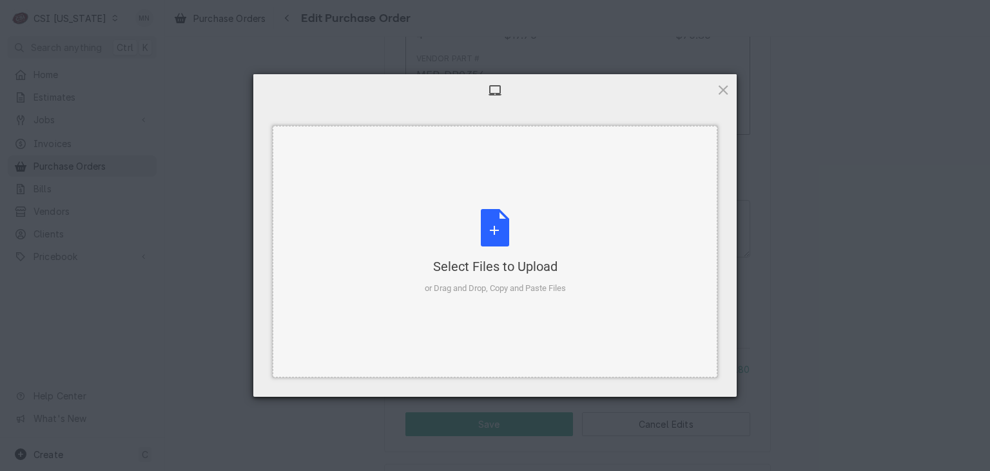
click at [489, 251] on div "Select Files to Upload or Drag and Drop, Copy and Paste Files" at bounding box center [495, 252] width 141 height 86
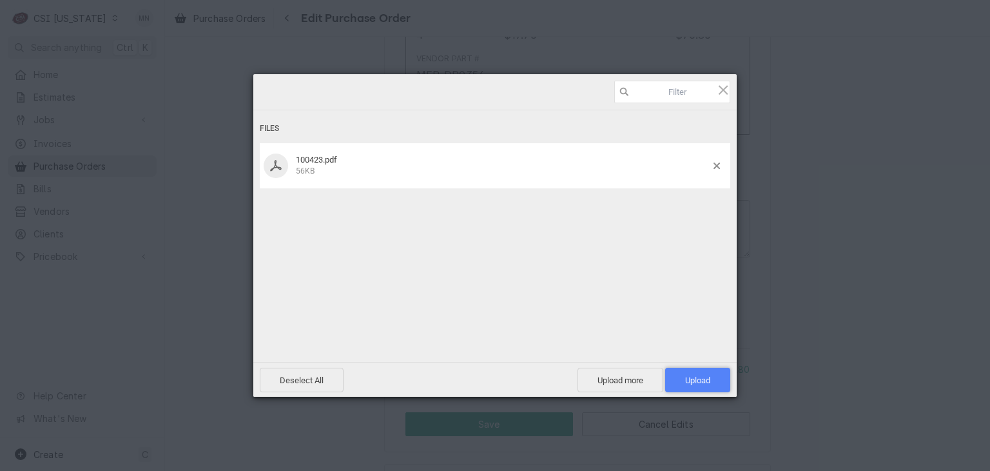
click at [701, 381] on span "Upload 1" at bounding box center [697, 380] width 25 height 10
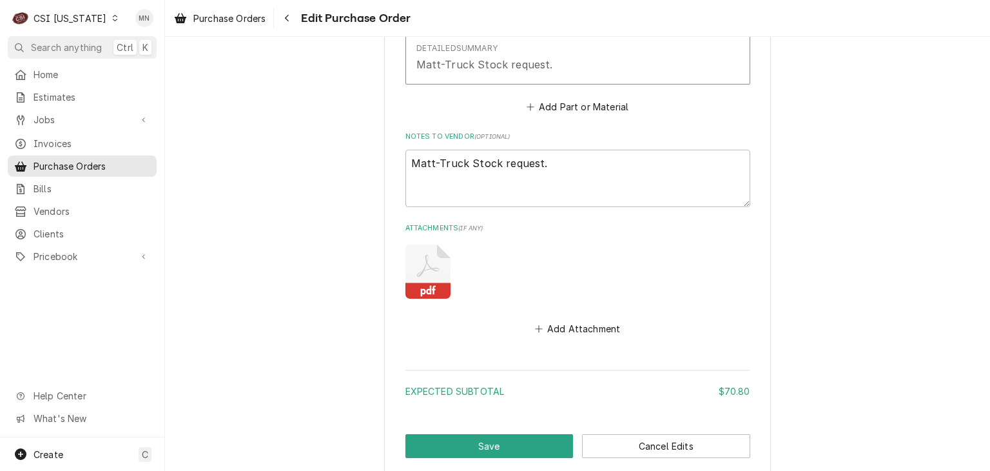
scroll to position [831, 0]
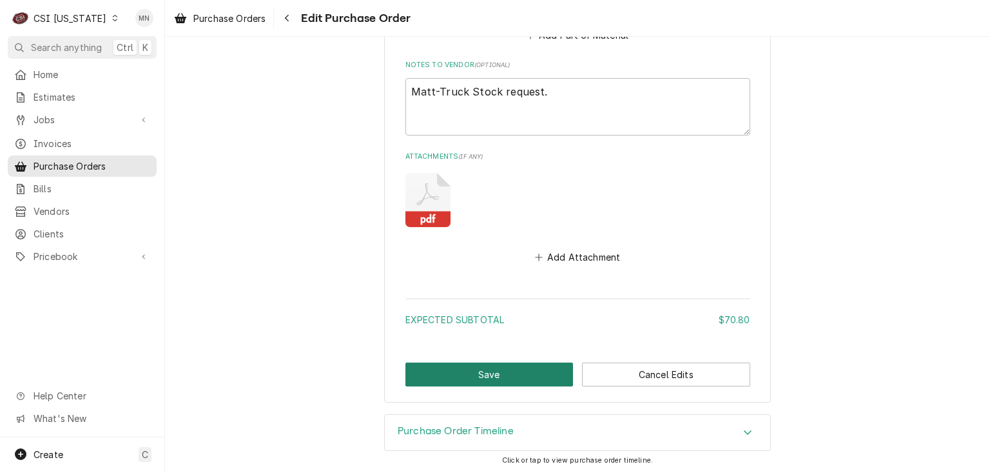
click at [454, 377] on button "Save" at bounding box center [489, 374] width 168 height 24
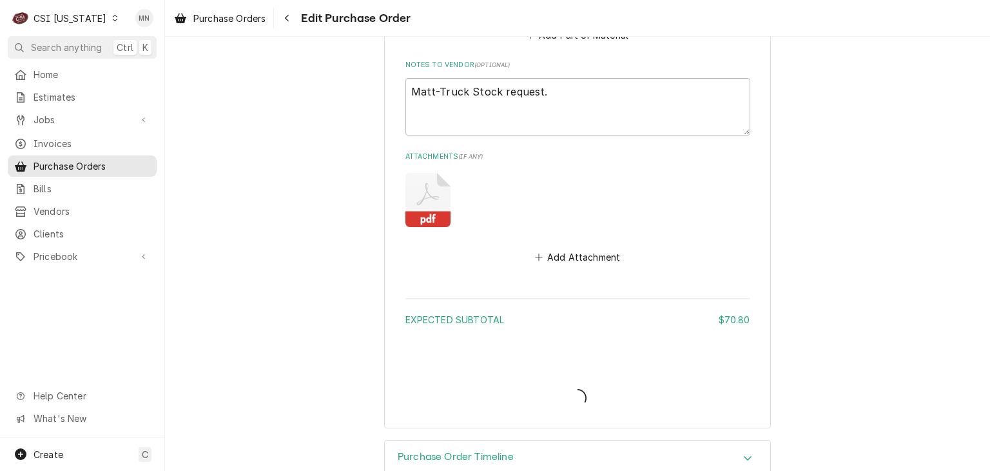
type textarea "x"
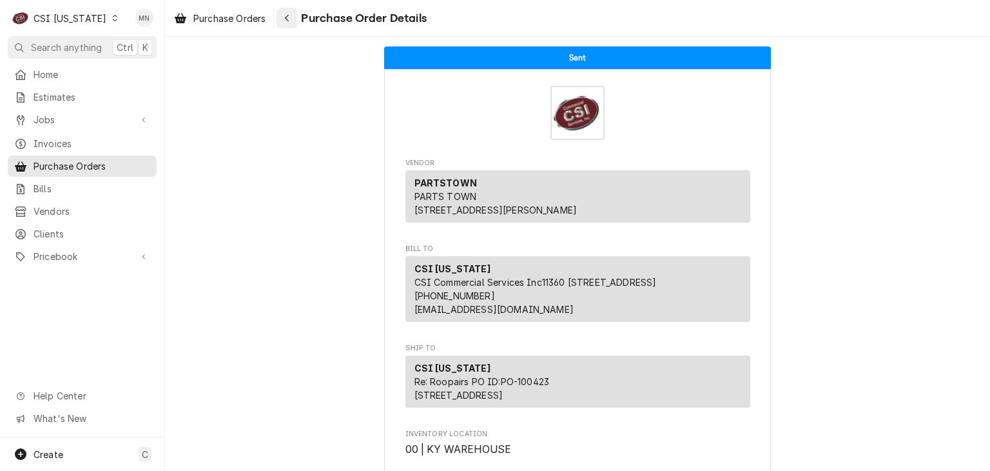
click at [289, 15] on icon "Navigate back" at bounding box center [287, 18] width 4 height 7
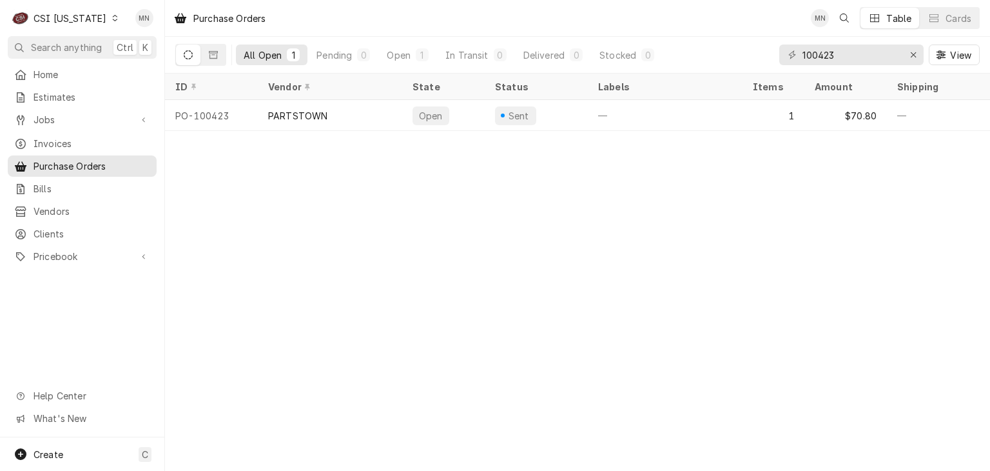
click at [78, 16] on div "CSI [US_STATE]" at bounding box center [70, 19] width 73 height 14
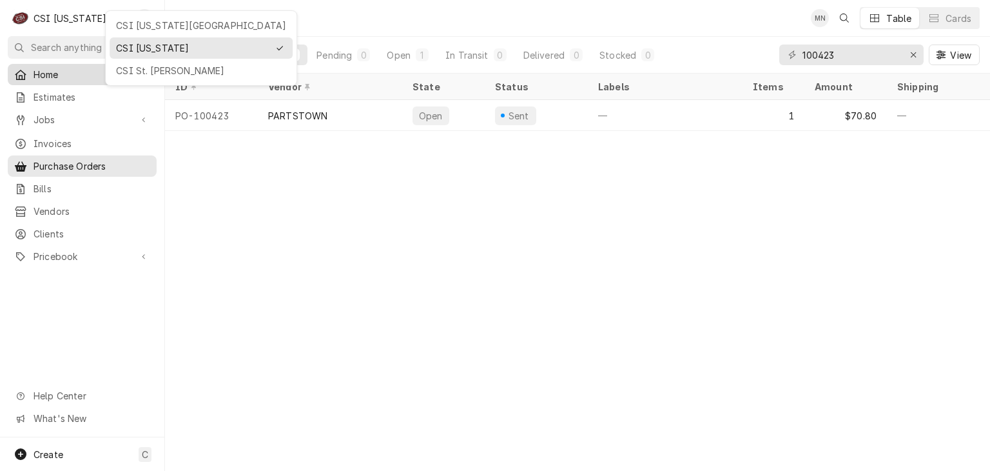
click at [124, 72] on div "CSI St. [PERSON_NAME]" at bounding box center [201, 71] width 170 height 14
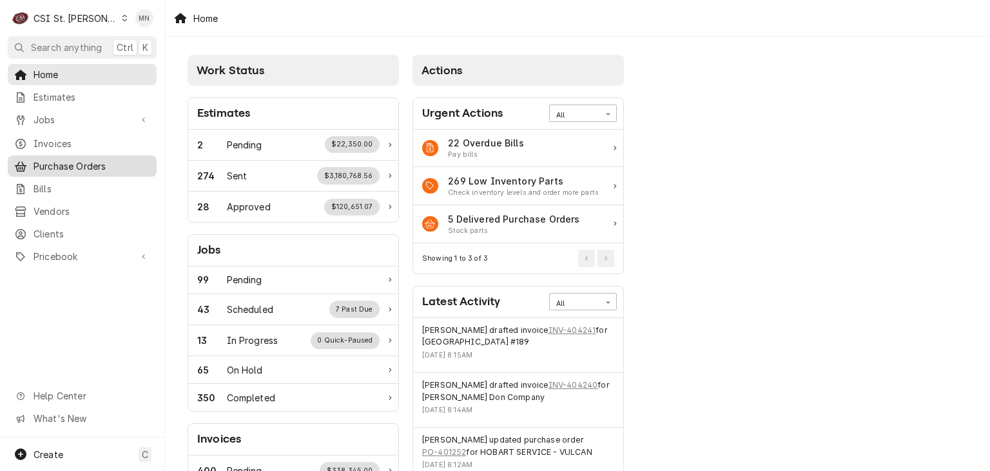
click at [79, 161] on span "Purchase Orders" at bounding box center [92, 166] width 117 height 14
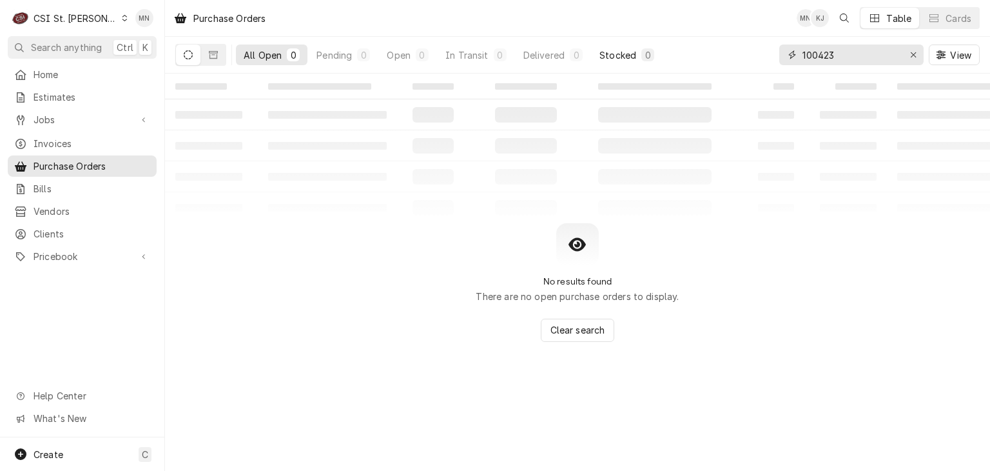
drag, startPoint x: 850, startPoint y: 61, endPoint x: 656, endPoint y: 63, distance: 193.4
click at [660, 63] on div "All Open 0 Pending 0 Open 0 In Transit 0 Delivered 0 Stocked 0 100423 View" at bounding box center [577, 55] width 805 height 36
type input "401346"
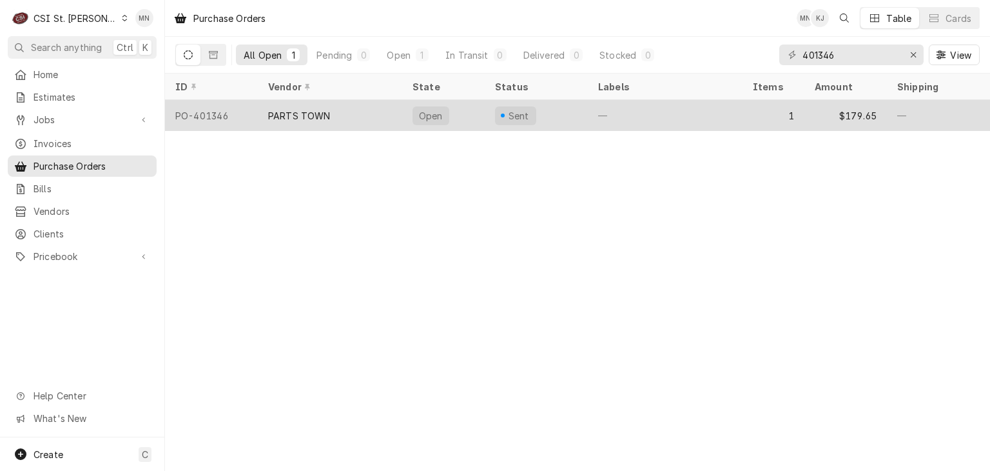
click at [355, 120] on div "PARTS TOWN" at bounding box center [330, 115] width 144 height 31
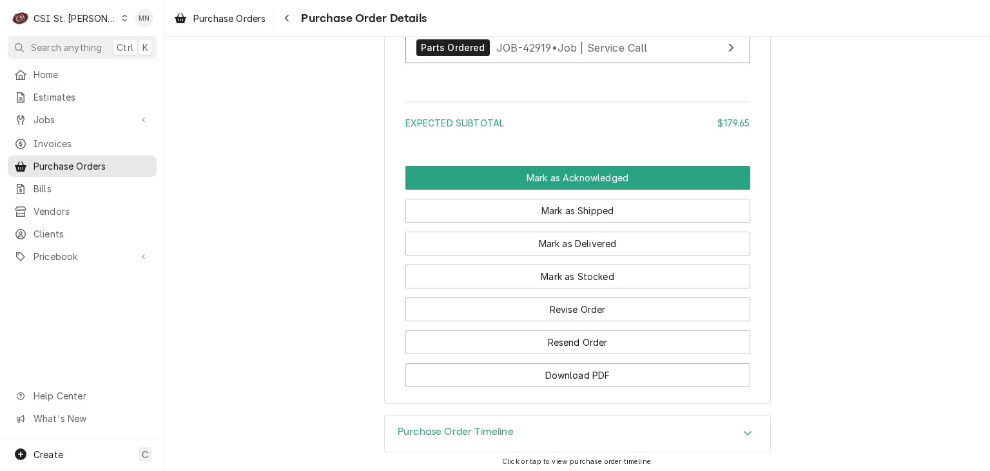
scroll to position [1067, 0]
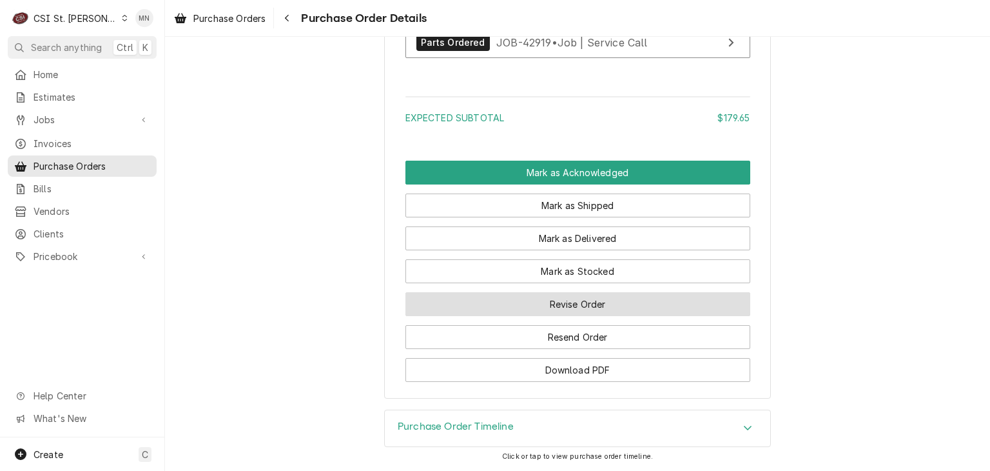
click at [555, 305] on button "Revise Order" at bounding box center [577, 304] width 345 height 24
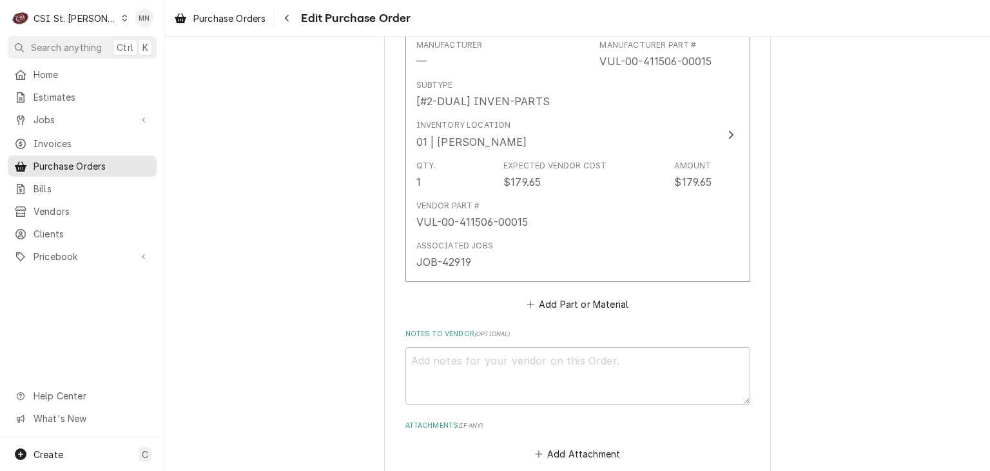
scroll to position [803, 0]
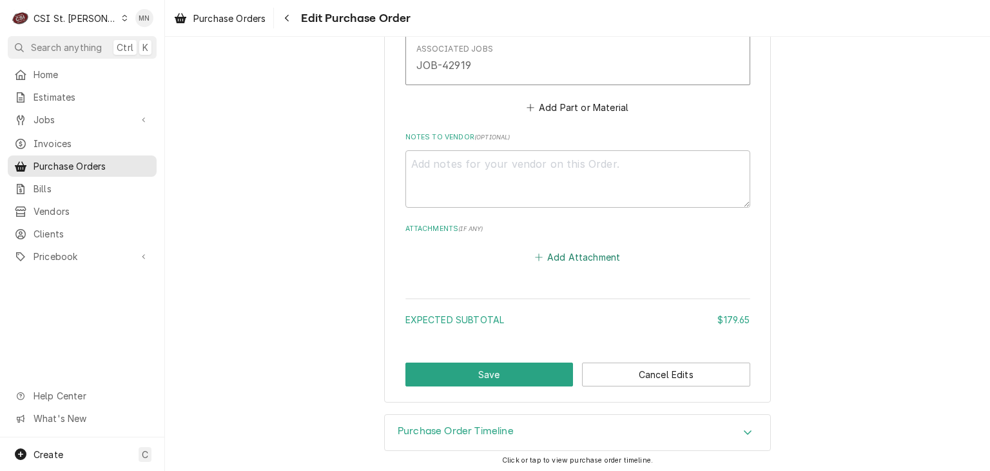
click at [561, 256] on button "Add Attachment" at bounding box center [577, 257] width 90 height 18
type textarea "x"
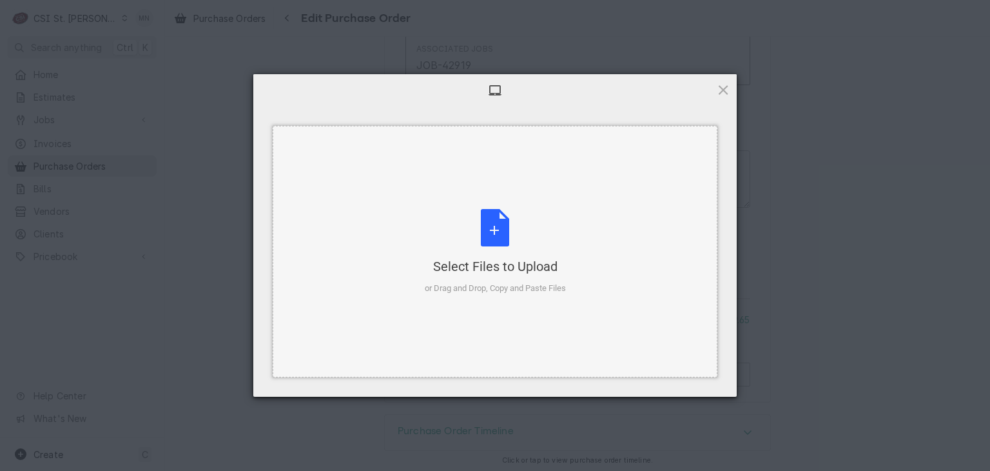
click at [517, 243] on div "Select Files to Upload or Drag and Drop, Copy and Paste Files" at bounding box center [495, 252] width 141 height 86
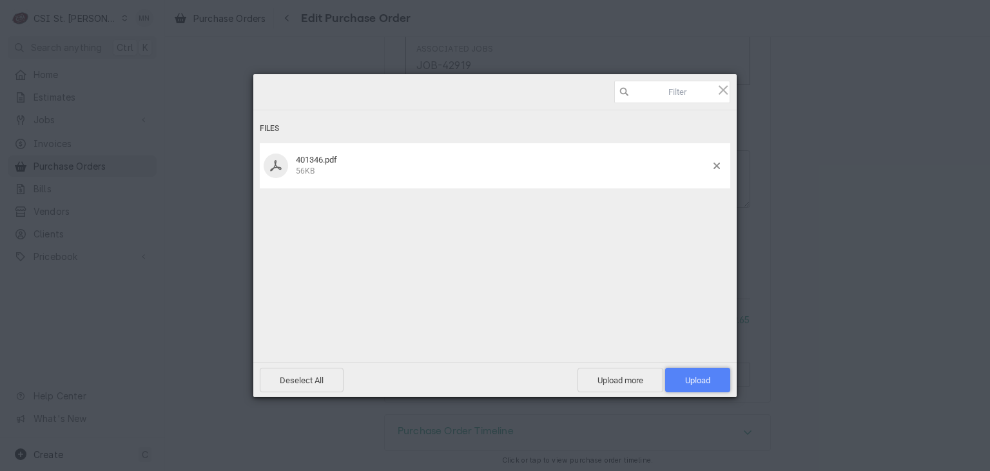
click at [696, 381] on span "Upload 1" at bounding box center [697, 380] width 25 height 10
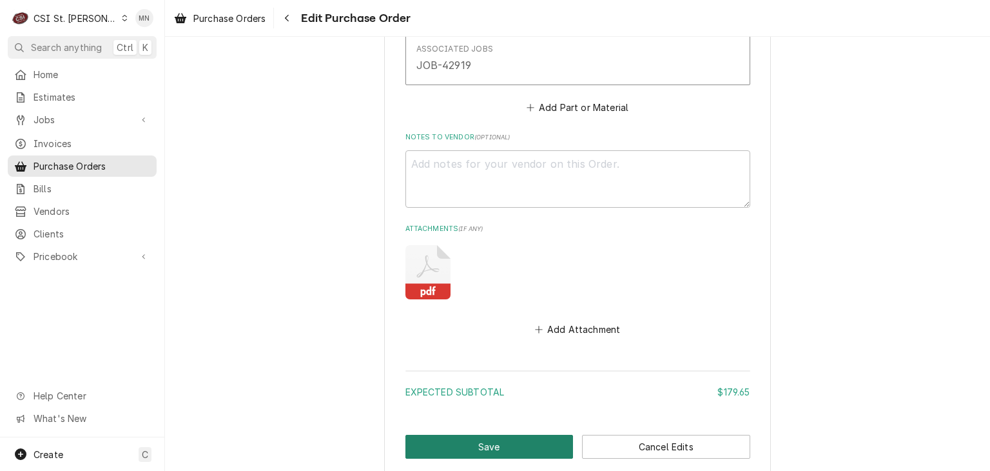
click at [507, 437] on button "Save" at bounding box center [489, 447] width 168 height 24
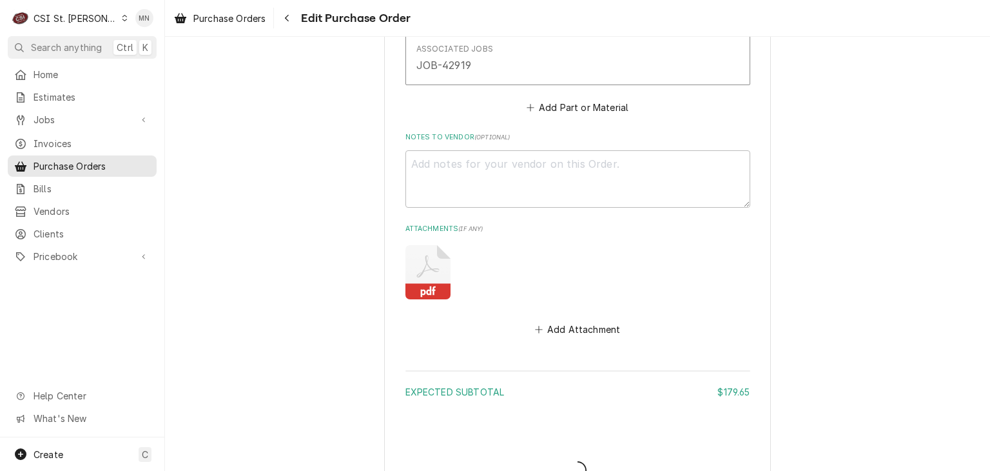
type textarea "x"
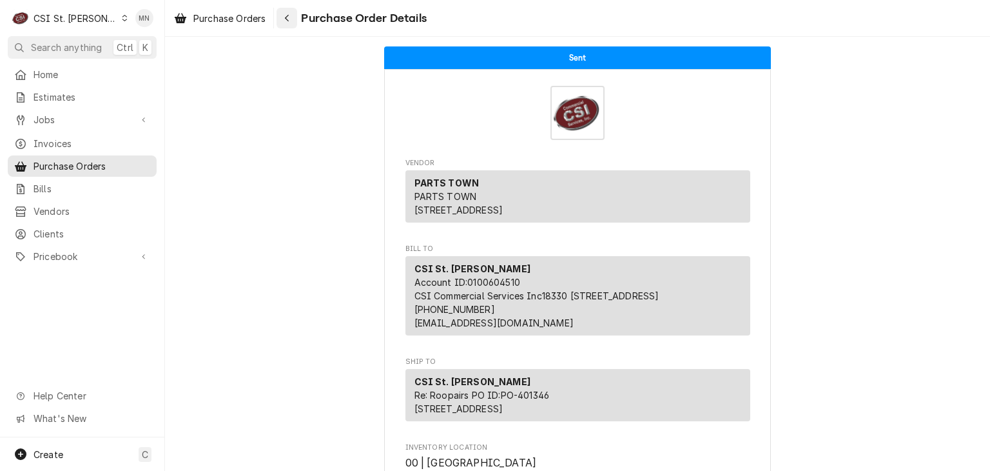
click at [293, 21] on div "Navigate back" at bounding box center [286, 18] width 13 height 13
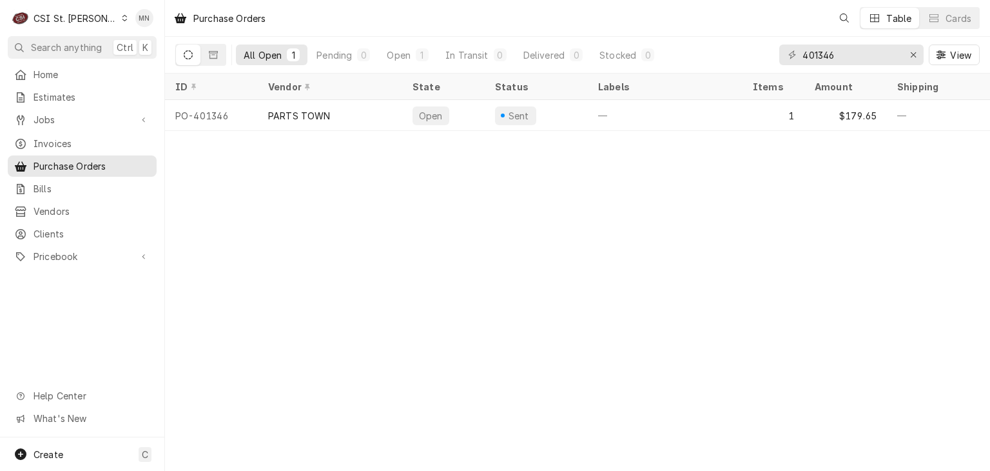
click at [65, 22] on div "CSI St. Louis" at bounding box center [76, 19] width 84 height 14
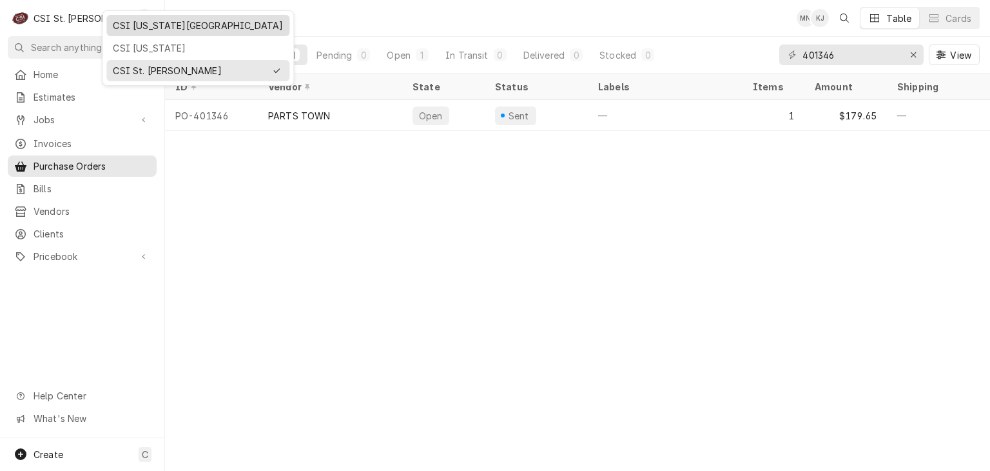
click at [158, 27] on div "CSI [US_STATE][GEOGRAPHIC_DATA]" at bounding box center [198, 26] width 170 height 14
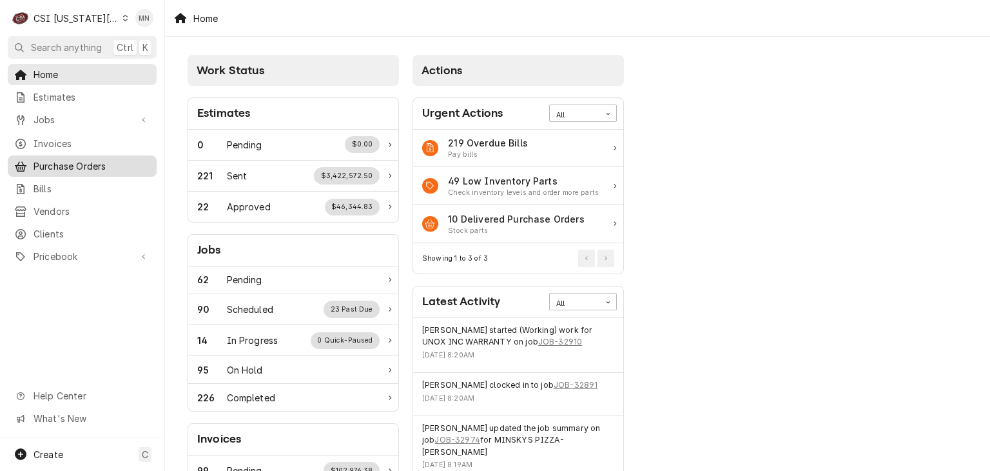
click at [51, 163] on span "Purchase Orders" at bounding box center [92, 166] width 117 height 14
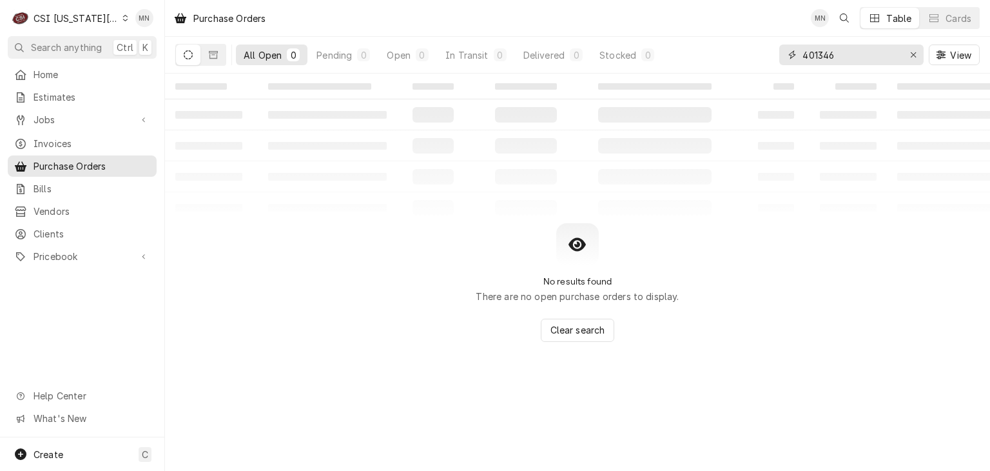
drag, startPoint x: 835, startPoint y: 52, endPoint x: 719, endPoint y: 48, distance: 116.1
click at [719, 48] on div "All Open 0 Pending 0 Open 0 In Transit 0 Delivered 0 Stocked 0 401346 View" at bounding box center [577, 55] width 805 height 36
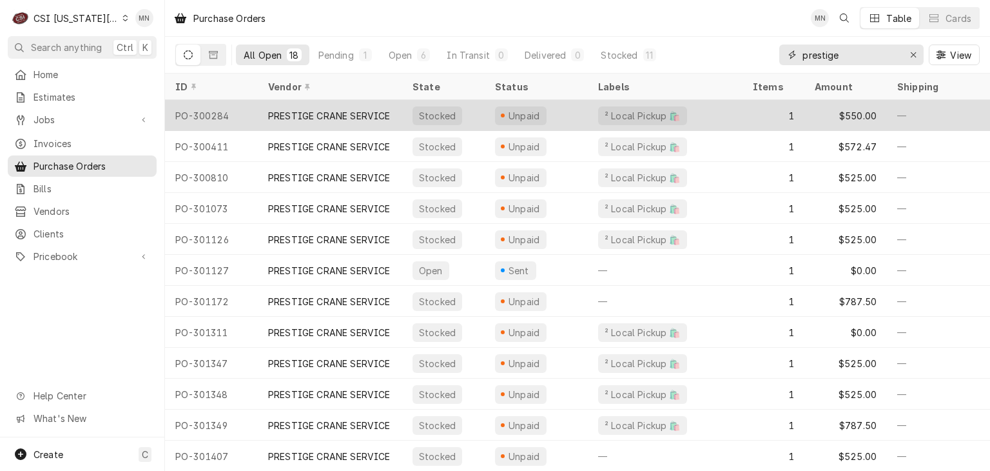
type input "prestige"
click at [264, 109] on div "PRESTIGE CRANE SERVICE" at bounding box center [330, 115] width 144 height 31
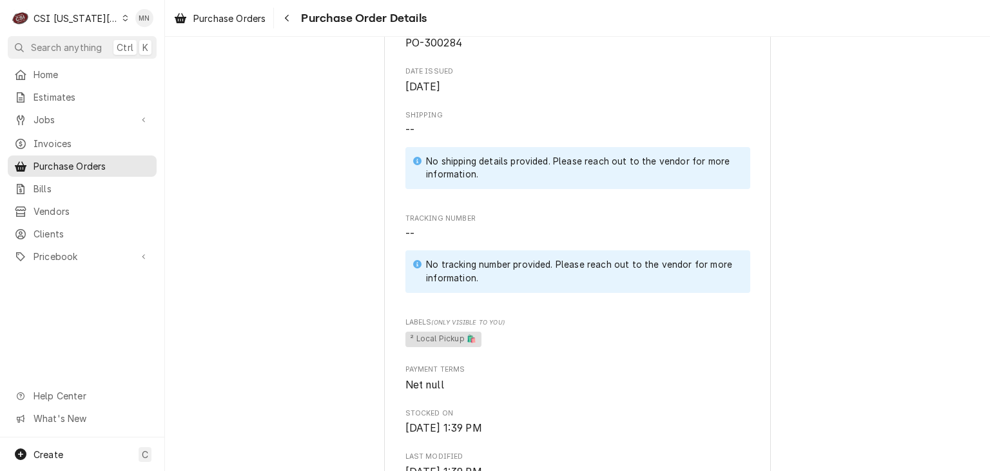
scroll to position [451, 0]
click at [284, 19] on div "Navigate back" at bounding box center [286, 18] width 13 height 13
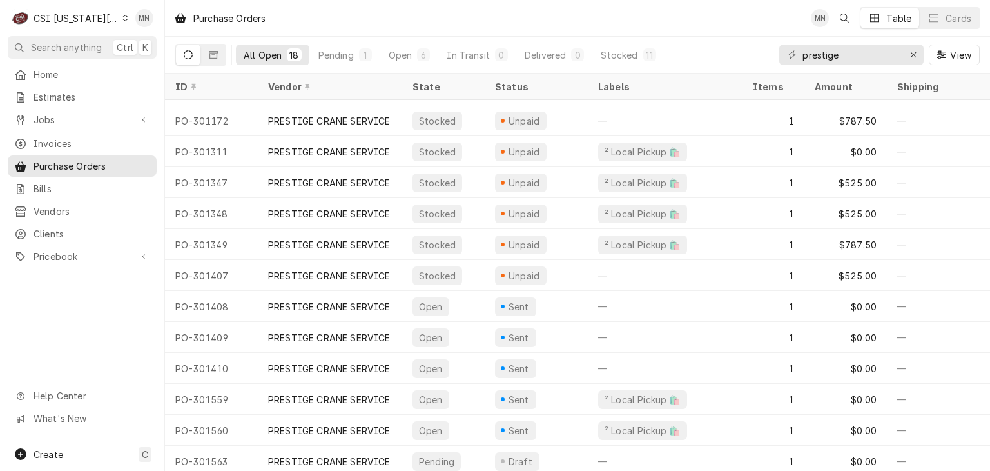
scroll to position [194, 0]
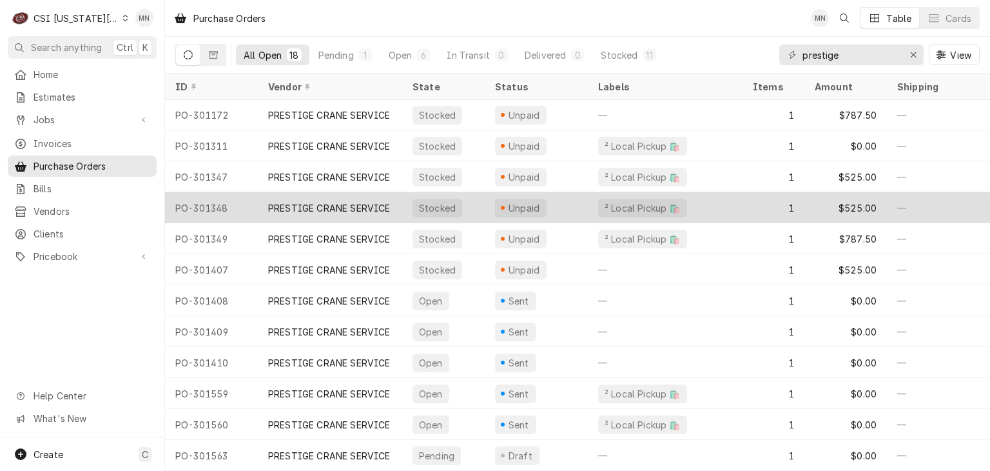
click at [296, 201] on div "PRESTIGE CRANE SERVICE" at bounding box center [329, 208] width 122 height 14
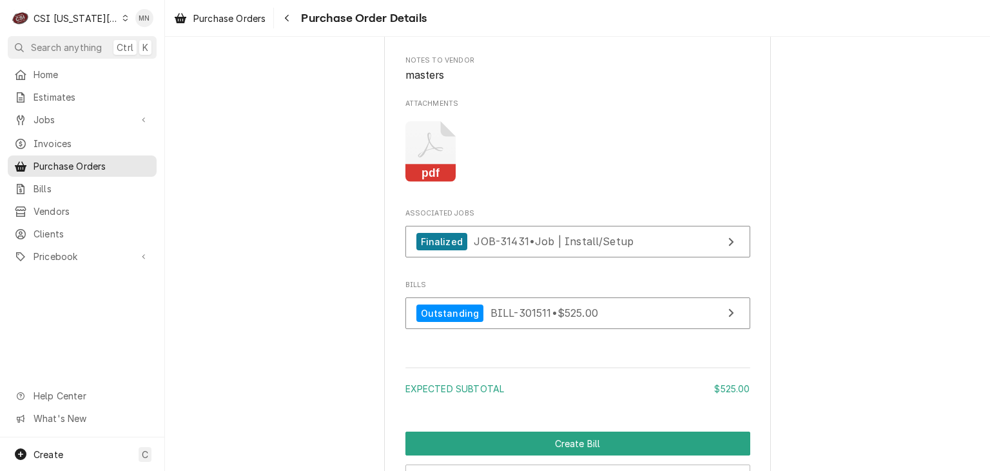
scroll to position [1160, 0]
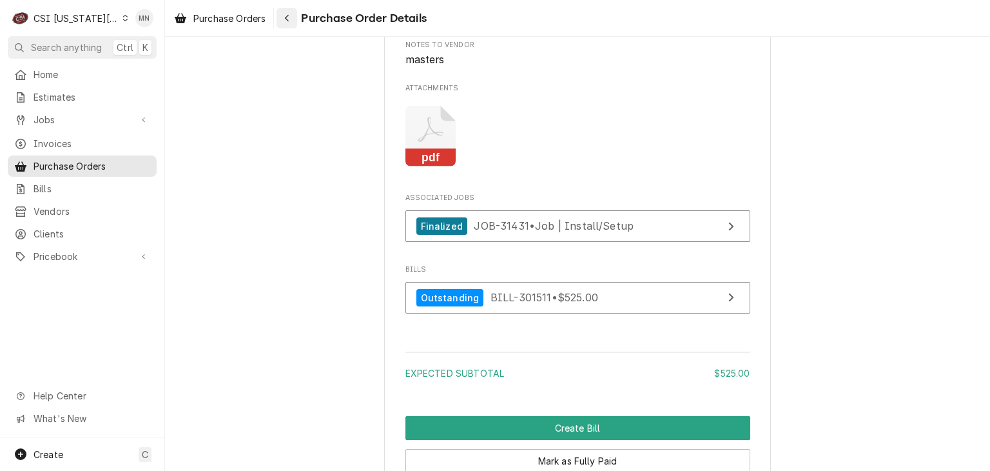
click at [289, 19] on icon "Navigate back" at bounding box center [287, 18] width 6 height 9
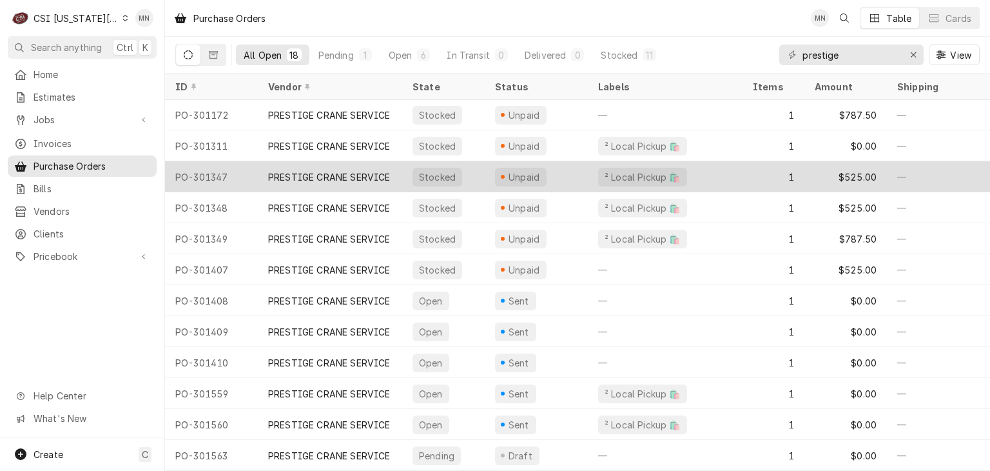
scroll to position [194, 0]
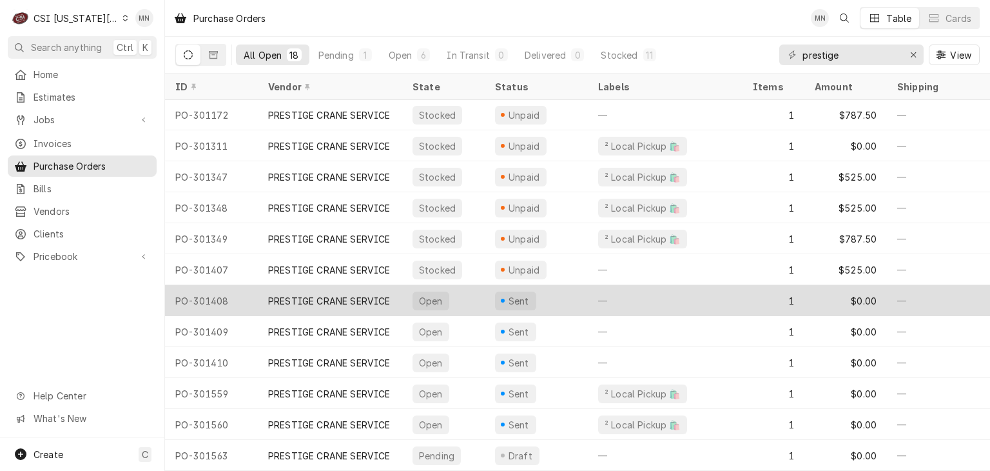
click at [321, 296] on div "PRESTIGE CRANE SERVICE" at bounding box center [329, 301] width 122 height 14
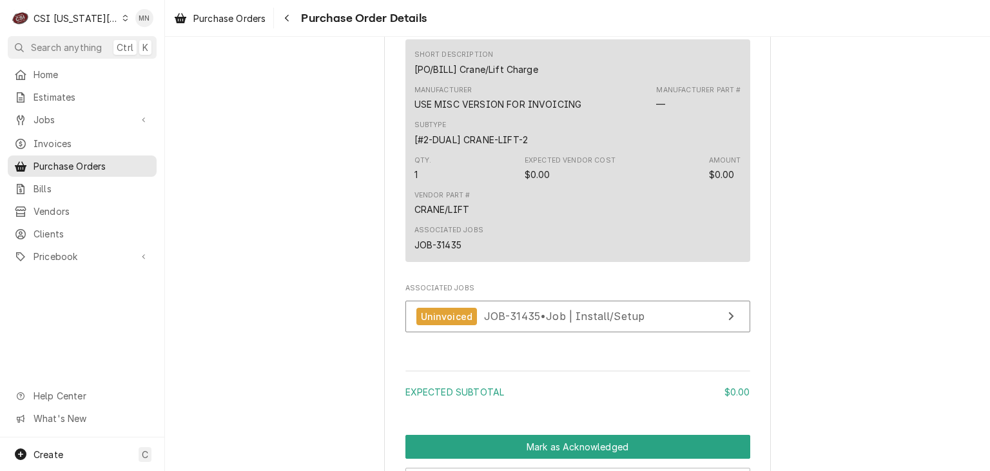
scroll to position [709, 0]
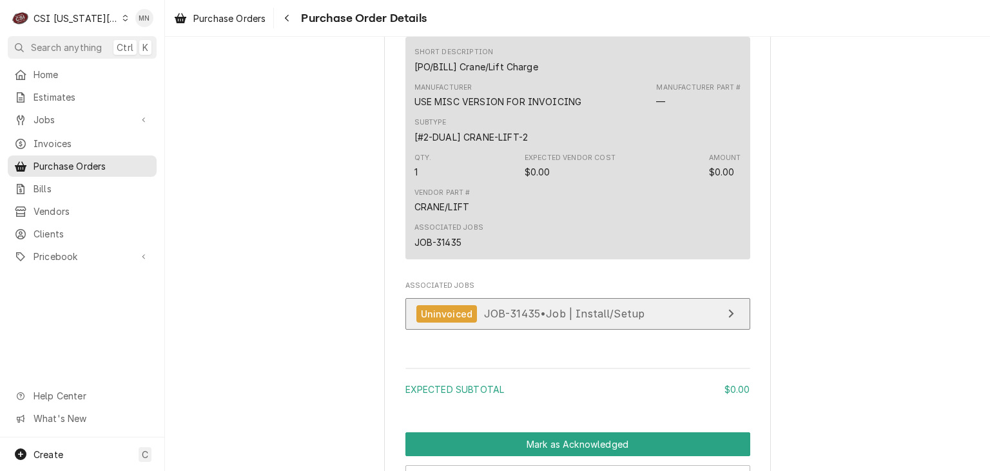
click at [507, 320] on span "JOB-31435 • Job | Install/Setup" at bounding box center [564, 313] width 161 height 13
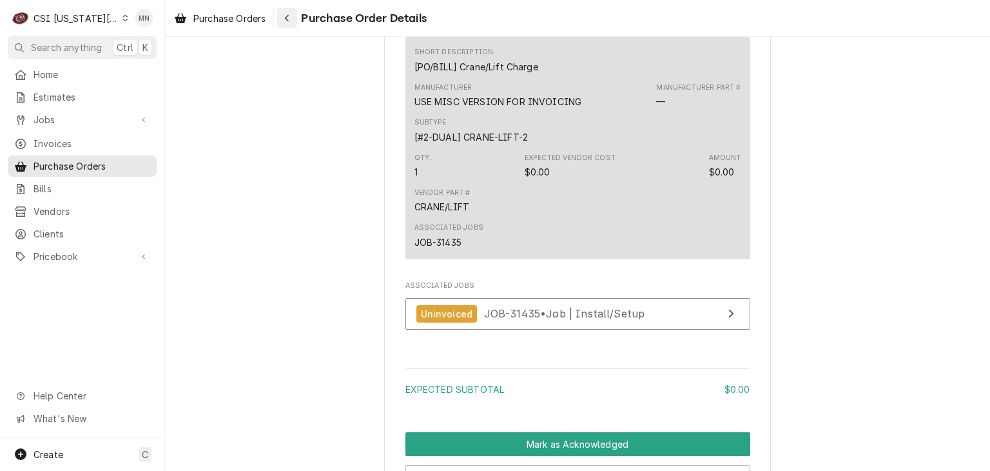
click at [290, 19] on icon "Navigate back" at bounding box center [287, 18] width 6 height 9
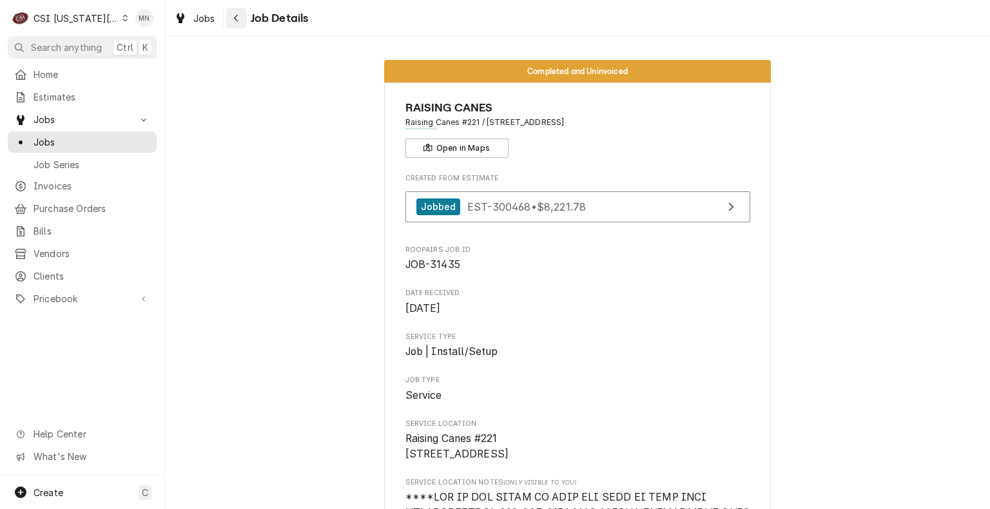
click at [237, 19] on icon "Navigate back" at bounding box center [236, 18] width 6 height 9
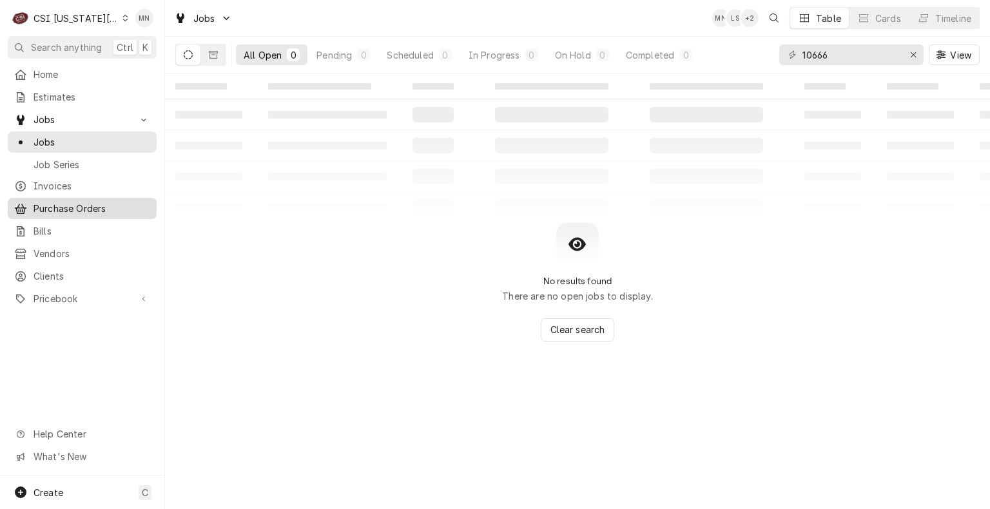
click at [62, 202] on span "Purchase Orders" at bounding box center [92, 209] width 117 height 14
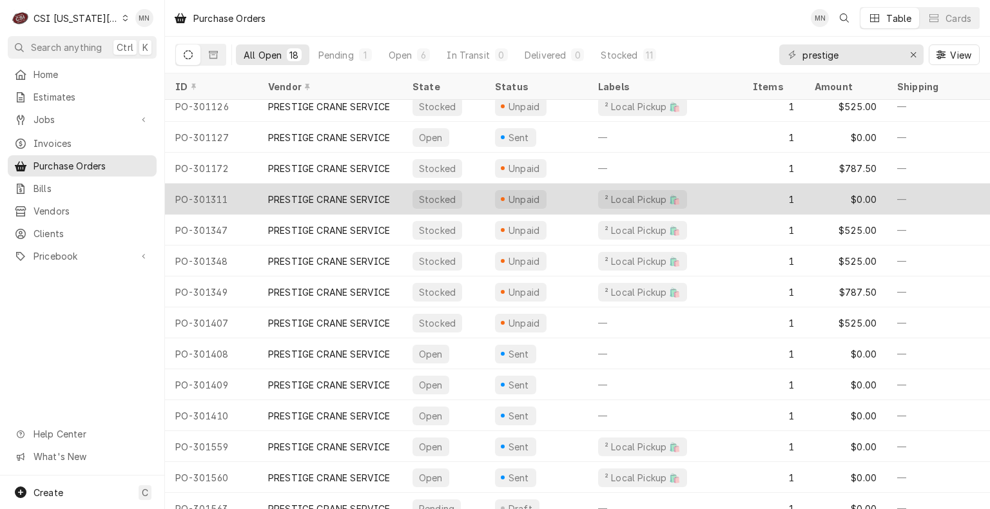
scroll to position [155, 0]
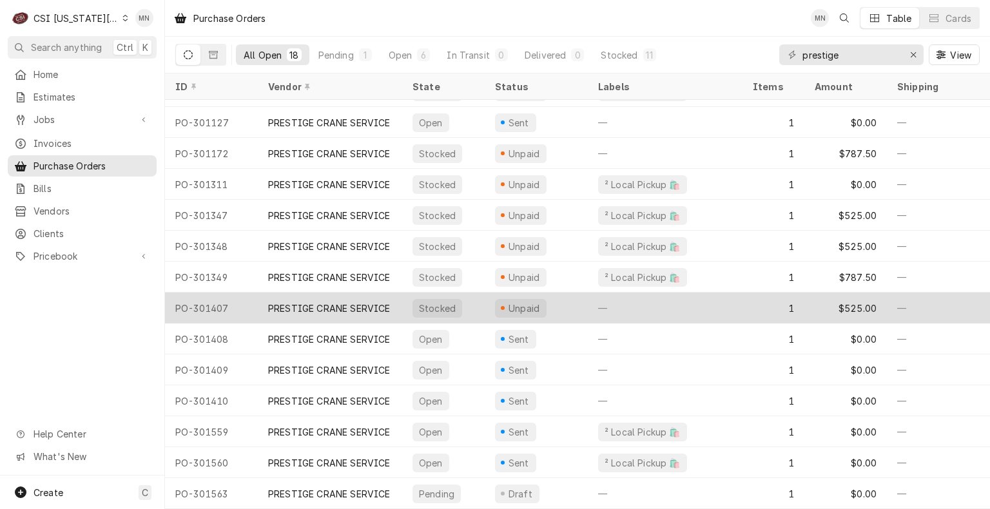
click at [291, 302] on div "PRESTIGE CRANE SERVICE" at bounding box center [329, 309] width 122 height 14
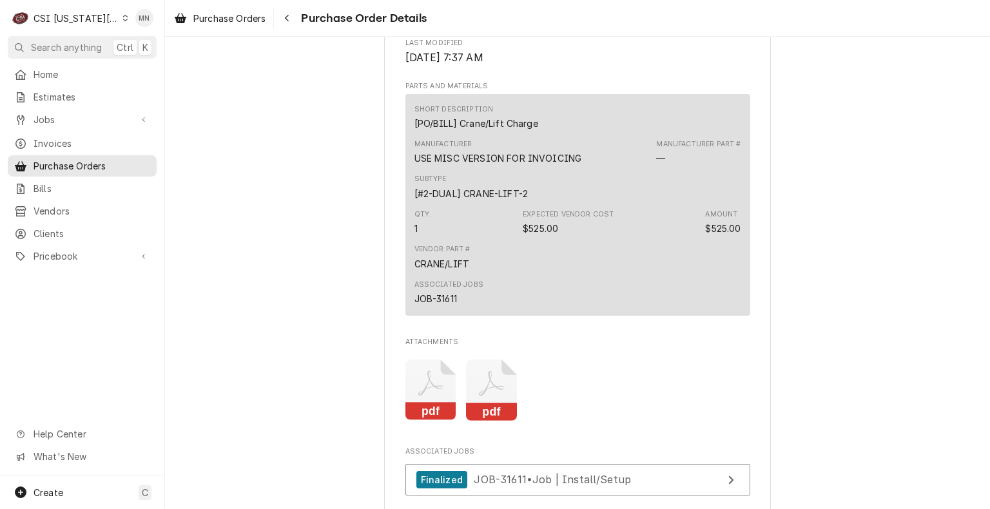
scroll to position [838, 0]
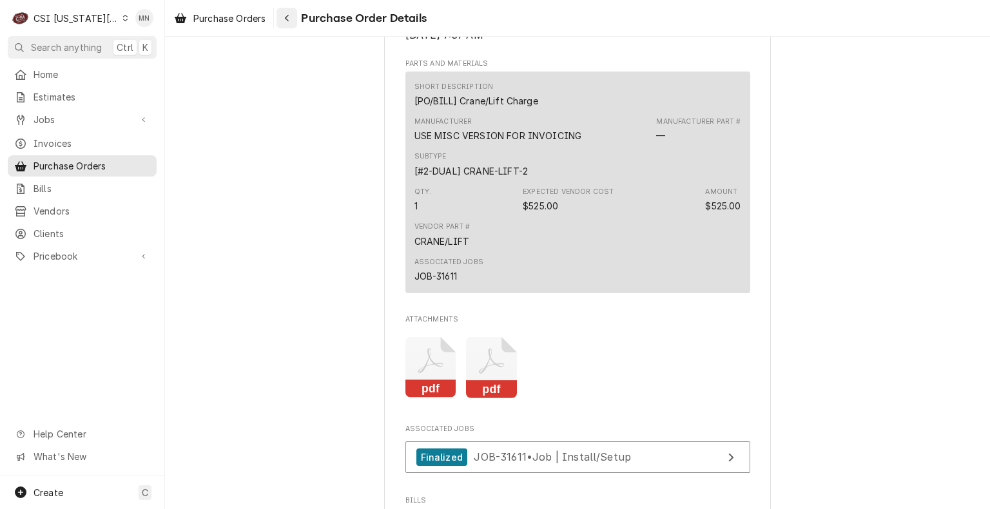
click at [291, 18] on div "Navigate back" at bounding box center [286, 18] width 13 height 13
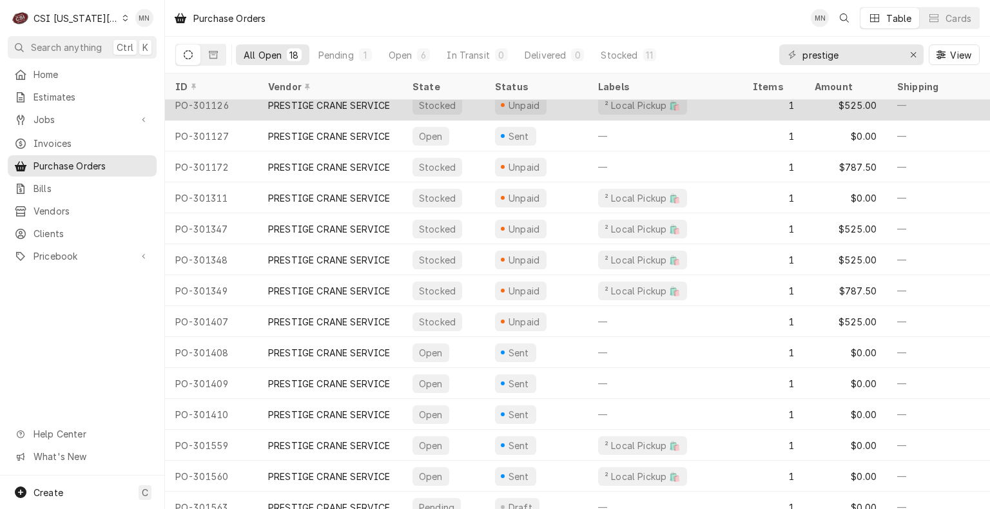
scroll to position [155, 0]
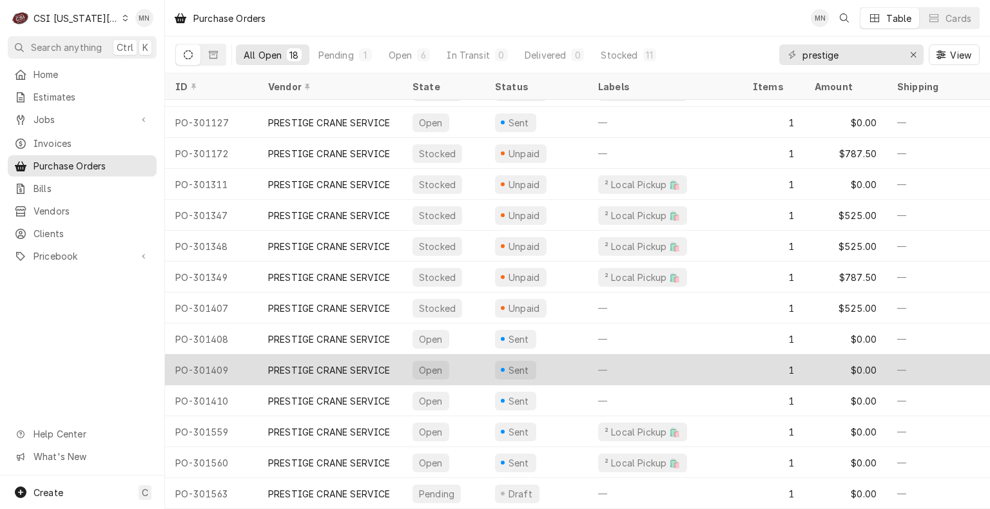
click at [292, 367] on div "PRESTIGE CRANE SERVICE" at bounding box center [330, 370] width 144 height 31
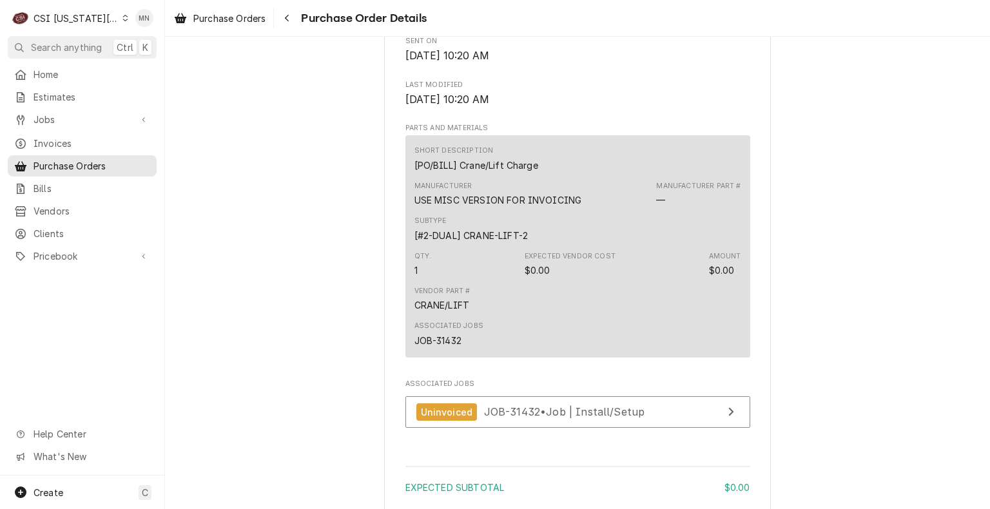
scroll to position [838, 0]
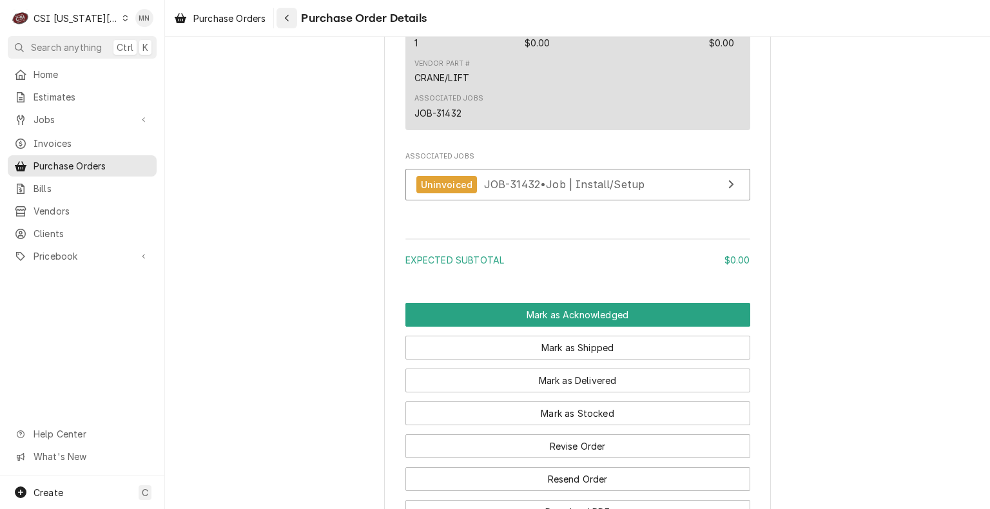
click at [292, 15] on div "Navigate back" at bounding box center [286, 18] width 13 height 13
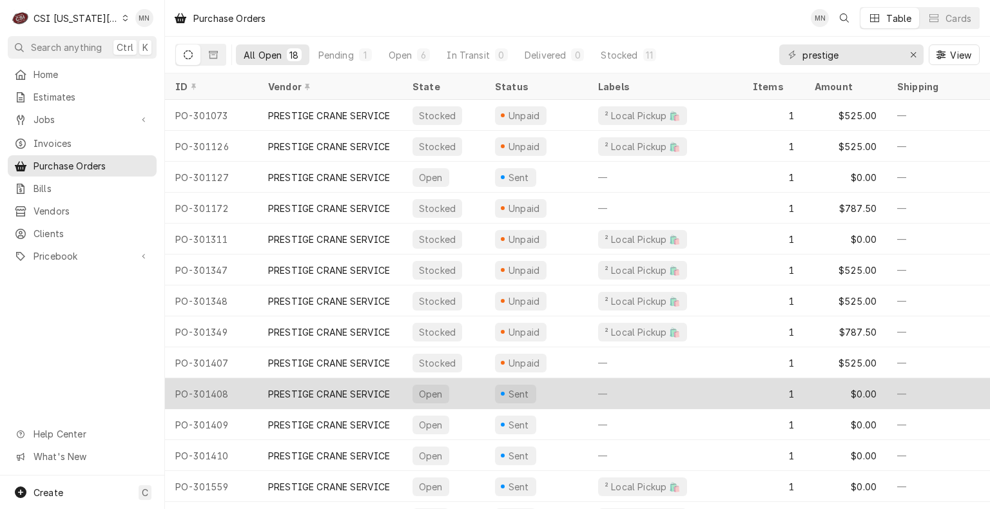
scroll to position [155, 0]
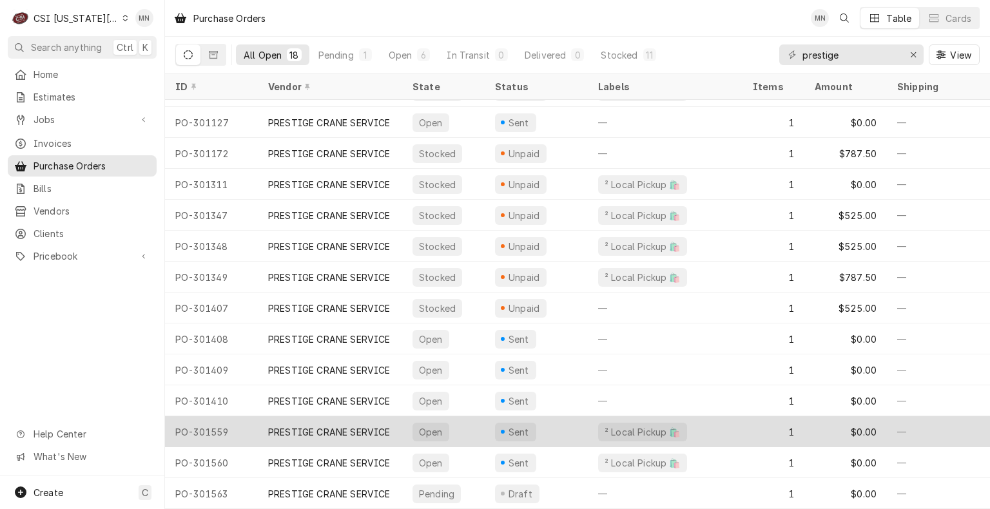
click at [320, 425] on div "PRESTIGE CRANE SERVICE" at bounding box center [329, 432] width 122 height 14
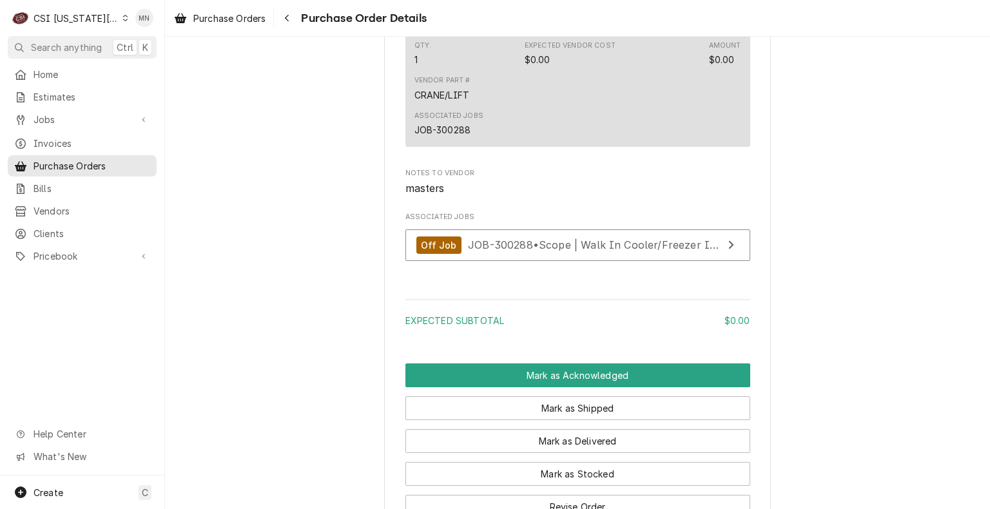
scroll to position [903, 0]
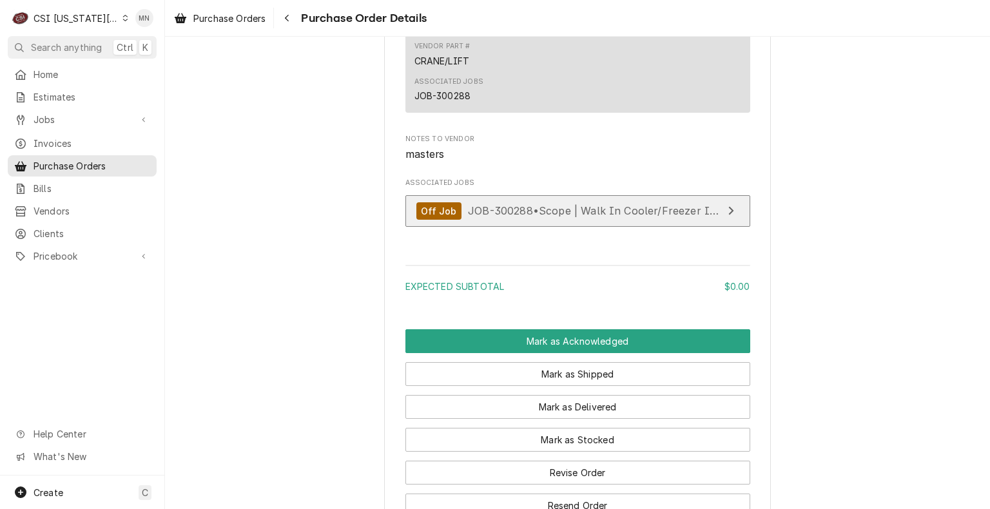
click at [545, 217] on span "JOB-300288 • Scope | Walk In Cooler/Freezer Install" at bounding box center [603, 210] width 271 height 13
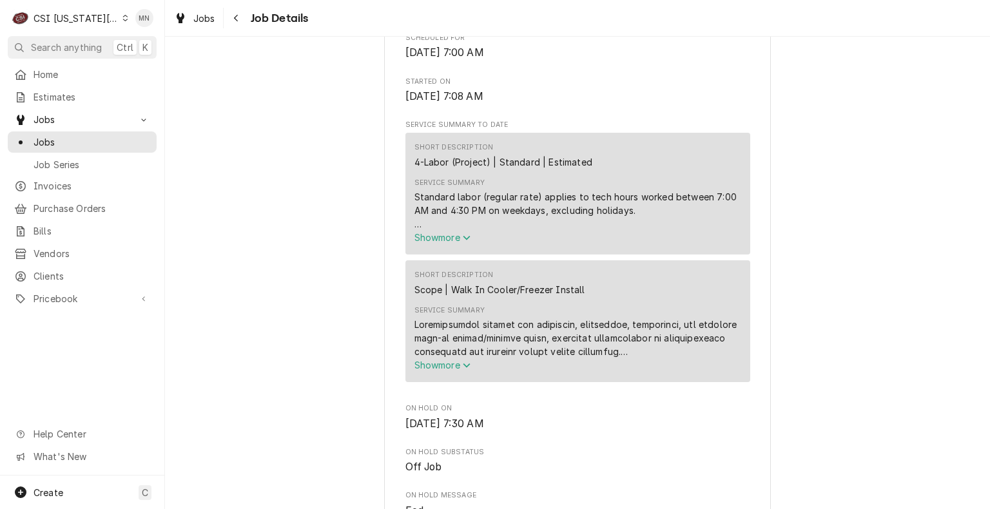
scroll to position [516, 0]
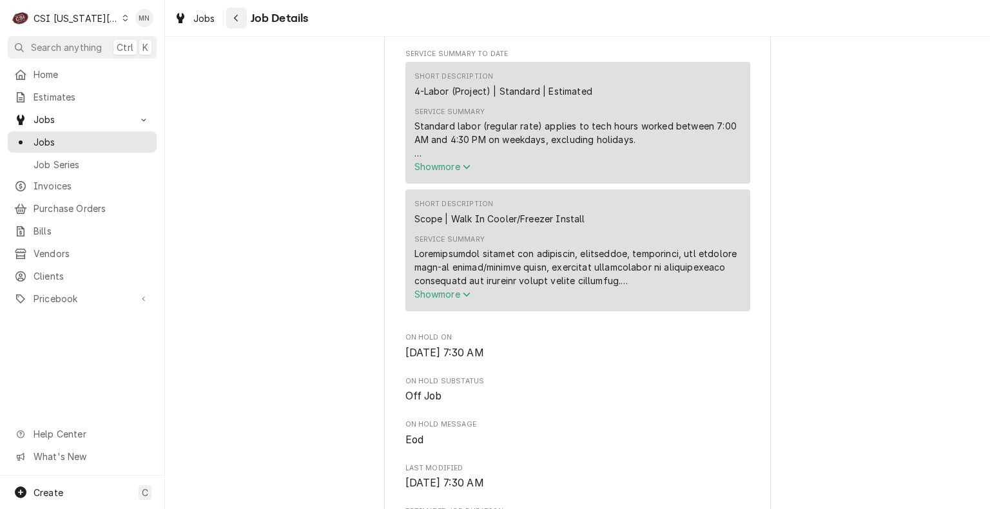
click at [231, 21] on div "Navigate back" at bounding box center [236, 18] width 13 height 13
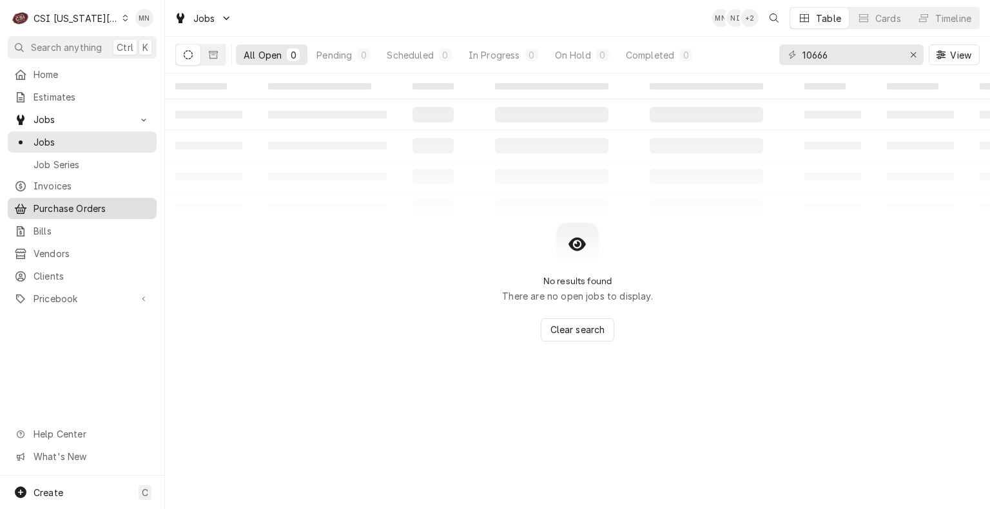
click at [63, 202] on span "Purchase Orders" at bounding box center [92, 209] width 117 height 14
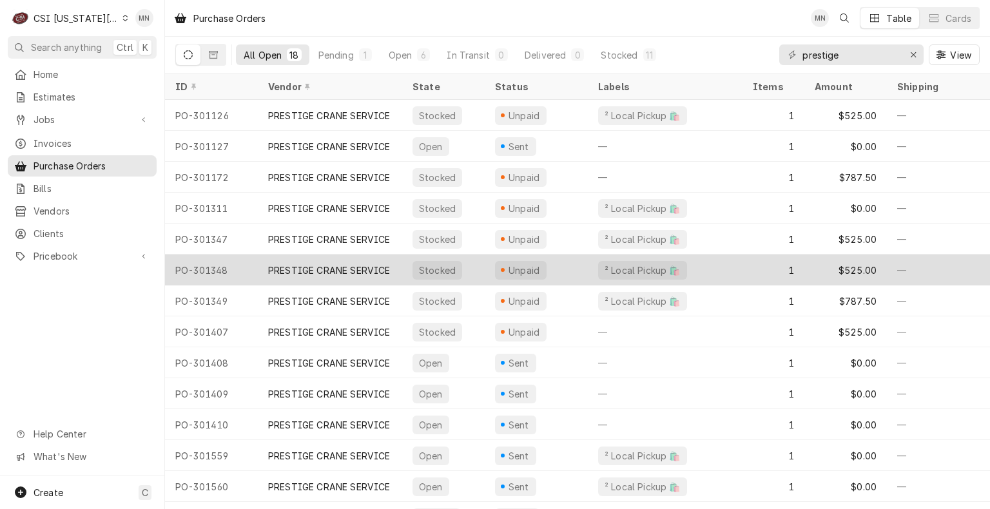
scroll to position [155, 0]
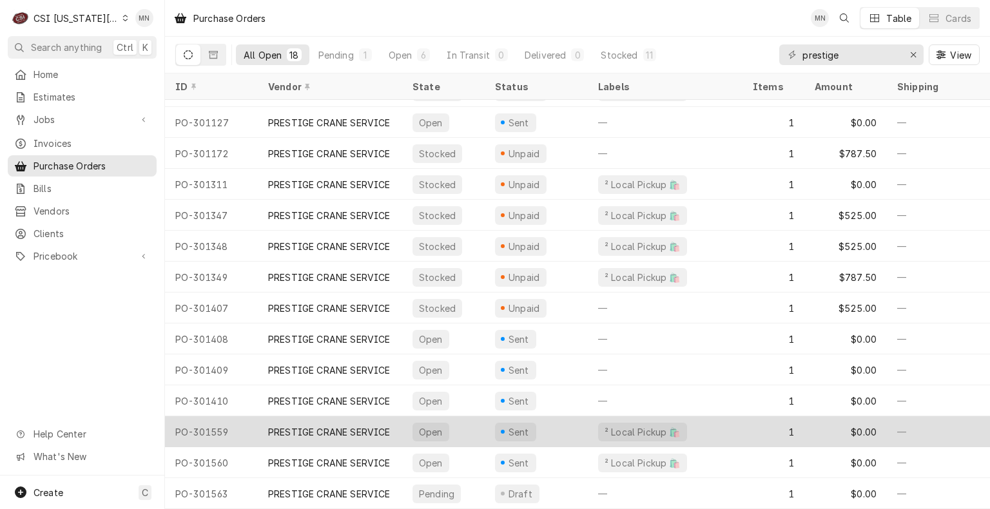
click at [271, 416] on div "PRESTIGE CRANE SERVICE" at bounding box center [330, 431] width 144 height 31
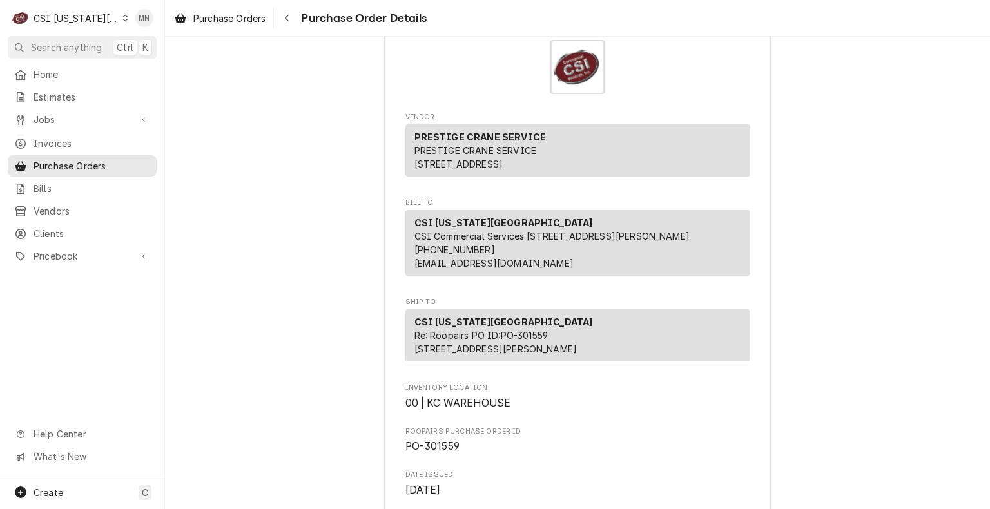
scroll to position [129, 0]
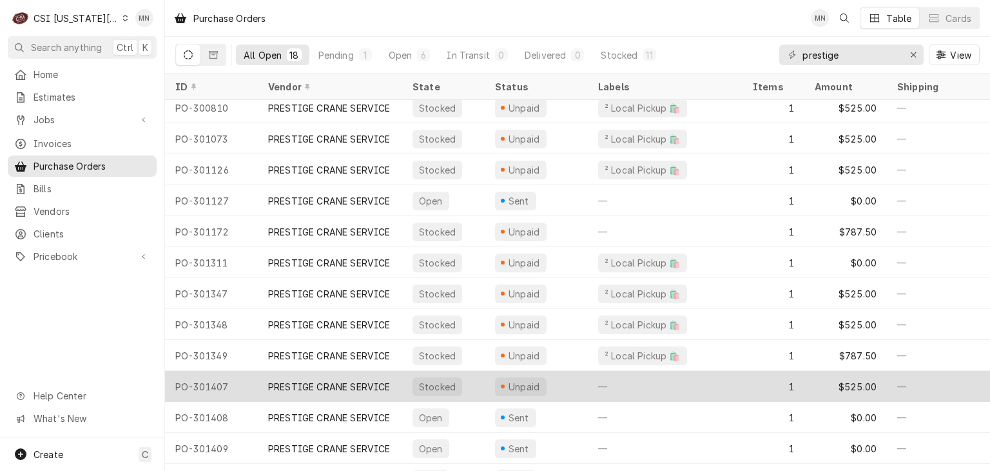
scroll to position [70, 0]
click at [304, 386] on div "PRESTIGE CRANE SERVICE" at bounding box center [329, 386] width 122 height 14
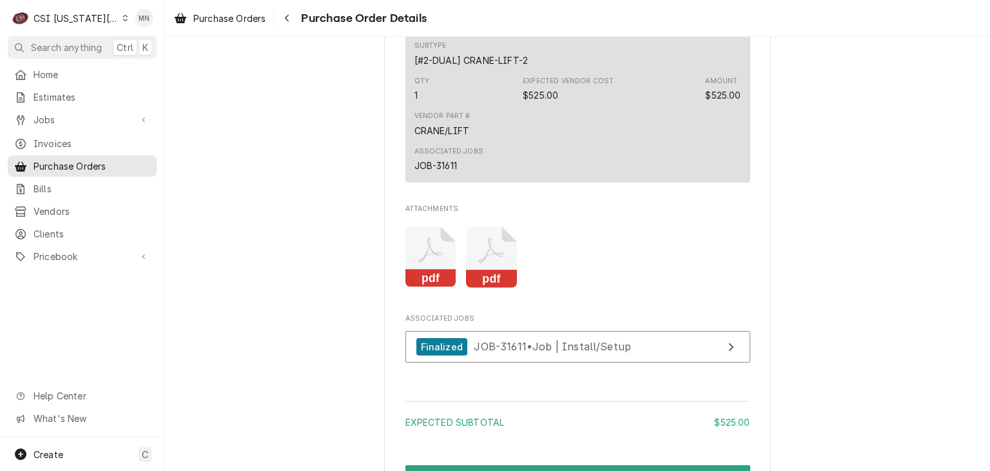
scroll to position [1160, 0]
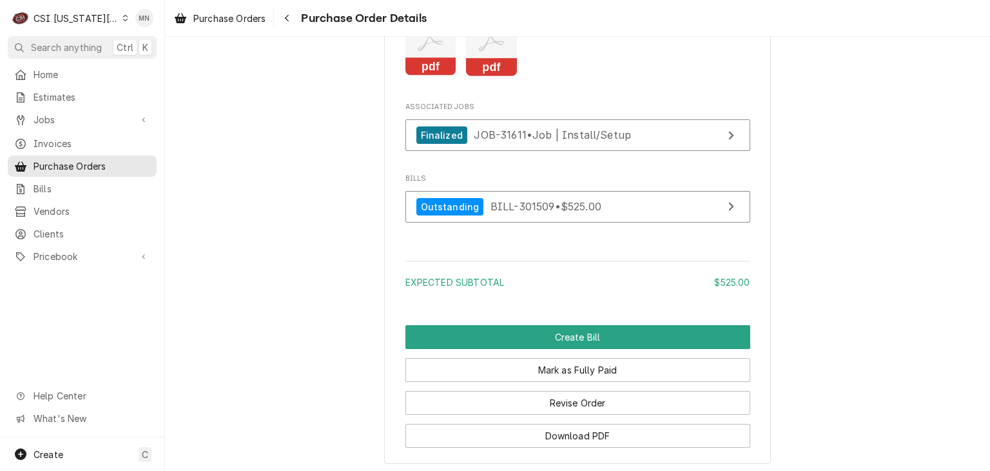
click at [487, 76] on rect "Attachments" at bounding box center [491, 67] width 51 height 18
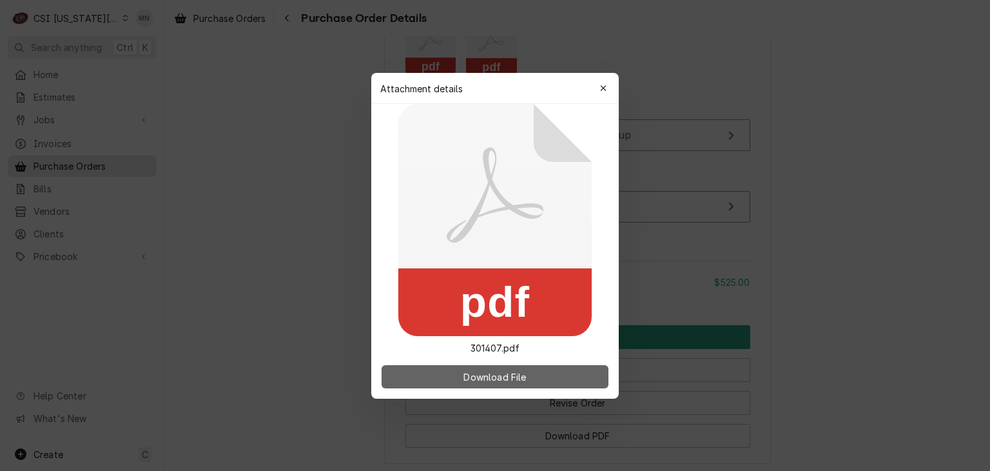
click at [496, 380] on span "Download File" at bounding box center [495, 376] width 68 height 14
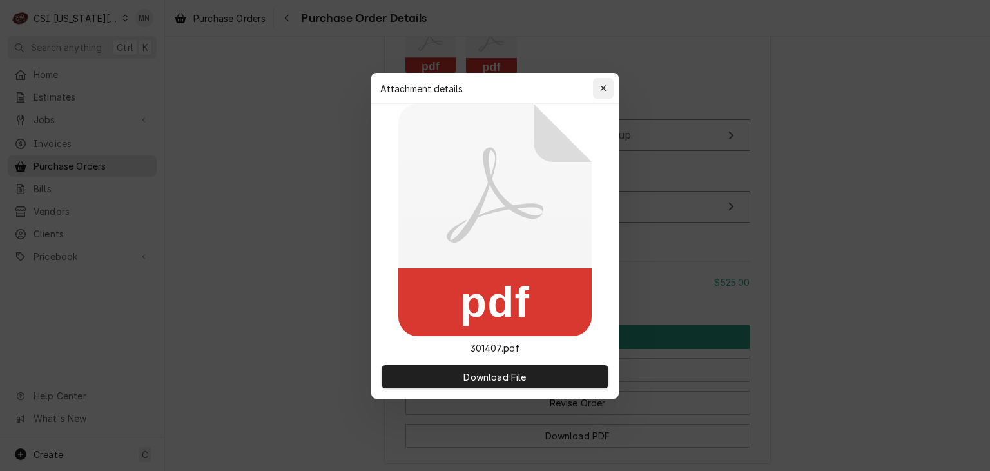
click at [607, 82] on div "button" at bounding box center [603, 88] width 13 height 13
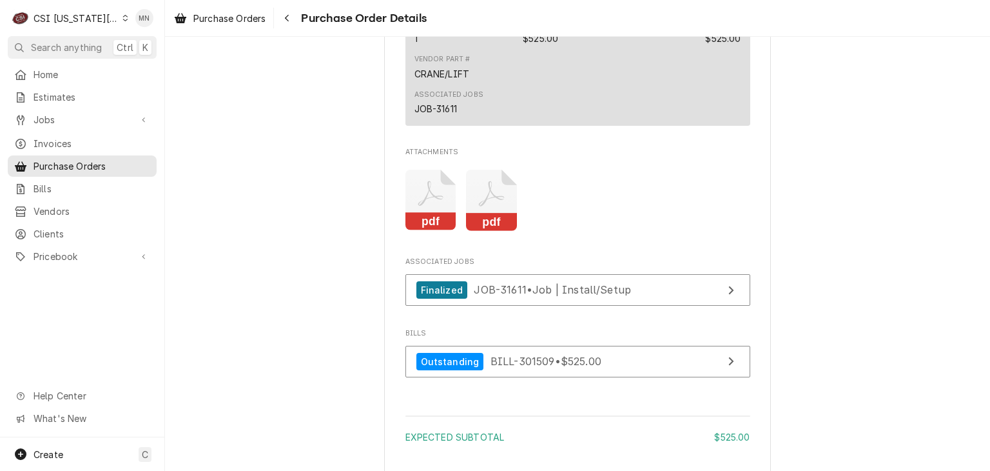
scroll to position [748, 0]
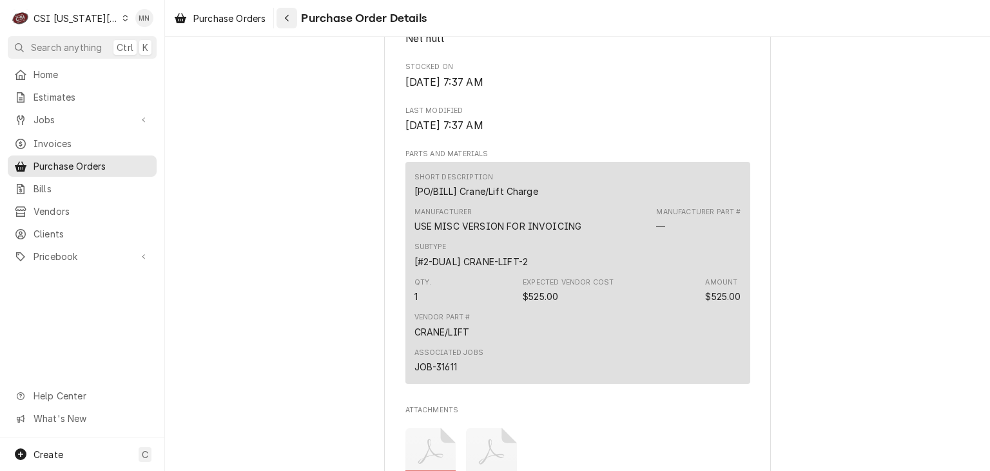
click at [281, 17] on button "Navigate back" at bounding box center [287, 18] width 21 height 21
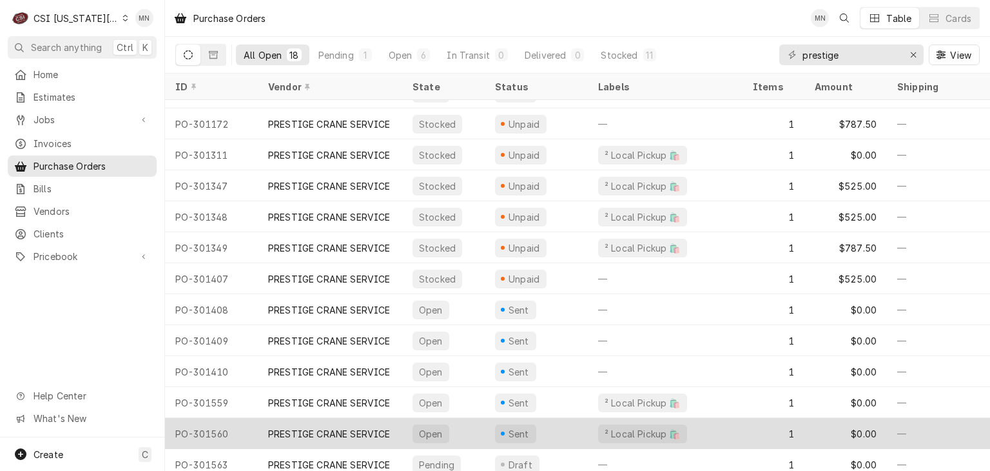
scroll to position [194, 0]
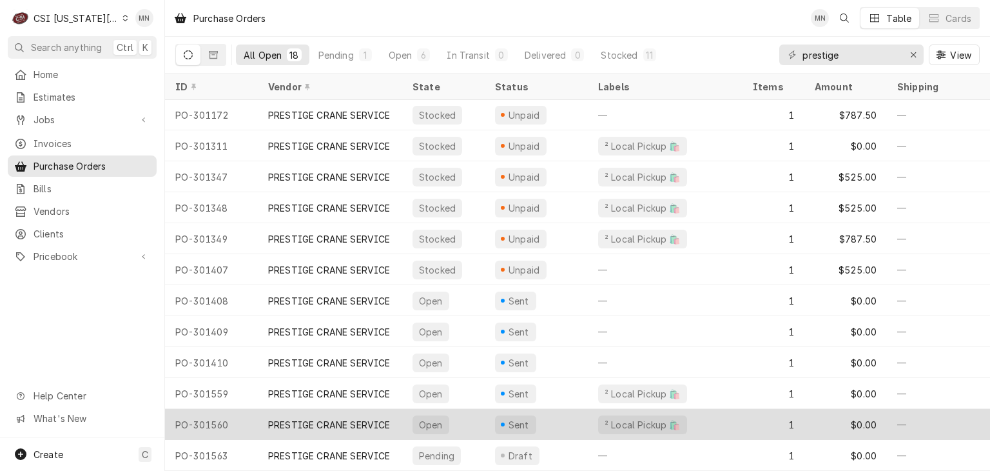
click at [355, 418] on div "PRESTIGE CRANE SERVICE" at bounding box center [329, 425] width 122 height 14
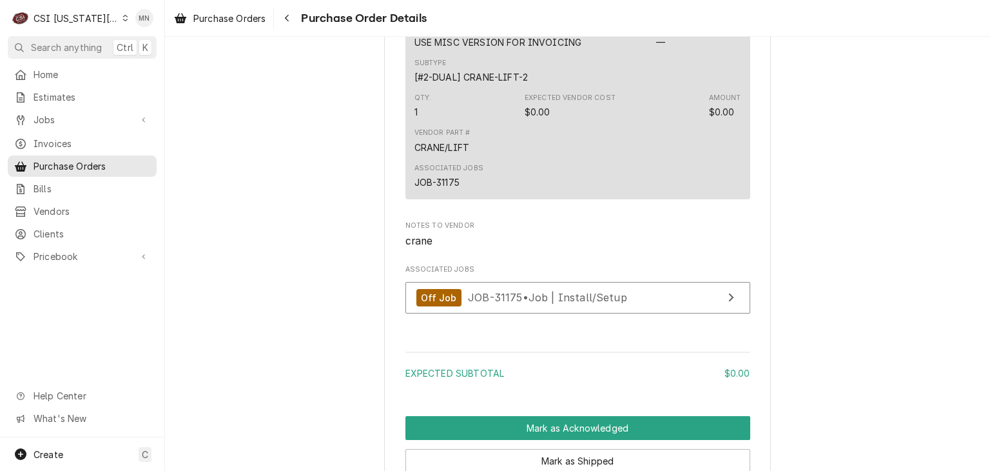
scroll to position [838, 0]
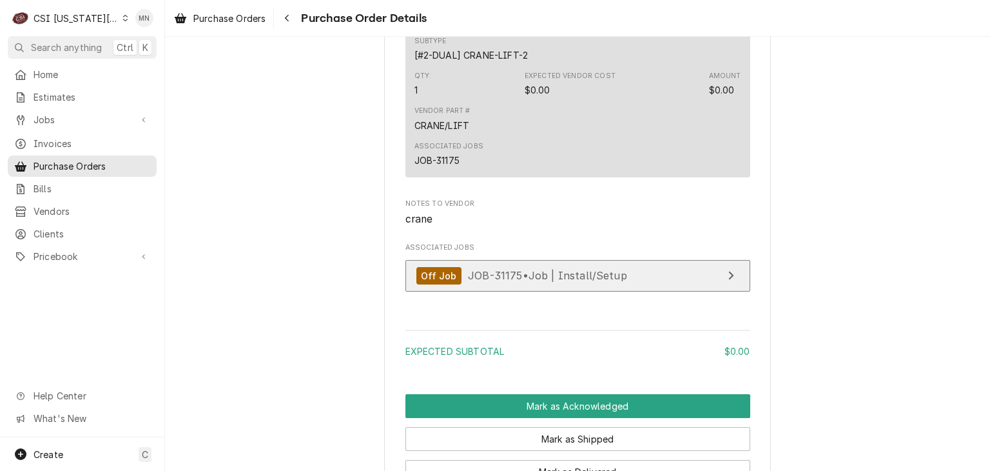
click at [547, 282] on span "JOB-31175 • Job | Install/Setup" at bounding box center [547, 275] width 159 height 13
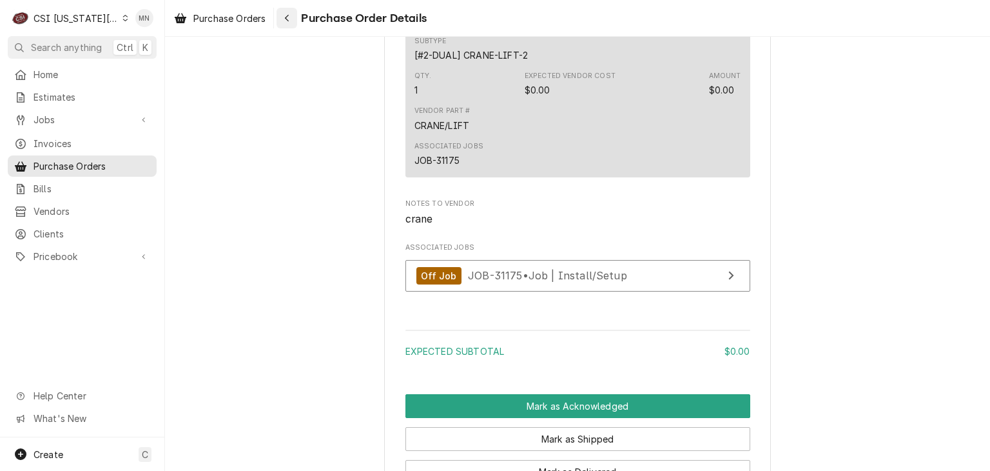
click at [293, 23] on div "Navigate back" at bounding box center [286, 18] width 13 height 13
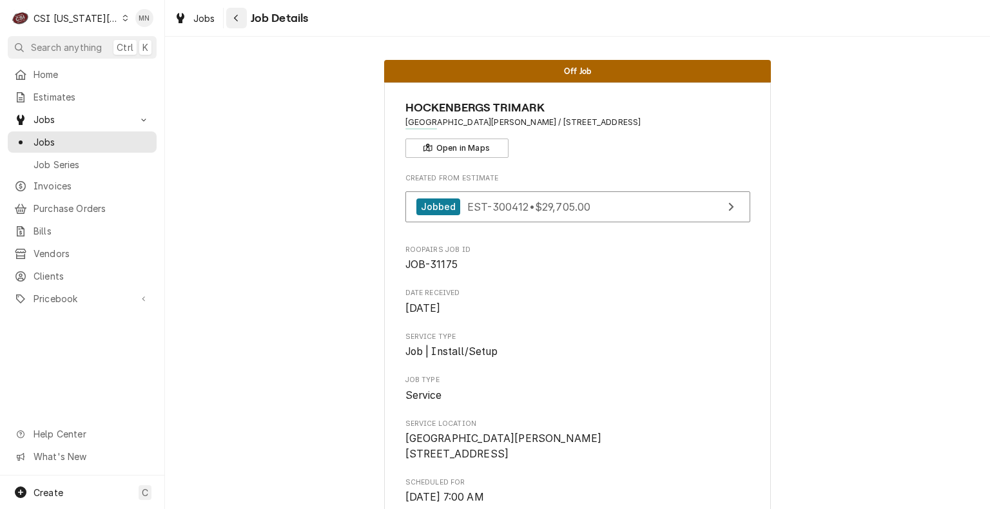
click at [233, 19] on icon "Navigate back" at bounding box center [236, 18] width 6 height 9
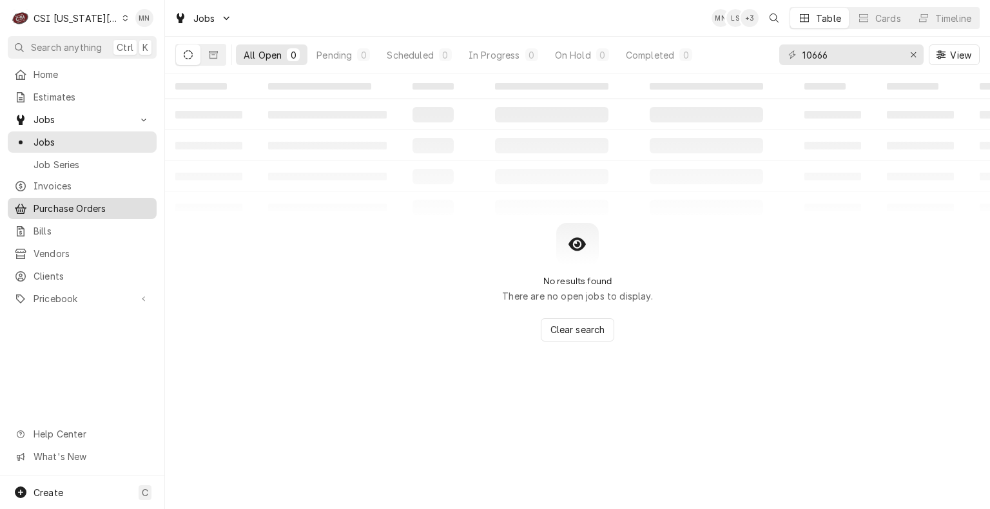
click at [68, 203] on span "Purchase Orders" at bounding box center [92, 209] width 117 height 14
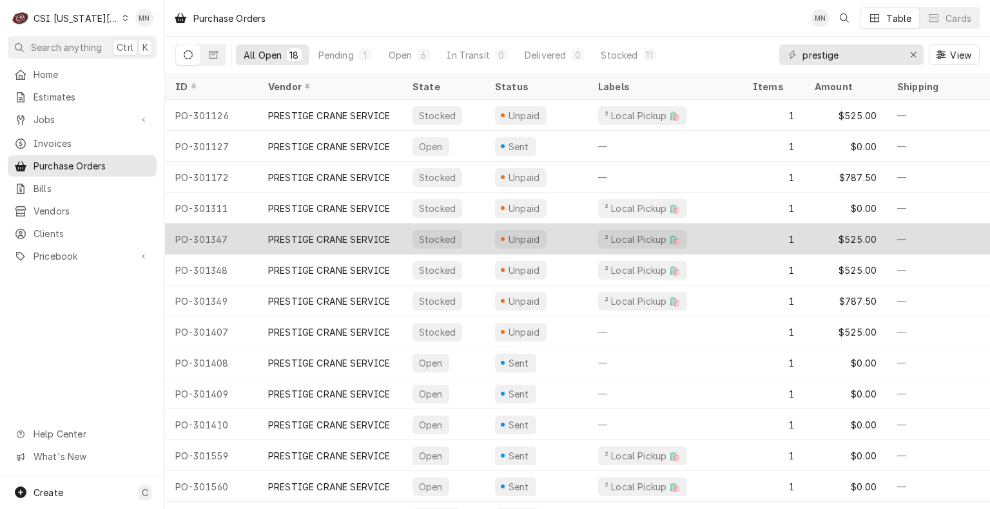
scroll to position [155, 0]
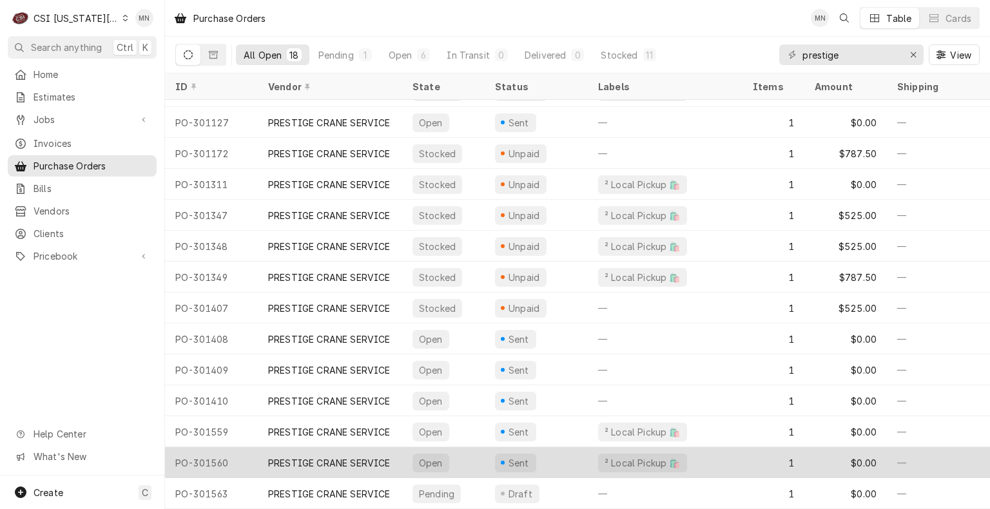
click at [340, 456] on div "PRESTIGE CRANE SERVICE" at bounding box center [329, 463] width 122 height 14
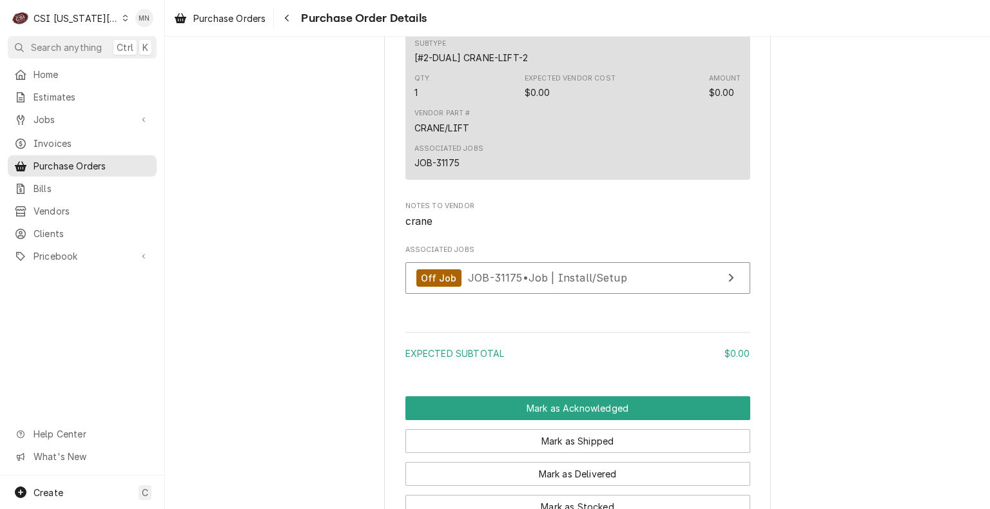
scroll to position [838, 0]
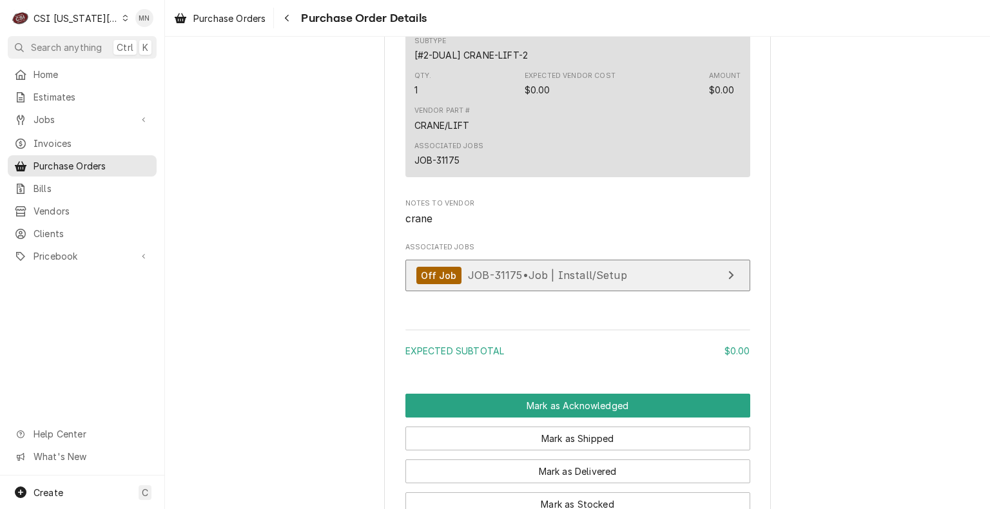
click at [546, 282] on span "JOB-31175 • Job | Install/Setup" at bounding box center [547, 275] width 159 height 13
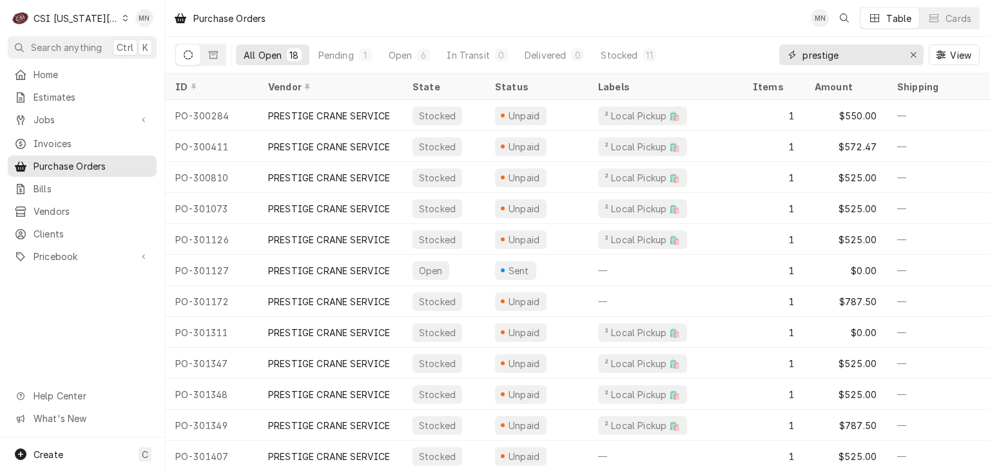
drag, startPoint x: 850, startPoint y: 55, endPoint x: 724, endPoint y: 63, distance: 126.6
click at [726, 62] on div "All Open 18 Pending 1 Open 6 In Transit 0 Delivered 0 Stocked 11 prestige View" at bounding box center [577, 55] width 805 height 36
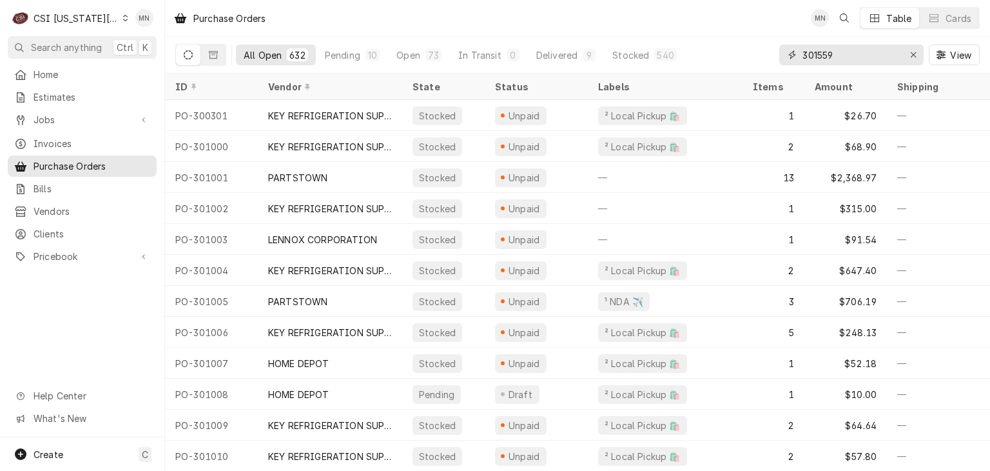
type input "301559"
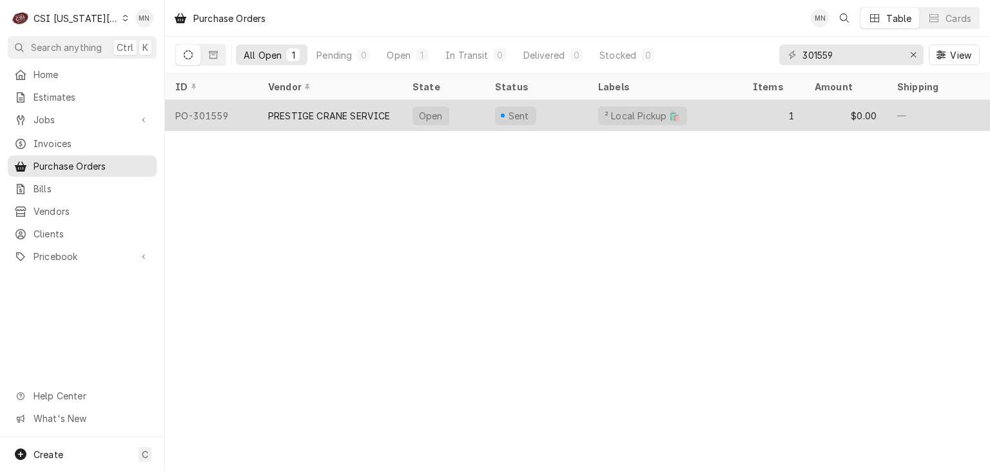
click at [326, 112] on div "PRESTIGE CRANE SERVICE" at bounding box center [329, 116] width 122 height 14
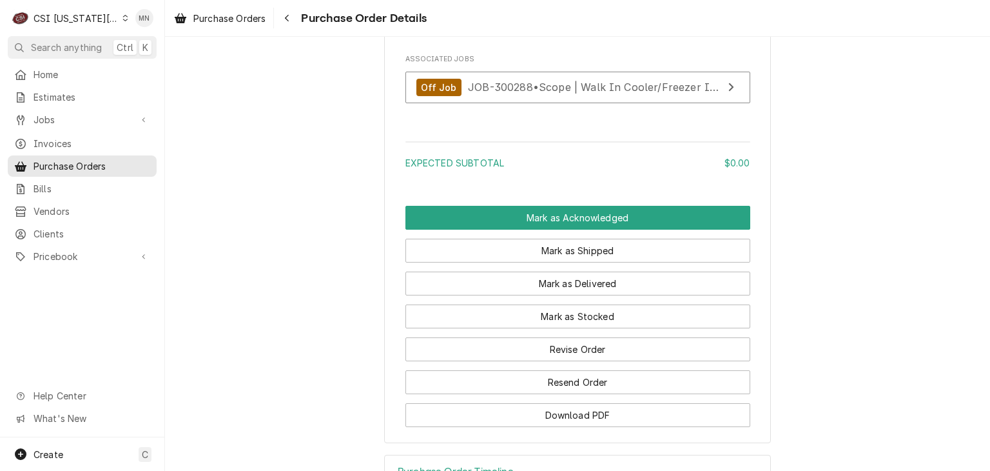
scroll to position [1109, 0]
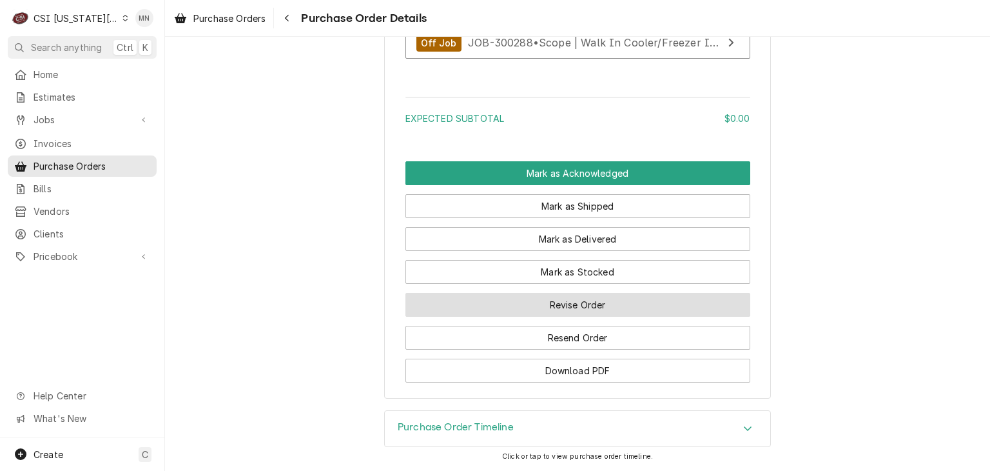
click at [570, 300] on button "Revise Order" at bounding box center [577, 305] width 345 height 24
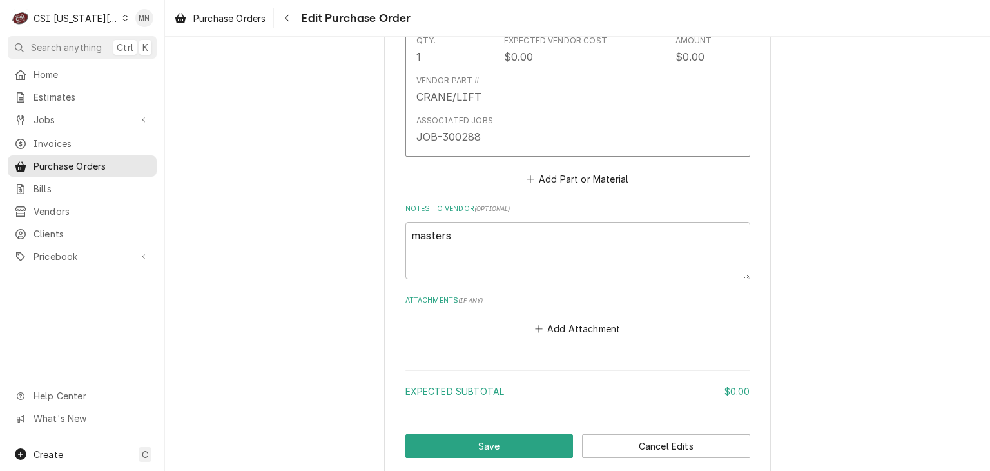
scroll to position [719, 0]
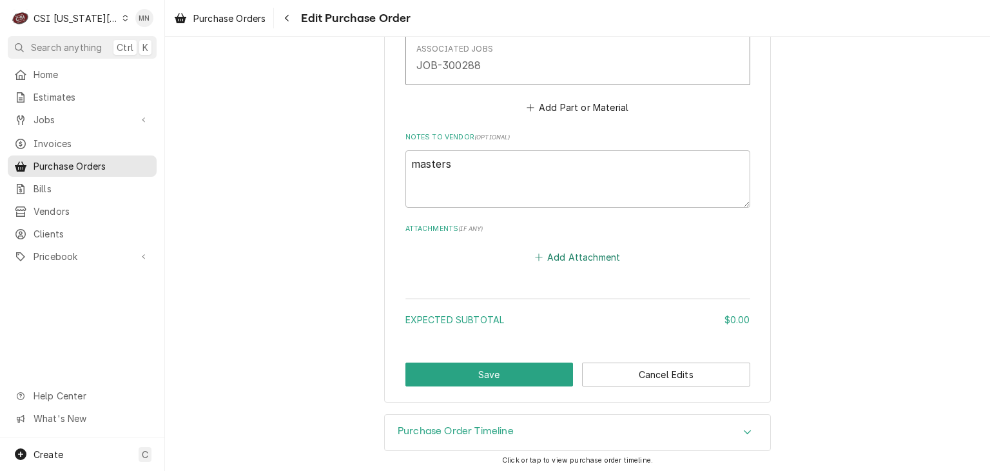
click at [556, 249] on button "Add Attachment" at bounding box center [577, 257] width 90 height 18
type textarea "x"
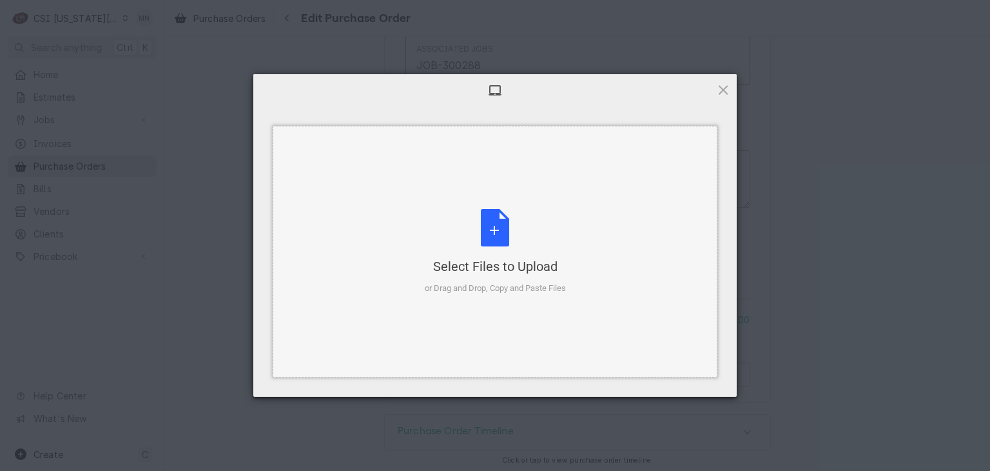
click at [508, 250] on div "Select Files to Upload or Drag and Drop, Copy and Paste Files" at bounding box center [495, 252] width 141 height 86
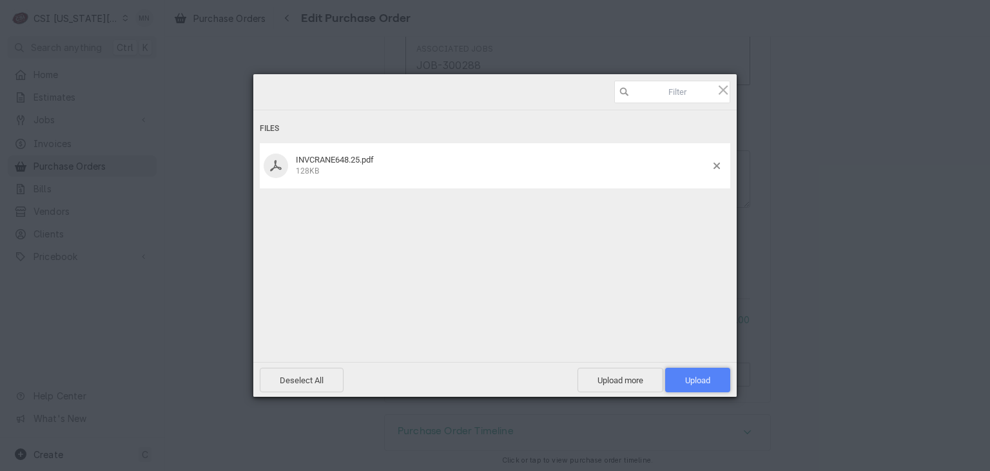
click at [701, 378] on span "Upload 1" at bounding box center [697, 380] width 25 height 10
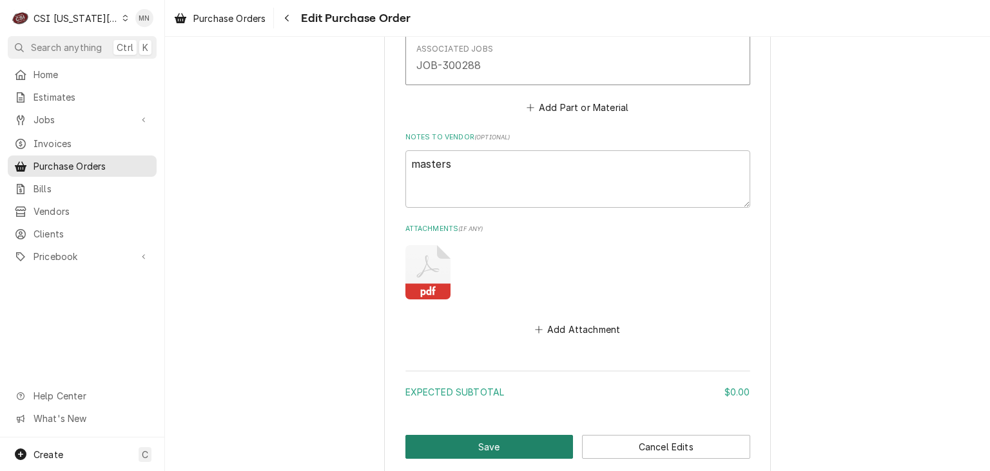
click at [483, 440] on button "Save" at bounding box center [489, 447] width 168 height 24
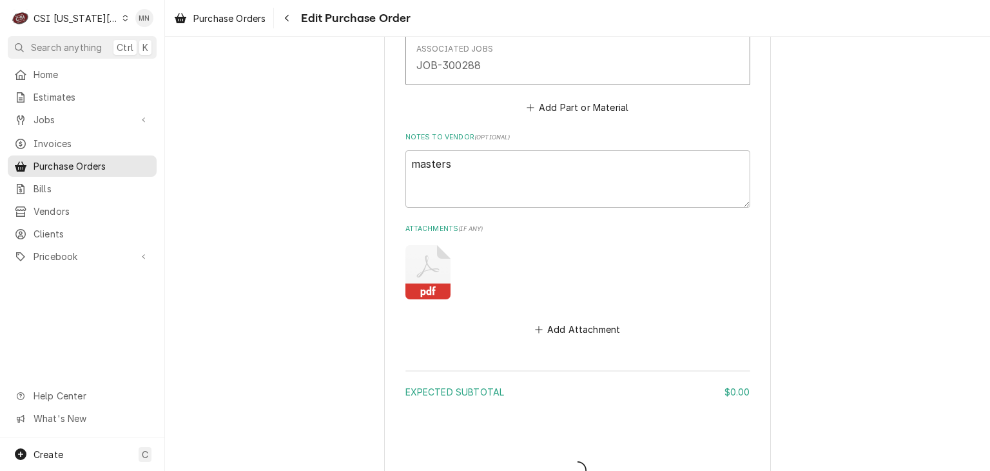
type textarea "x"
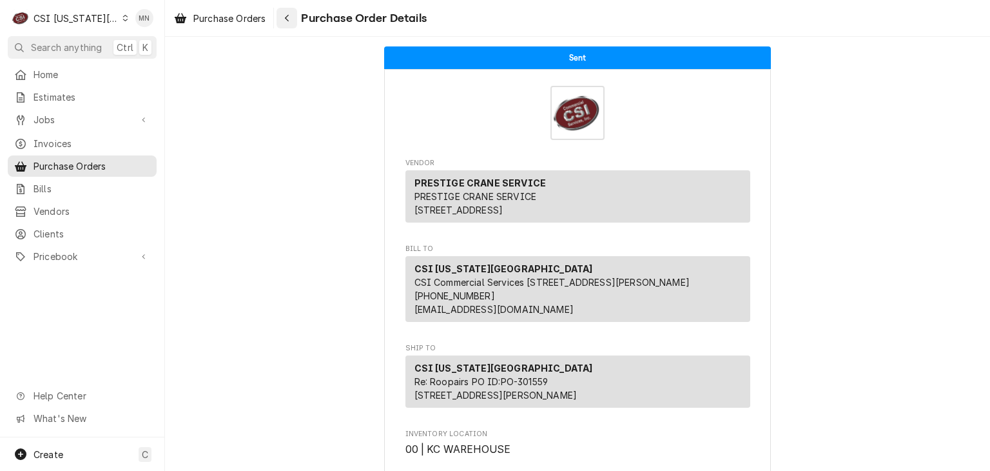
click at [293, 19] on div "Navigate back" at bounding box center [286, 18] width 13 height 13
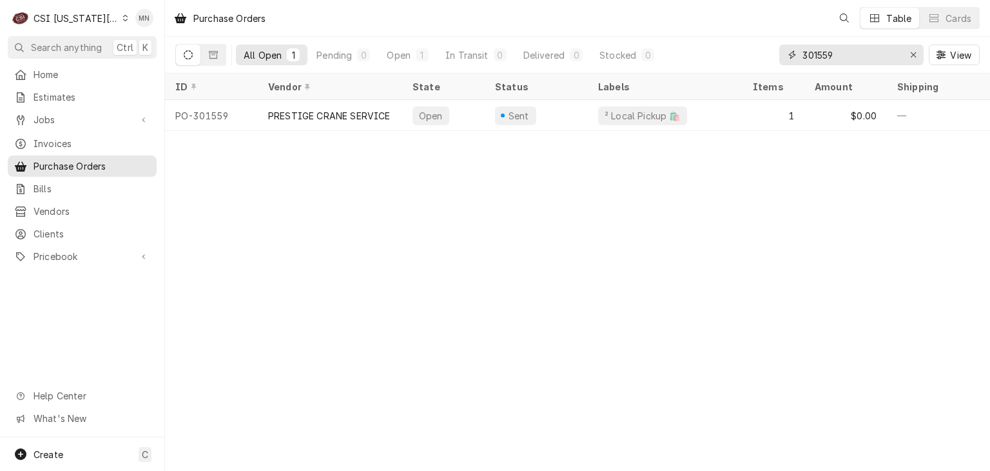
drag, startPoint x: 722, startPoint y: 56, endPoint x: 703, endPoint y: 56, distance: 18.7
click at [705, 56] on div "All Open 1 Pending 0 Open 1 In Transit 0 Delivered 0 Stocked 0 301559 View" at bounding box center [577, 55] width 805 height 36
type input "301409"
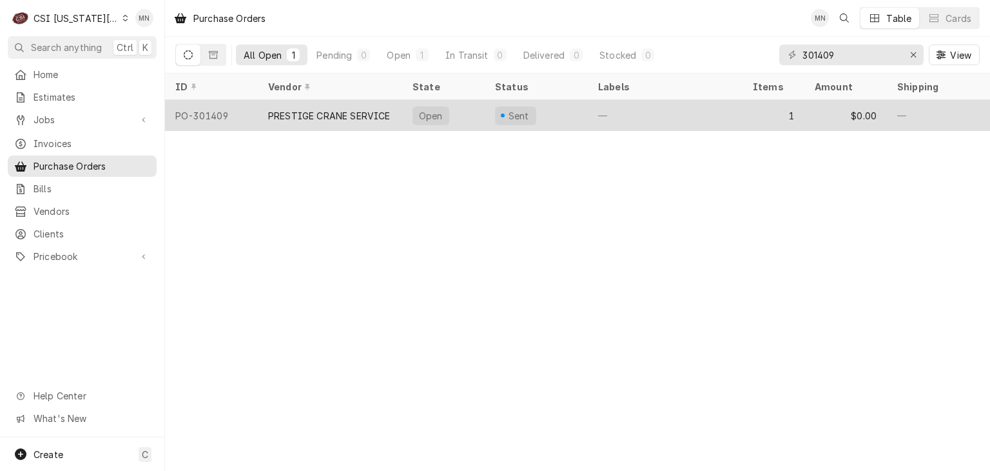
click at [366, 113] on div "PRESTIGE CRANE SERVICE" at bounding box center [329, 116] width 122 height 14
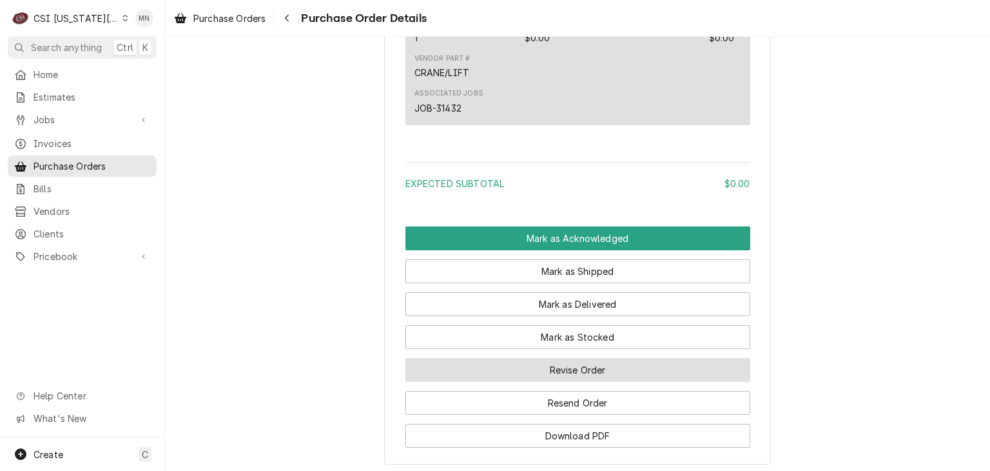
scroll to position [947, 0]
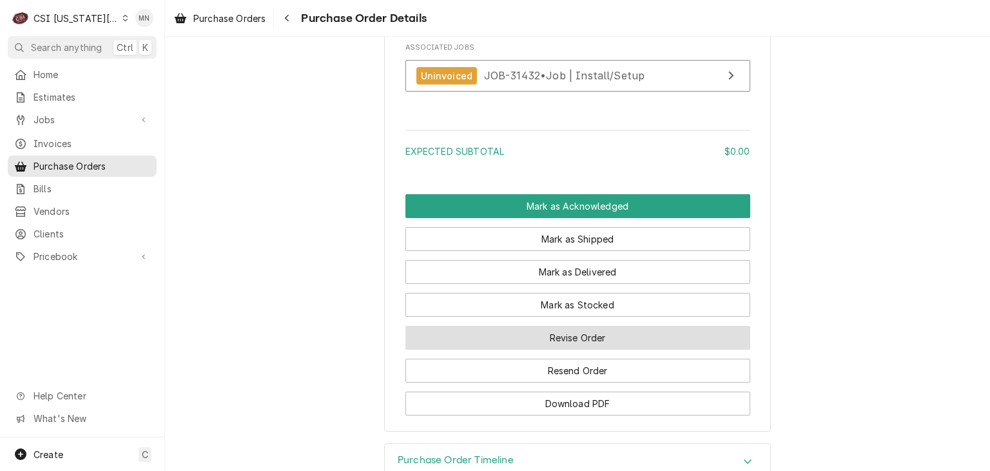
click at [569, 349] on button "Revise Order" at bounding box center [577, 338] width 345 height 24
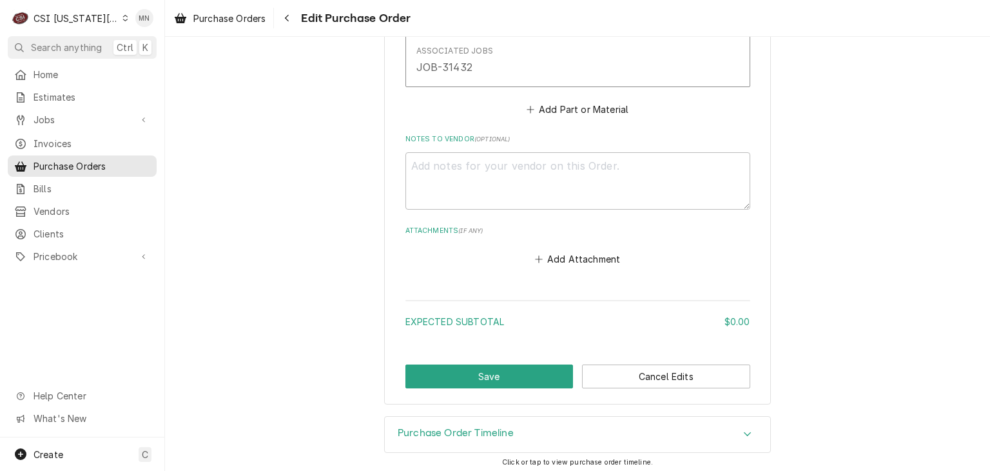
scroll to position [719, 0]
click at [550, 253] on button "Add Attachment" at bounding box center [577, 257] width 90 height 18
type textarea "x"
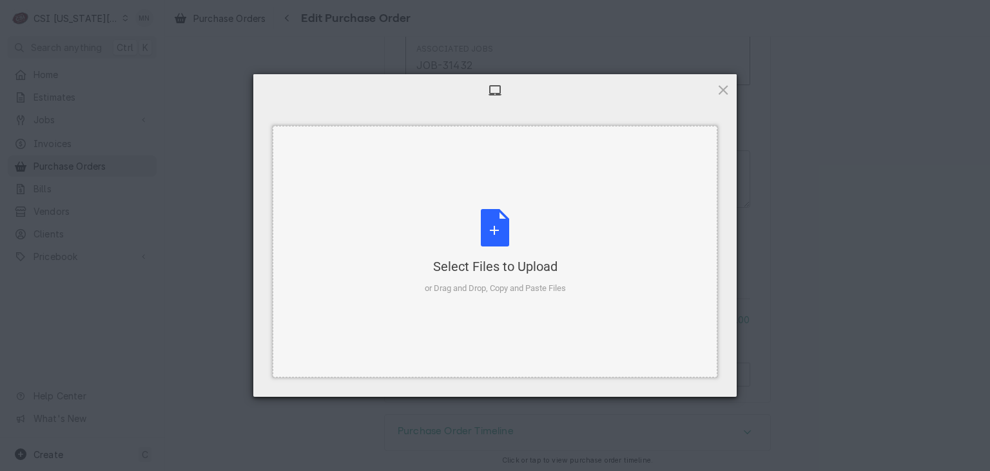
click at [495, 233] on div "Select Files to Upload or Drag and Drop, Copy and Paste Files" at bounding box center [495, 252] width 141 height 86
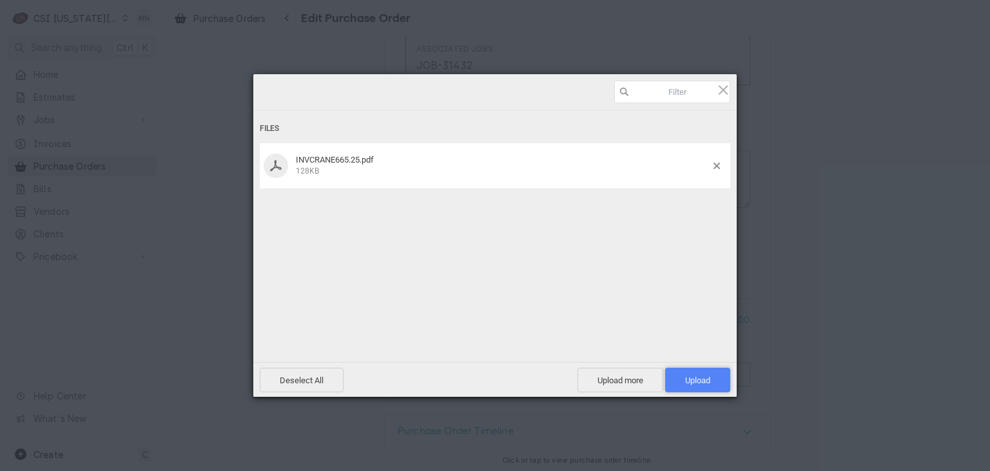
click at [698, 386] on span "Upload 1" at bounding box center [697, 379] width 65 height 24
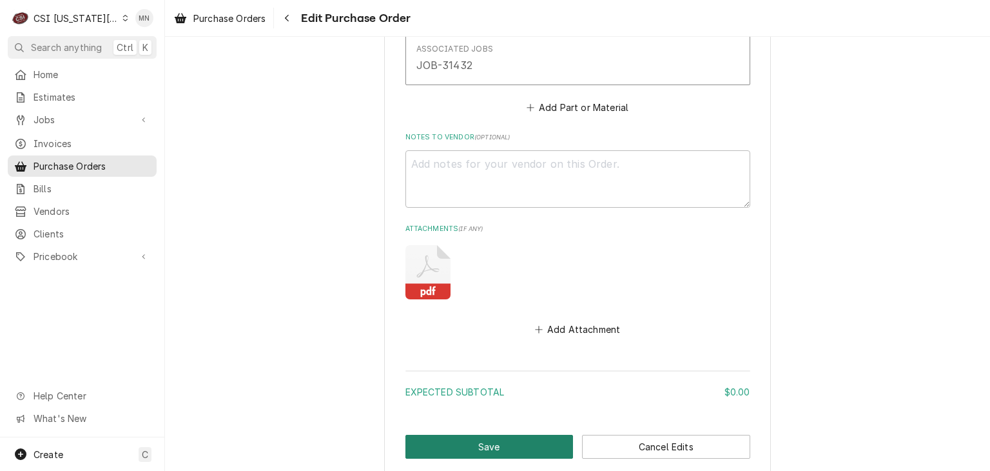
click at [483, 444] on button "Save" at bounding box center [489, 447] width 168 height 24
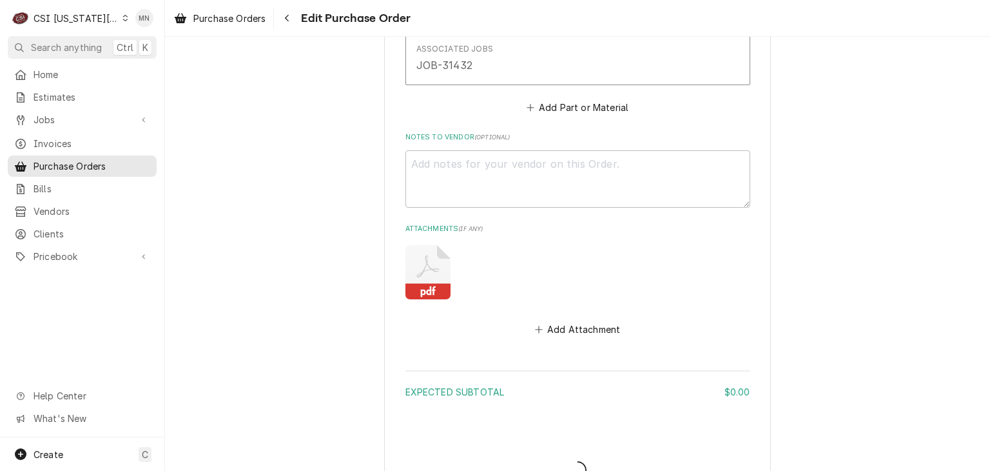
type textarea "x"
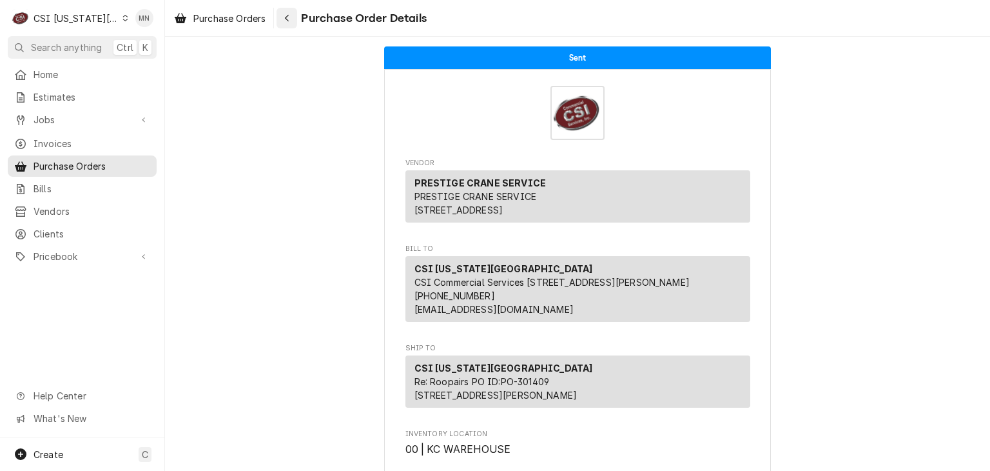
click at [293, 21] on div "Navigate back" at bounding box center [286, 18] width 13 height 13
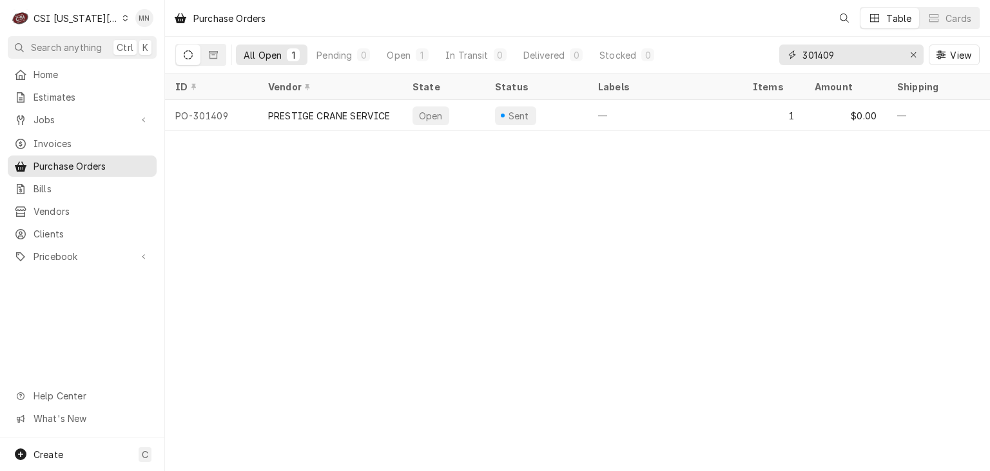
drag, startPoint x: 869, startPoint y: 55, endPoint x: 736, endPoint y: 55, distance: 133.4
click at [762, 56] on div "All Open 1 Pending 0 Open 1 In Transit 0 Delivered 0 Stocked 0 301409 View" at bounding box center [577, 55] width 805 height 36
type input "301408"
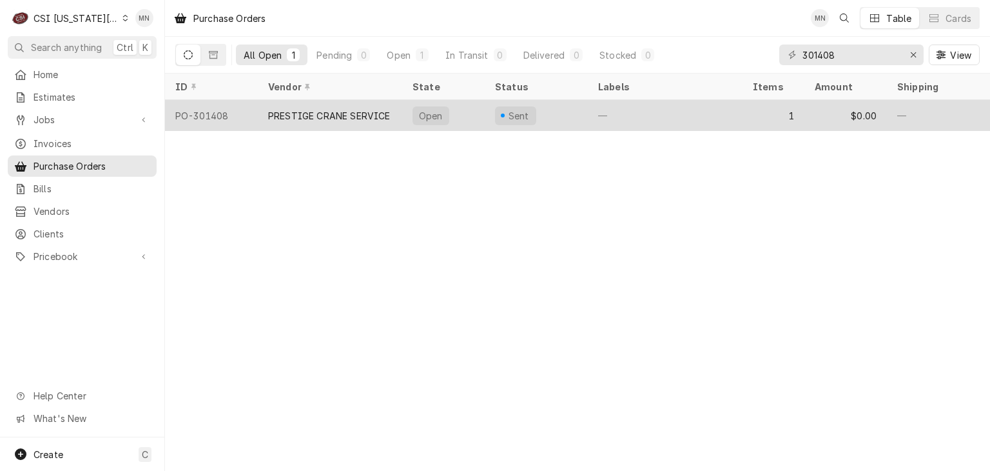
click at [364, 121] on div "PRESTIGE CRANE SERVICE" at bounding box center [330, 115] width 144 height 31
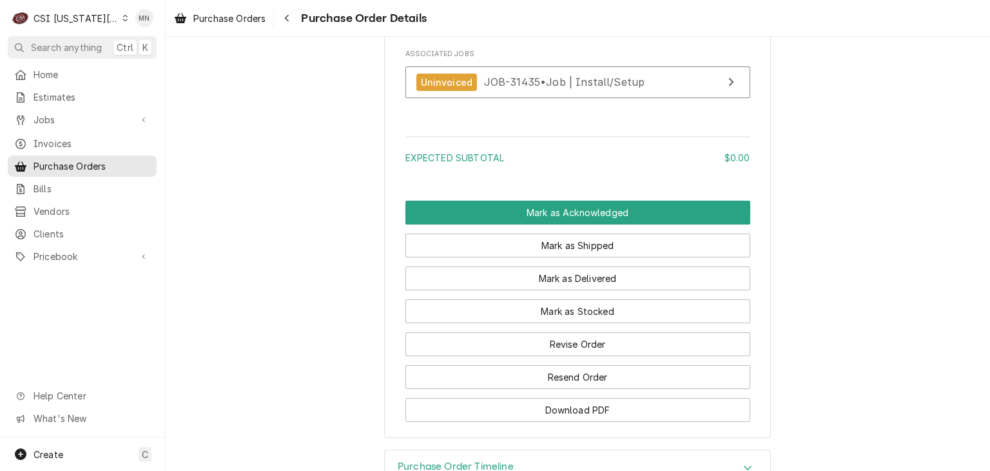
scroll to position [1018, 0]
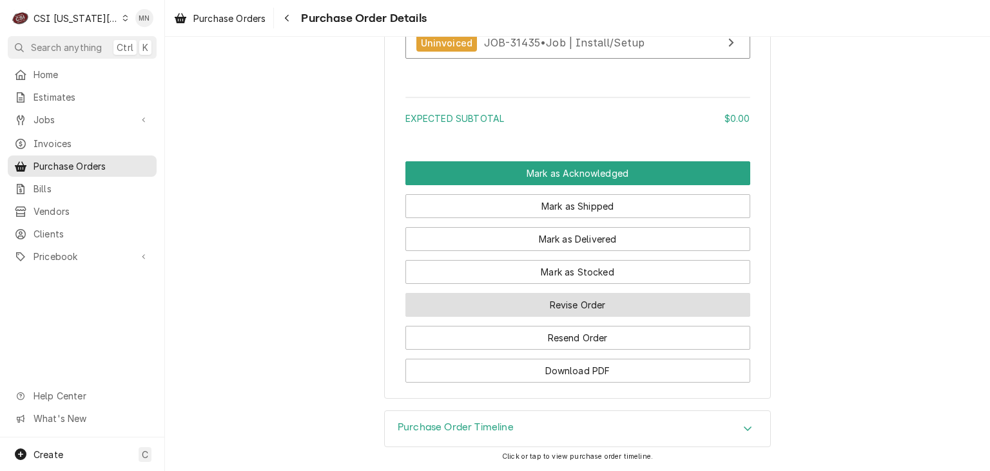
click at [601, 311] on button "Revise Order" at bounding box center [577, 305] width 345 height 24
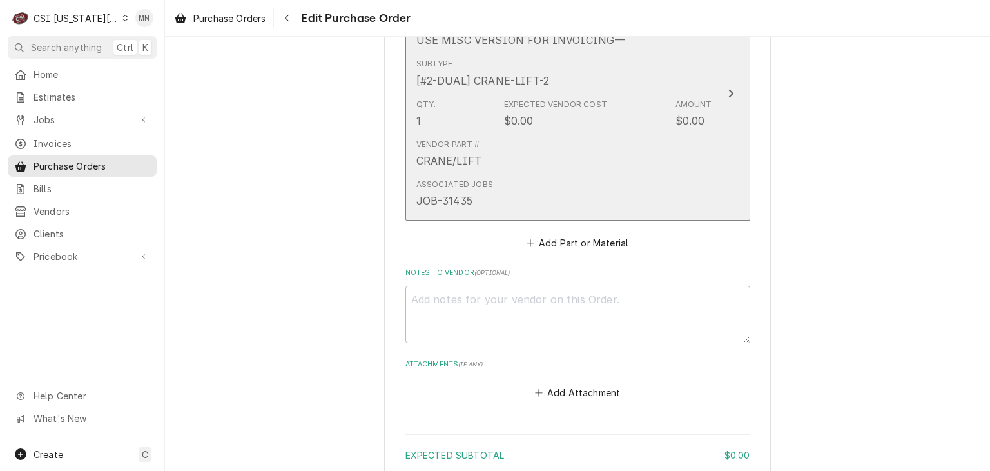
scroll to position [719, 0]
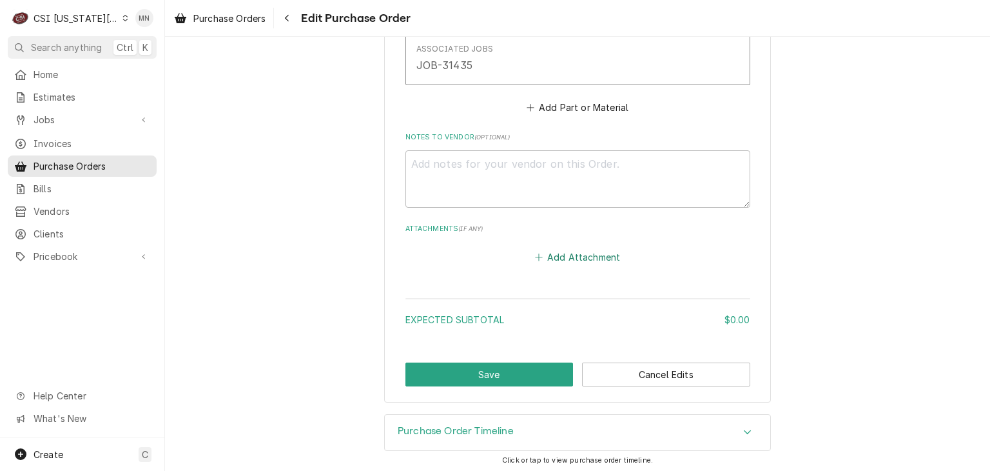
click at [552, 259] on button "Add Attachment" at bounding box center [577, 257] width 90 height 18
type textarea "x"
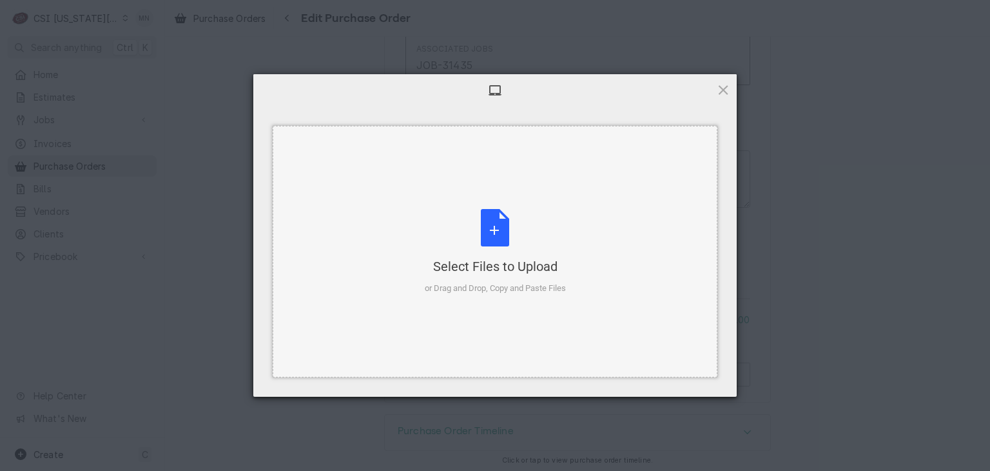
click at [483, 251] on div "Select Files to Upload or Drag and Drop, Copy and Paste Files" at bounding box center [495, 252] width 141 height 86
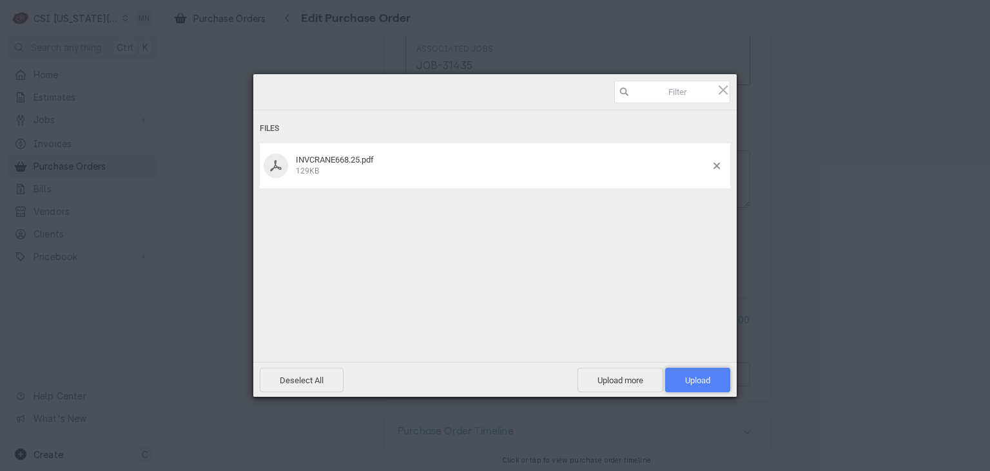
click at [690, 377] on span "Upload 1" at bounding box center [697, 380] width 25 height 10
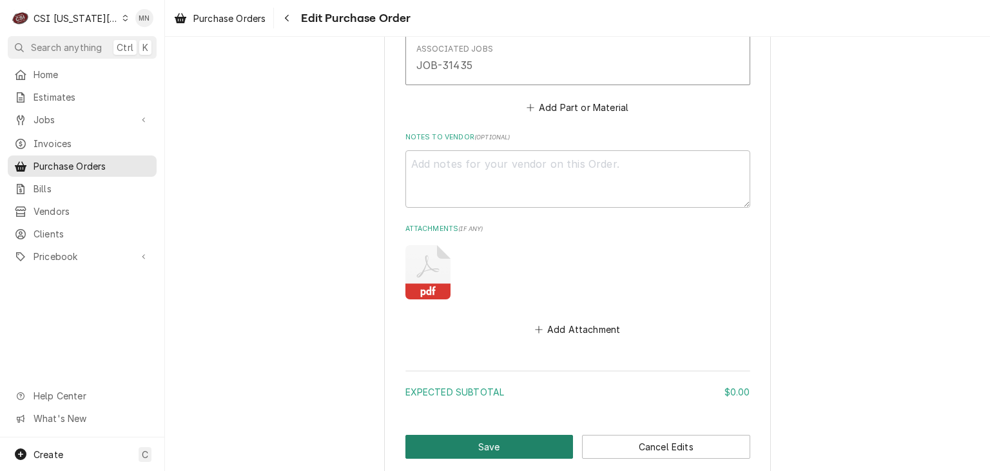
click at [482, 440] on button "Save" at bounding box center [489, 447] width 168 height 24
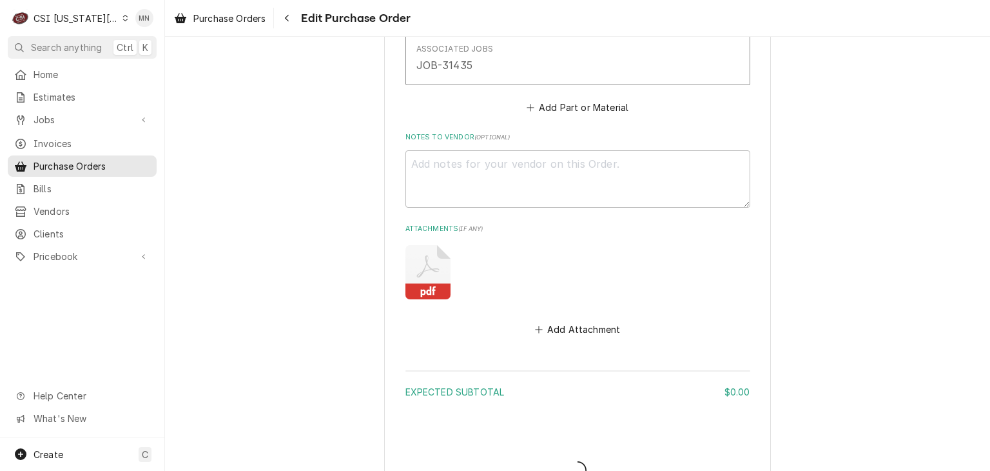
type textarea "x"
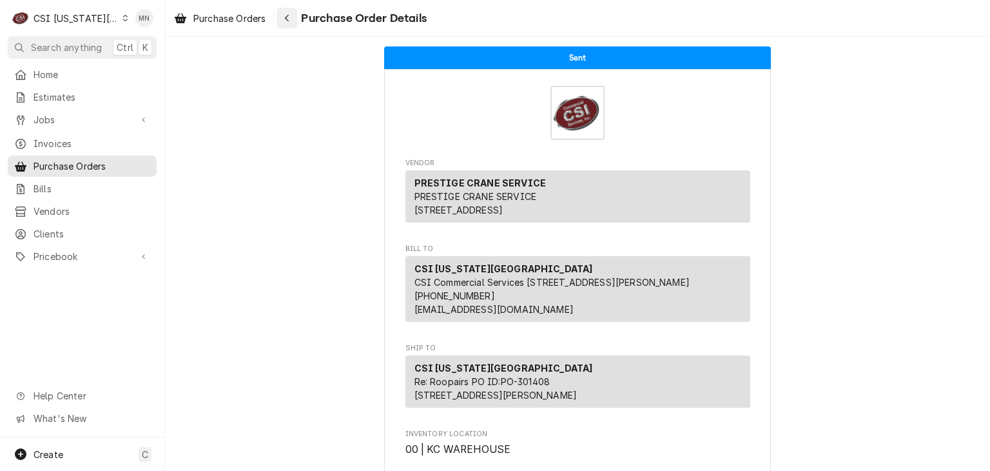
click at [297, 19] on button "Navigate back" at bounding box center [287, 18] width 21 height 21
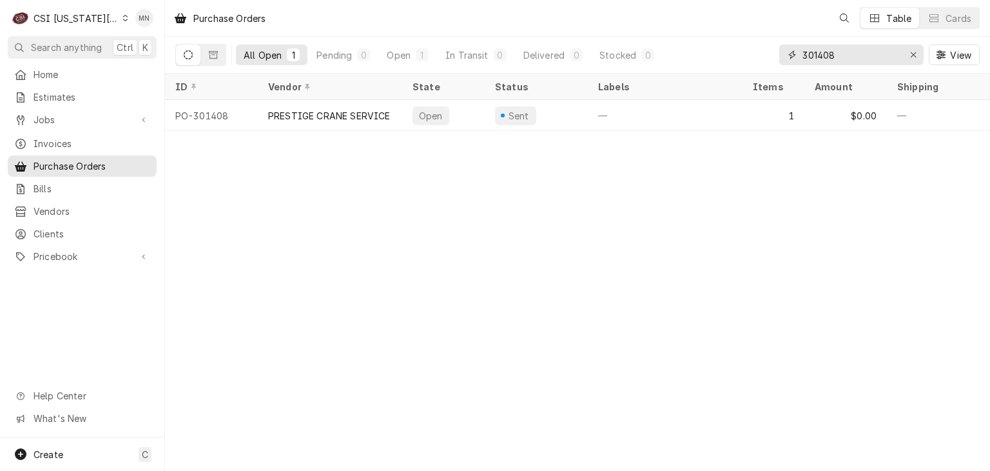
drag, startPoint x: 856, startPoint y: 54, endPoint x: 747, endPoint y: 58, distance: 109.0
click at [757, 57] on div "All Open 1 Pending 0 Open 1 In Transit 0 Delivered 0 Stocked 0 301408 View" at bounding box center [577, 55] width 805 height 36
type input "301563"
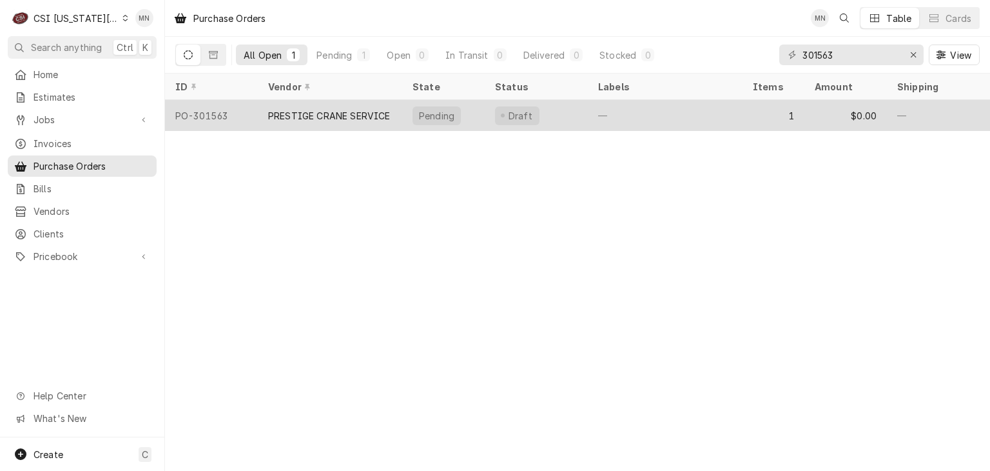
click at [238, 117] on div "PO-301563" at bounding box center [211, 115] width 93 height 31
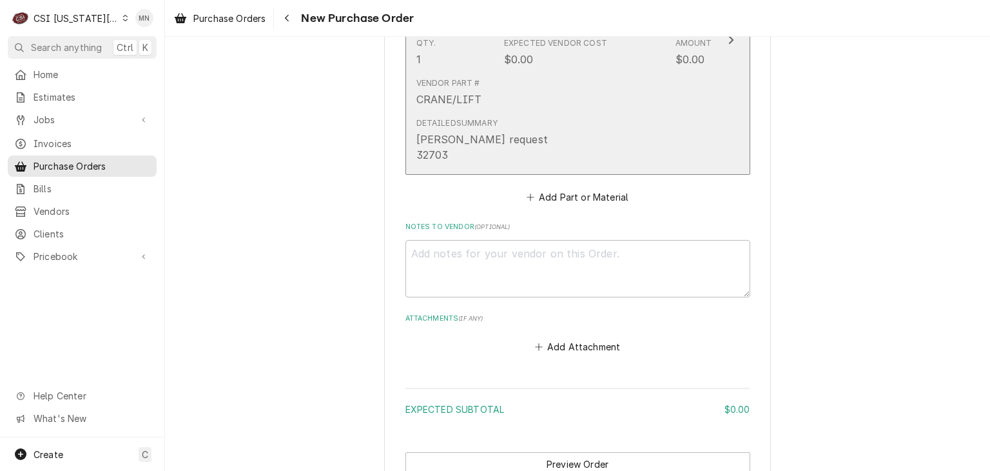
scroll to position [767, 0]
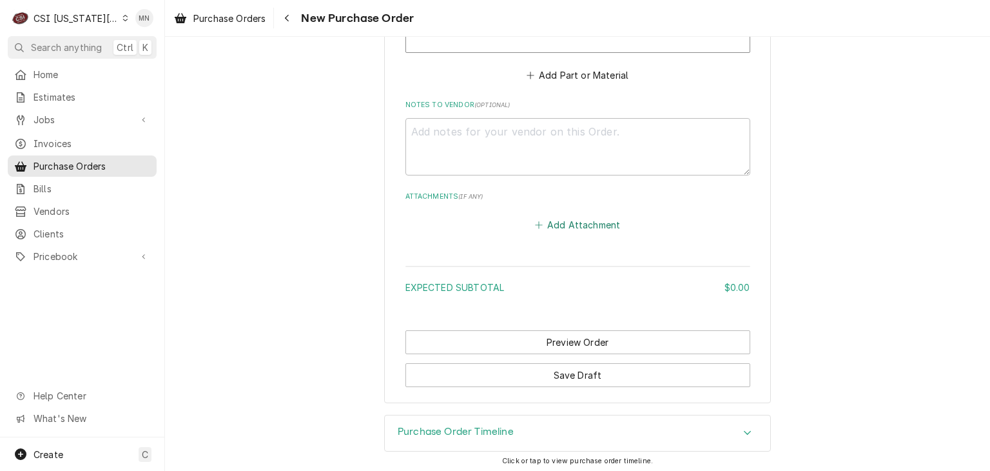
click at [561, 227] on button "Add Attachment" at bounding box center [577, 225] width 90 height 18
type textarea "x"
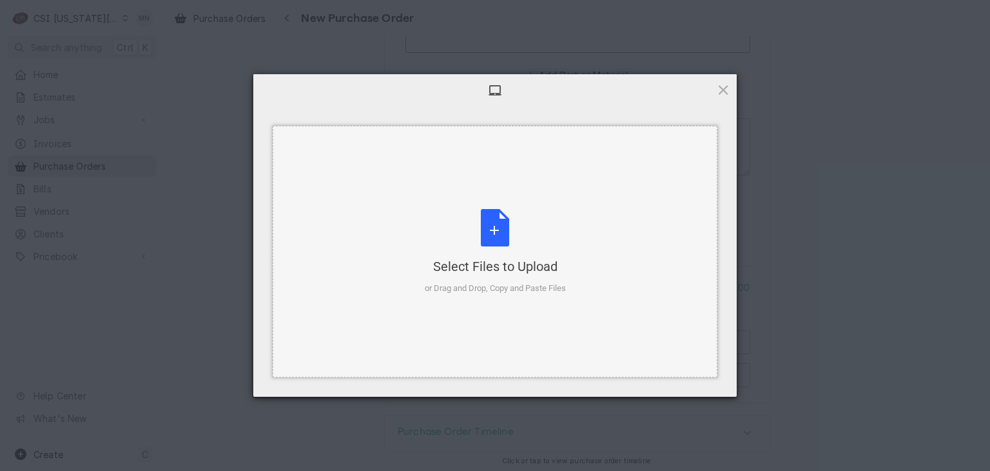
click at [501, 231] on div "Select Files to Upload or Drag and Drop, Copy and Paste Files" at bounding box center [495, 252] width 141 height 86
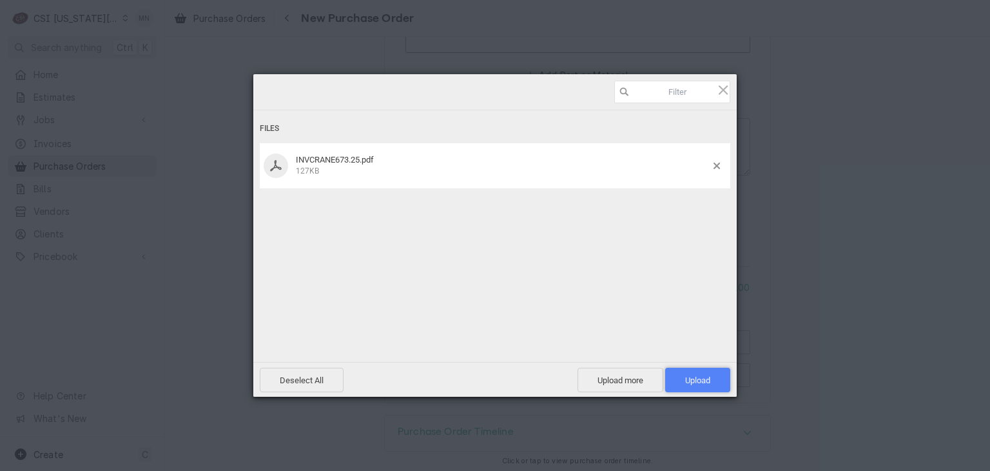
click at [704, 382] on span "Upload 1" at bounding box center [697, 380] width 25 height 10
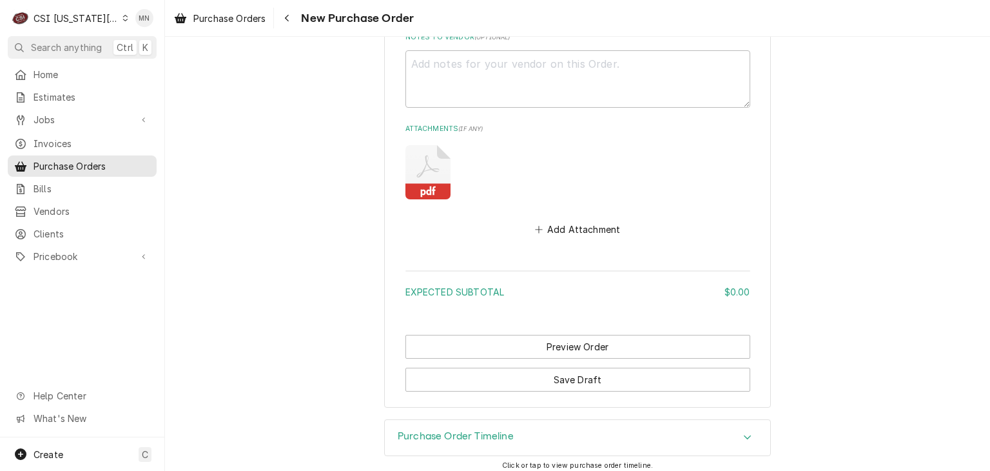
scroll to position [839, 0]
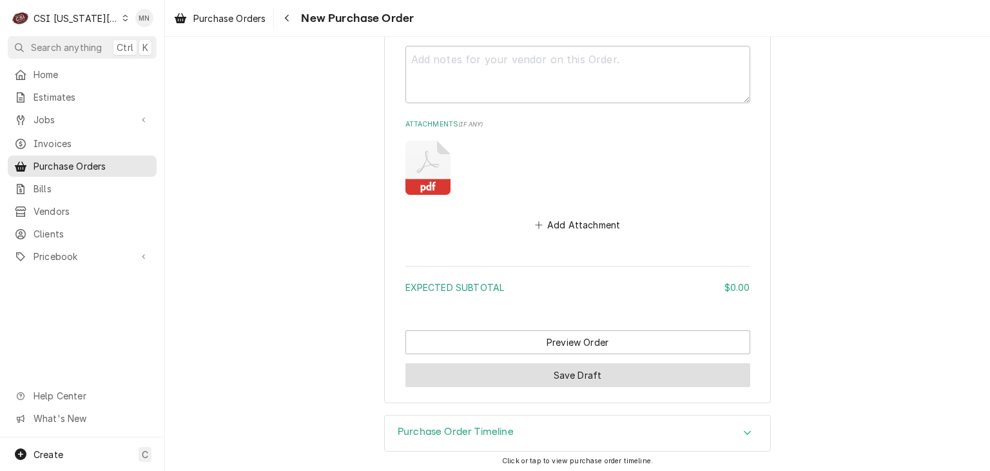
click at [524, 366] on button "Save Draft" at bounding box center [577, 375] width 345 height 24
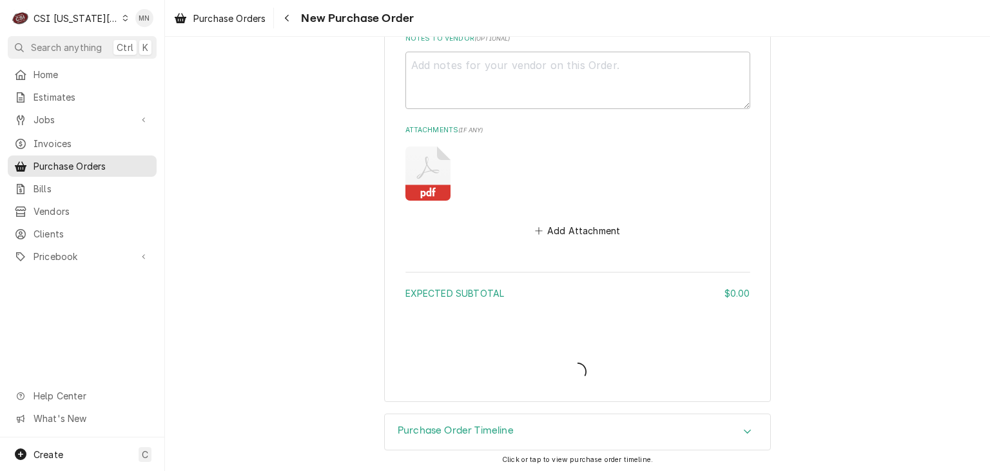
type textarea "x"
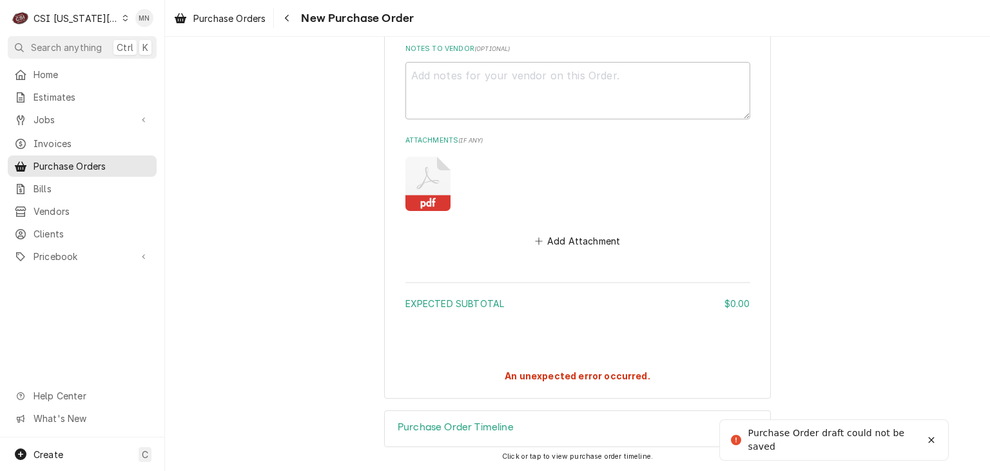
scroll to position [819, 0]
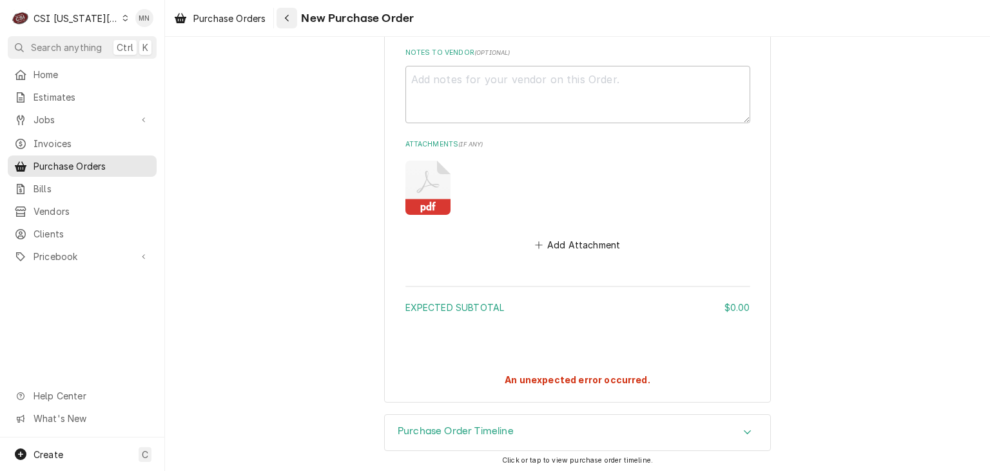
drag, startPoint x: 904, startPoint y: 0, endPoint x: 284, endPoint y: 24, distance: 620.6
click at [284, 24] on div "Navigate back" at bounding box center [286, 18] width 13 height 13
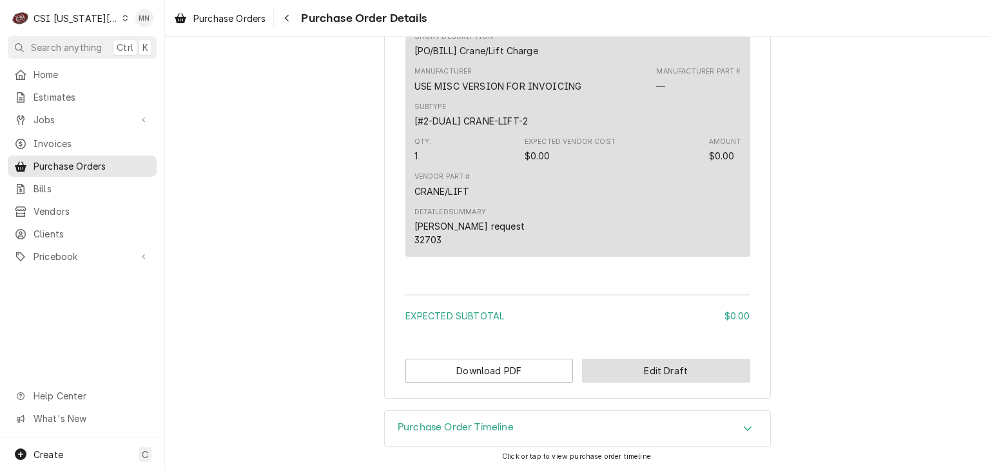
scroll to position [721, 0]
click at [650, 373] on button "Edit Draft" at bounding box center [666, 370] width 168 height 24
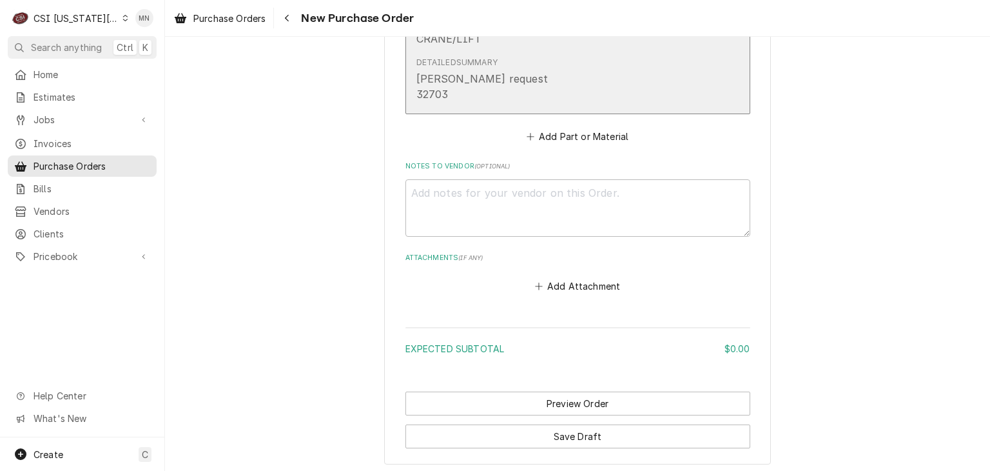
scroll to position [709, 0]
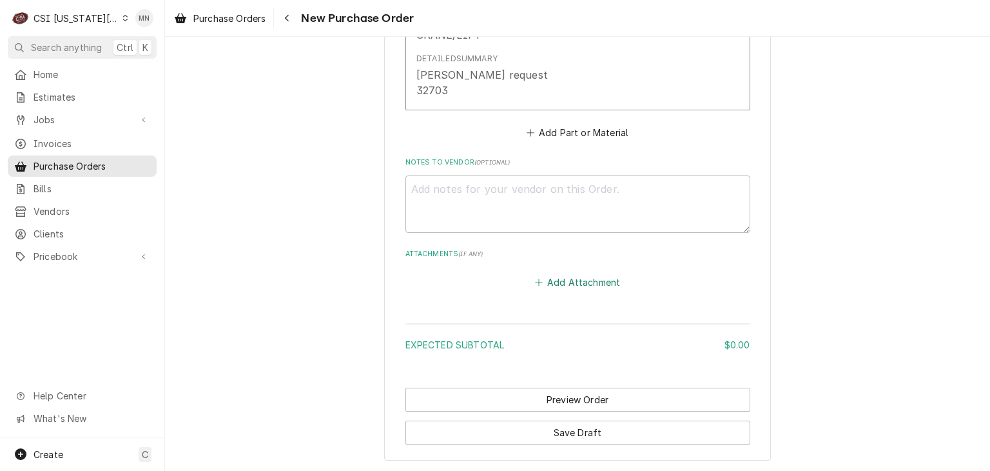
click at [583, 282] on button "Add Attachment" at bounding box center [577, 282] width 90 height 18
type textarea "x"
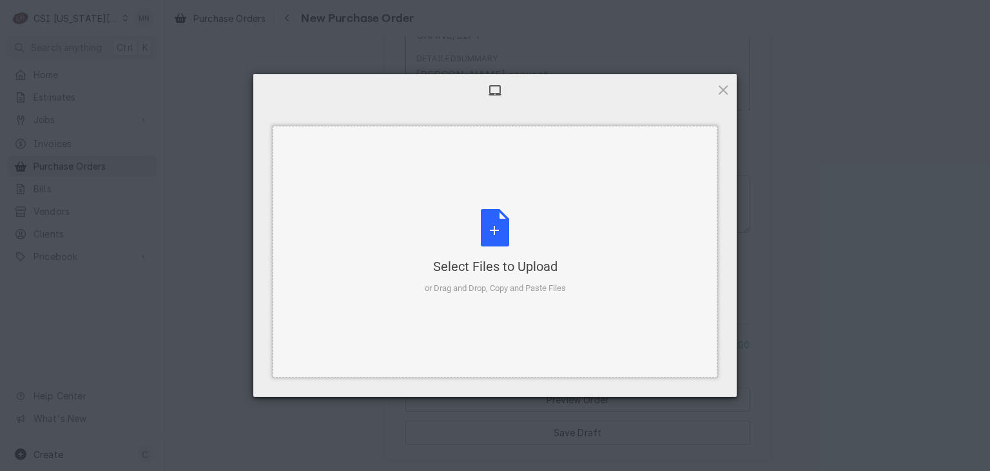
click at [509, 241] on div "Select Files to Upload or Drag and Drop, Copy and Paste Files" at bounding box center [495, 252] width 141 height 86
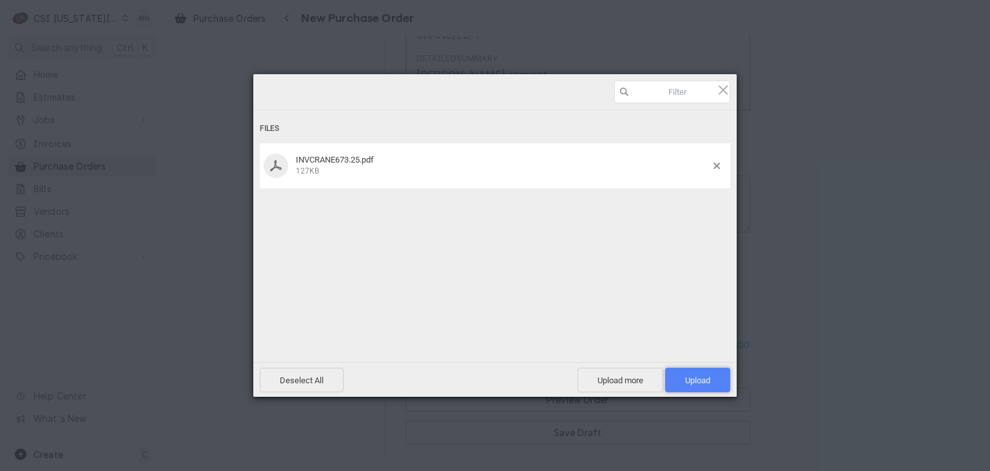
click at [690, 376] on span "Upload 1" at bounding box center [697, 380] width 25 height 10
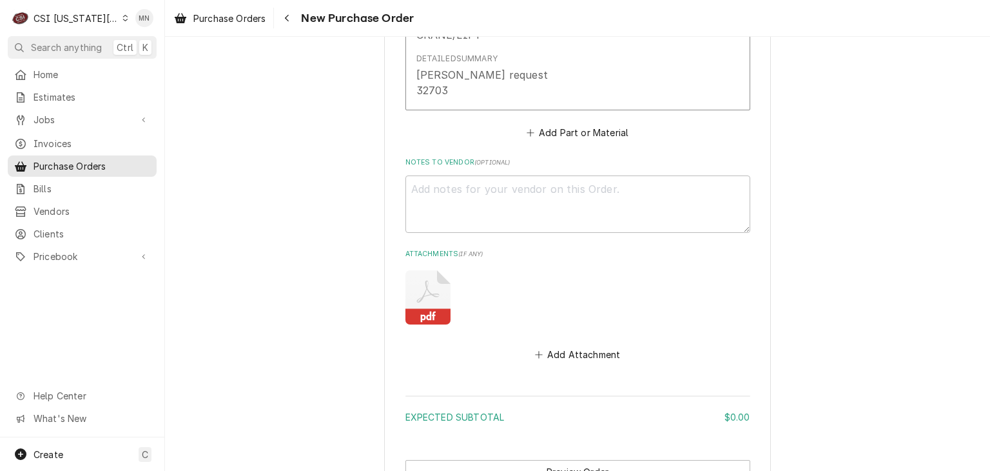
scroll to position [839, 0]
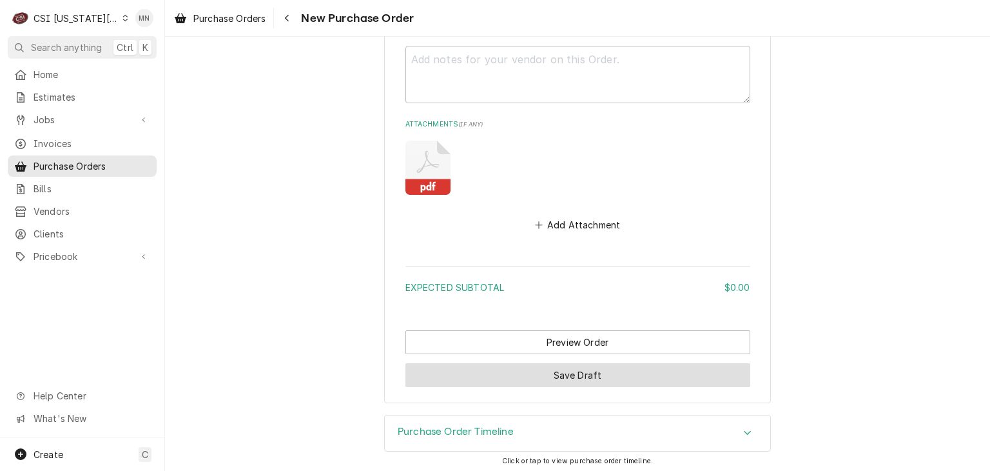
click at [534, 367] on button "Save Draft" at bounding box center [577, 375] width 345 height 24
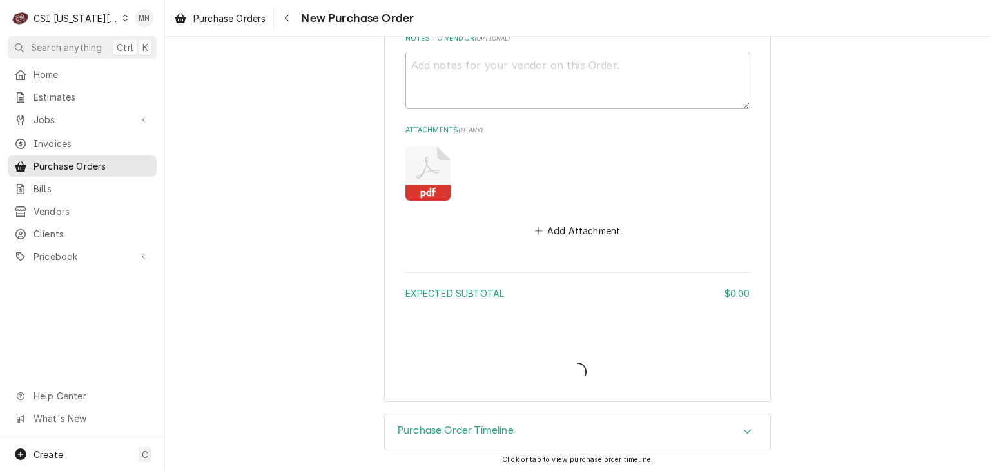
type textarea "x"
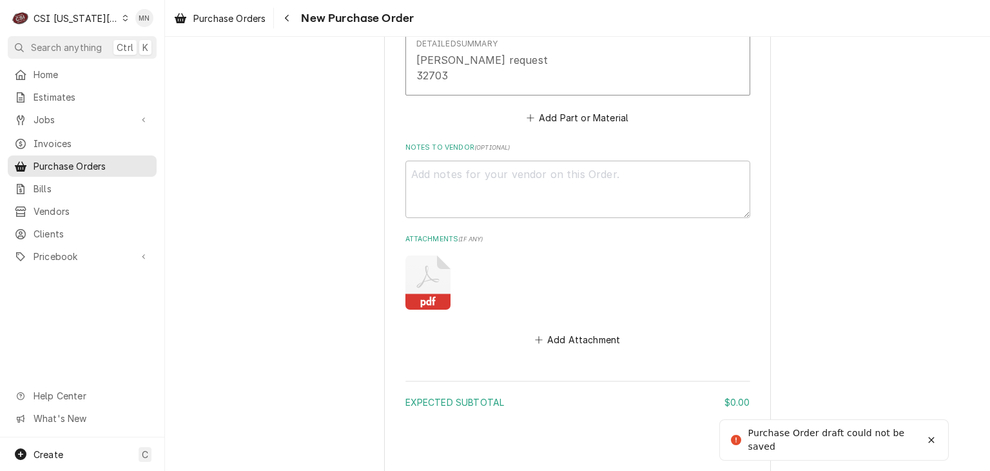
scroll to position [561, 0]
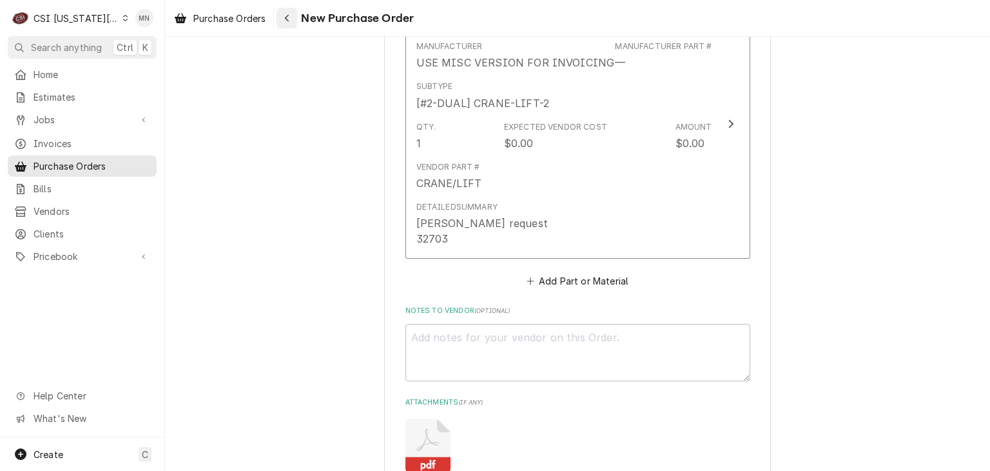
click at [288, 19] on icon "Navigate back" at bounding box center [287, 18] width 4 height 7
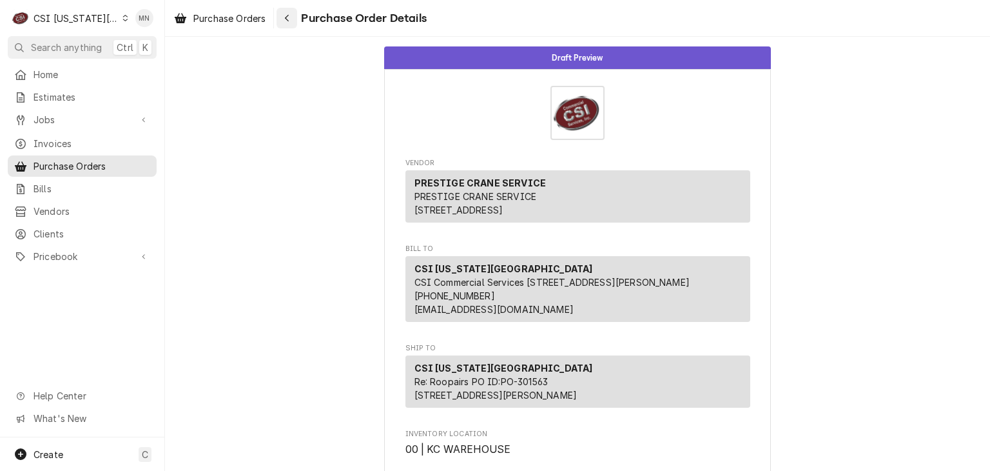
click at [291, 14] on div "Navigate back" at bounding box center [286, 18] width 13 height 13
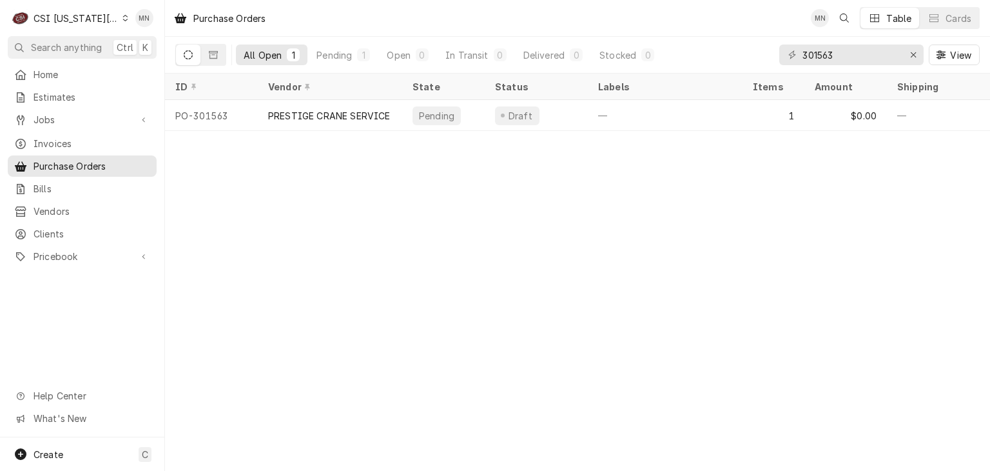
click at [669, 64] on div "All Open 1 Pending 1 Open 0 In Transit 0 Delivered 0 Stocked 0 301563 View" at bounding box center [577, 55] width 805 height 36
drag, startPoint x: 857, startPoint y: 52, endPoint x: 610, endPoint y: 60, distance: 247.0
click at [610, 60] on div "All Open 1 Pending 1 Open 0 In Transit 0 Delivered 0 Stocked 0 301563 View" at bounding box center [577, 55] width 805 height 36
type input "301560"
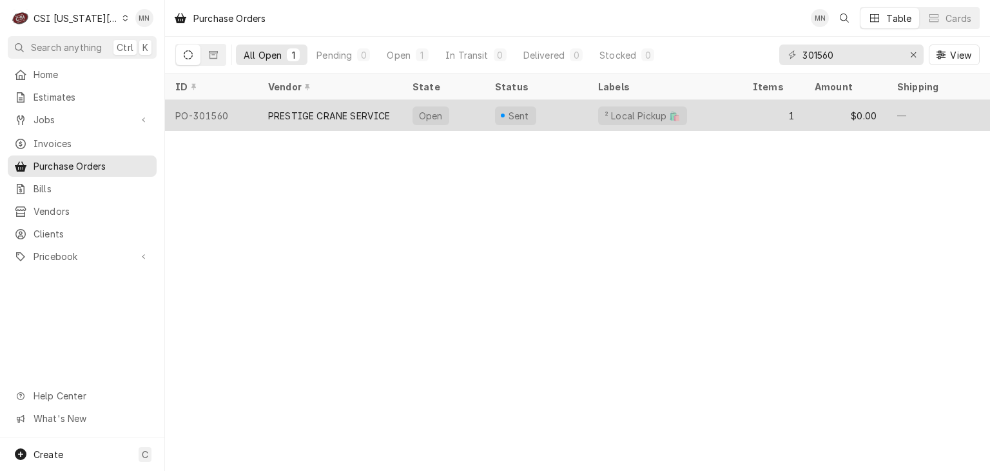
click at [332, 117] on div "PRESTIGE CRANE SERVICE" at bounding box center [329, 116] width 122 height 14
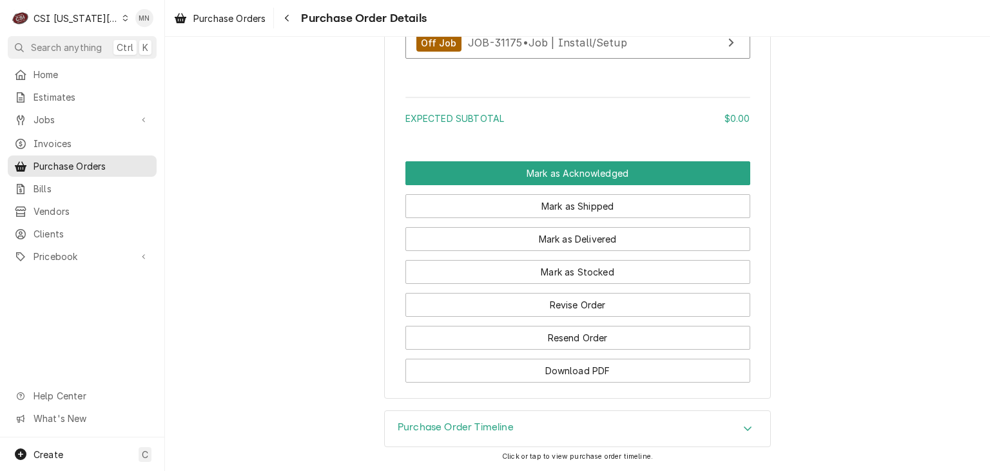
scroll to position [1109, 0]
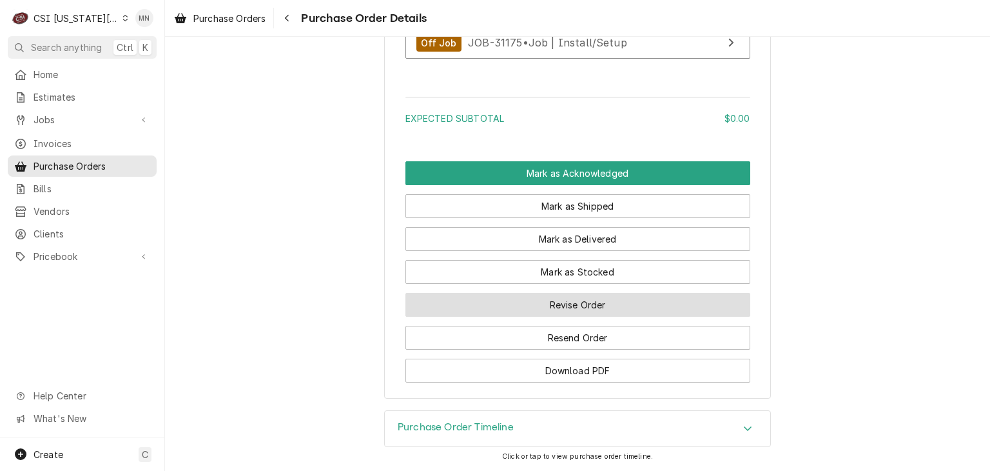
click at [543, 305] on button "Revise Order" at bounding box center [577, 305] width 345 height 24
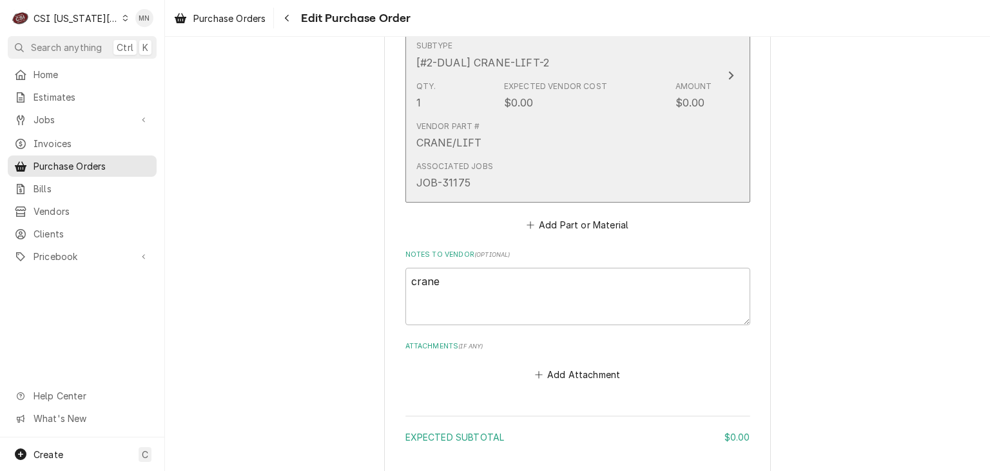
scroll to position [719, 0]
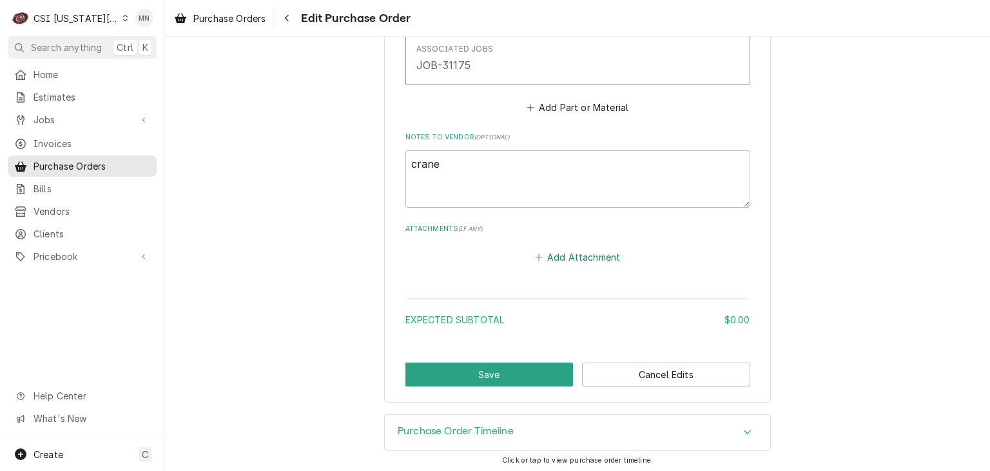
click at [588, 256] on button "Add Attachment" at bounding box center [577, 257] width 90 height 18
type textarea "x"
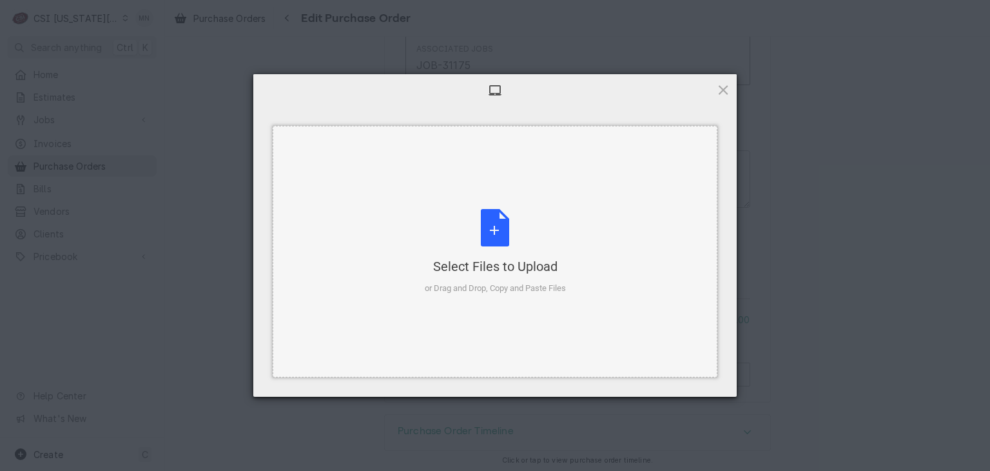
click at [509, 252] on div "Select Files to Upload or Drag and Drop, Copy and Paste Files" at bounding box center [495, 252] width 141 height 86
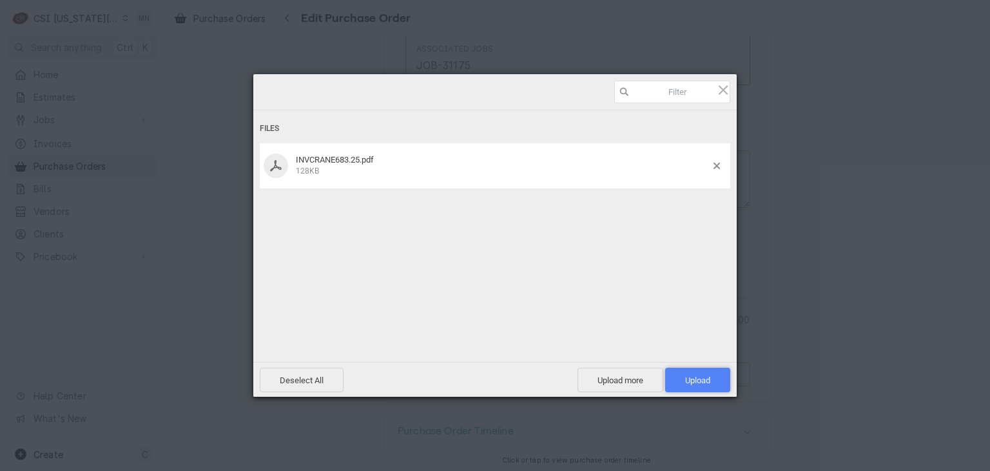
click at [688, 379] on span "Upload 1" at bounding box center [697, 380] width 25 height 10
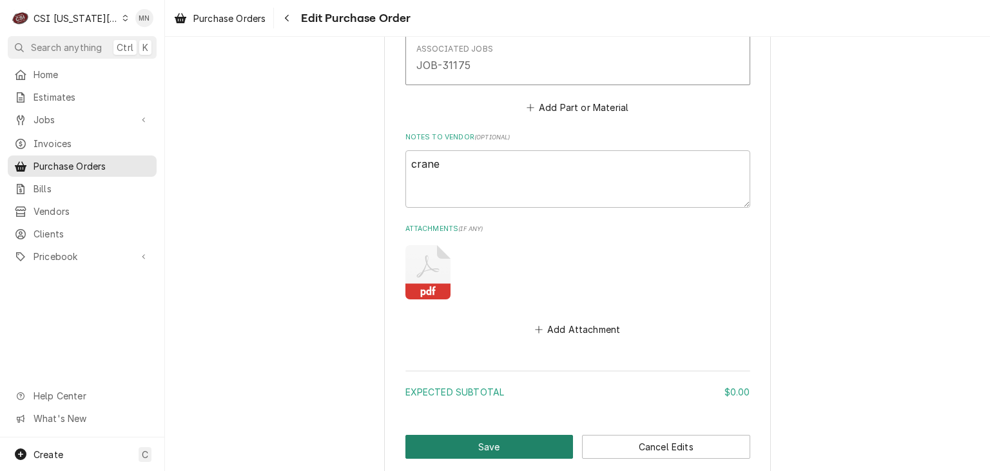
click at [472, 442] on button "Save" at bounding box center [489, 447] width 168 height 24
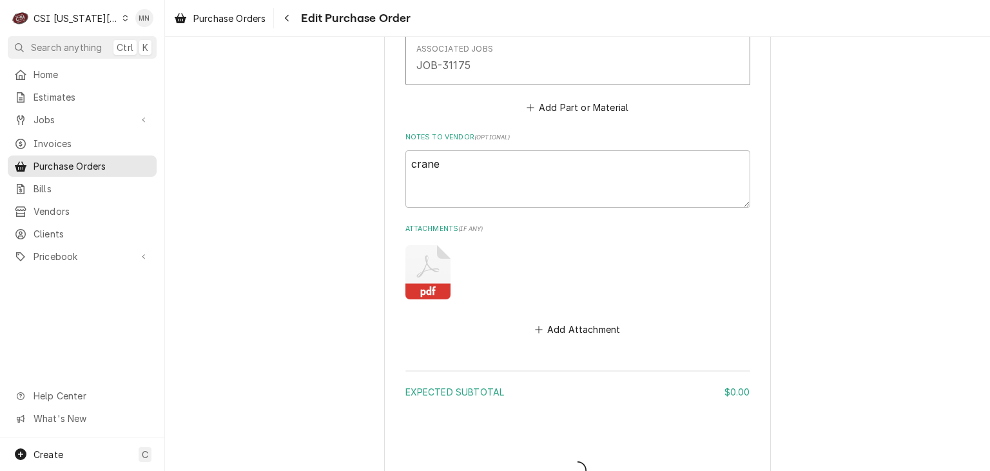
type textarea "x"
